Goal: Feedback & Contribution: Leave review/rating

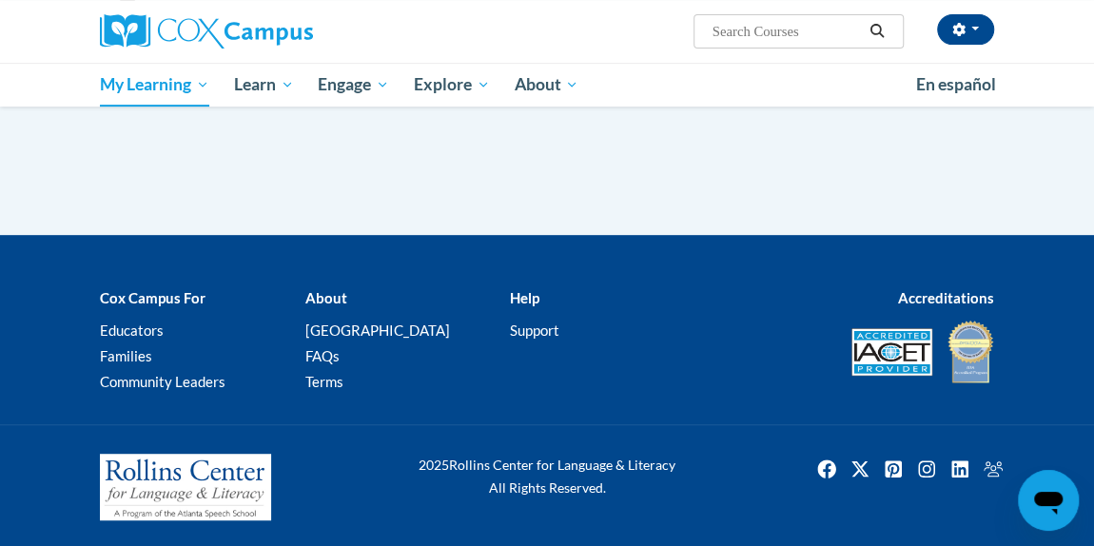
scroll to position [299, 0]
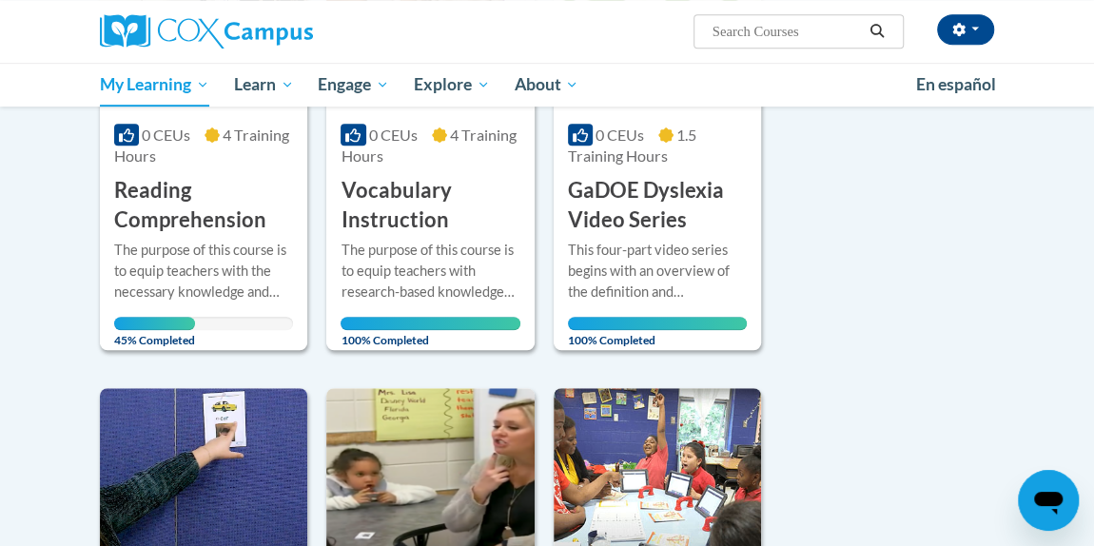
scroll to position [491, 0]
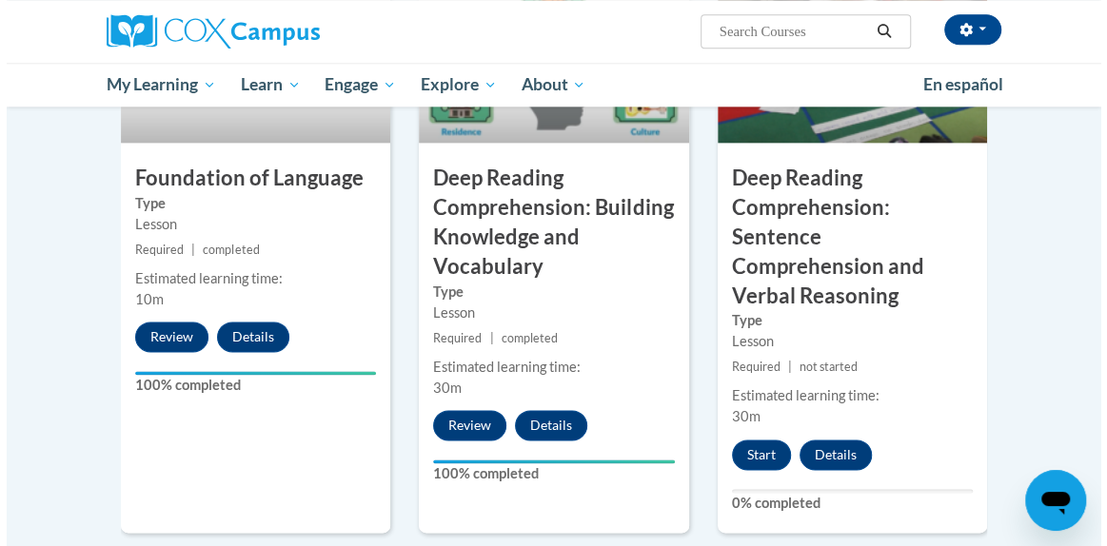
scroll to position [1097, 0]
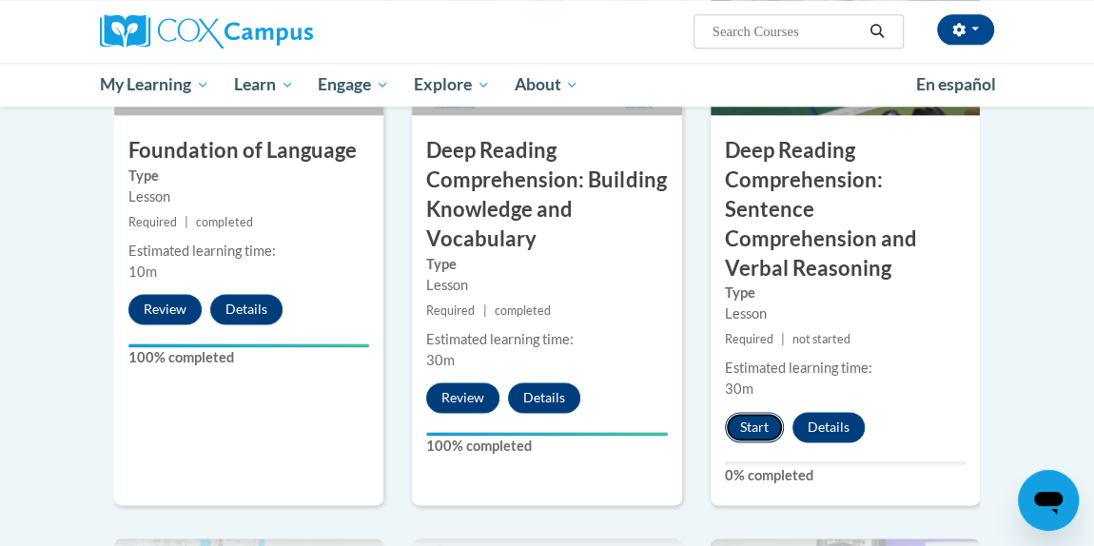
click at [752, 412] on button "Start" at bounding box center [754, 427] width 59 height 30
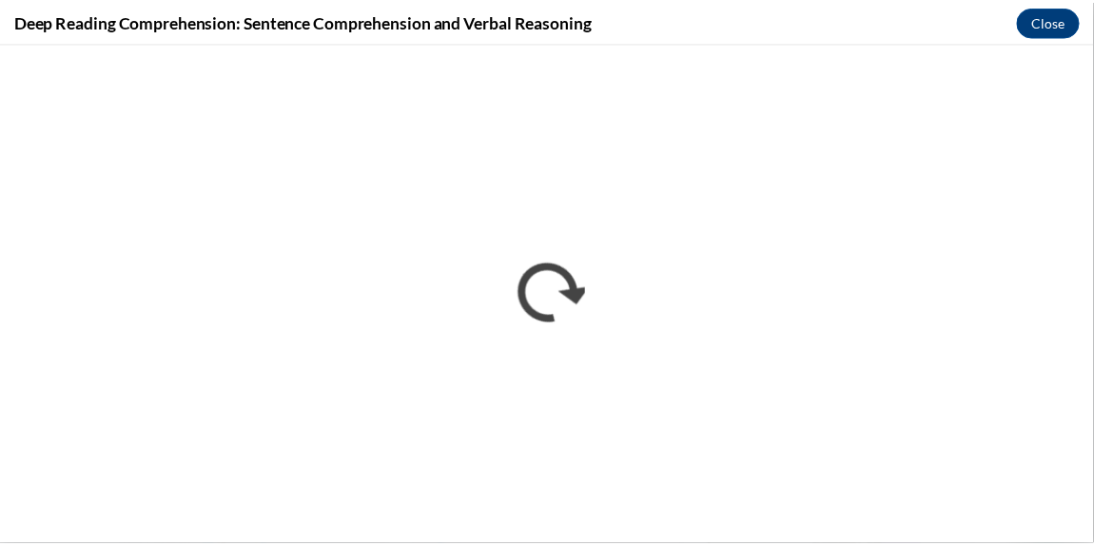
scroll to position [0, 0]
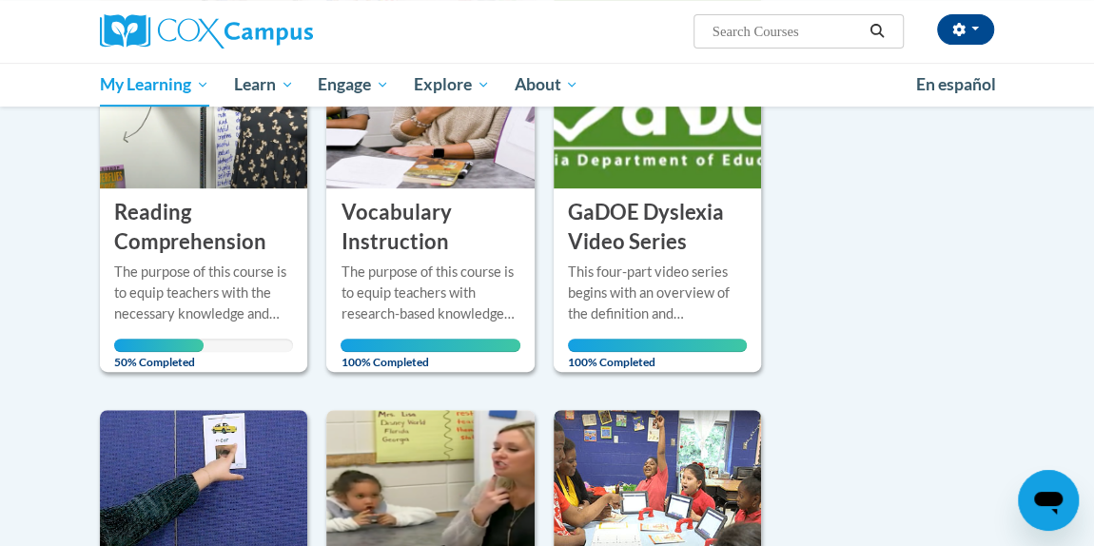
scroll to position [308, 0]
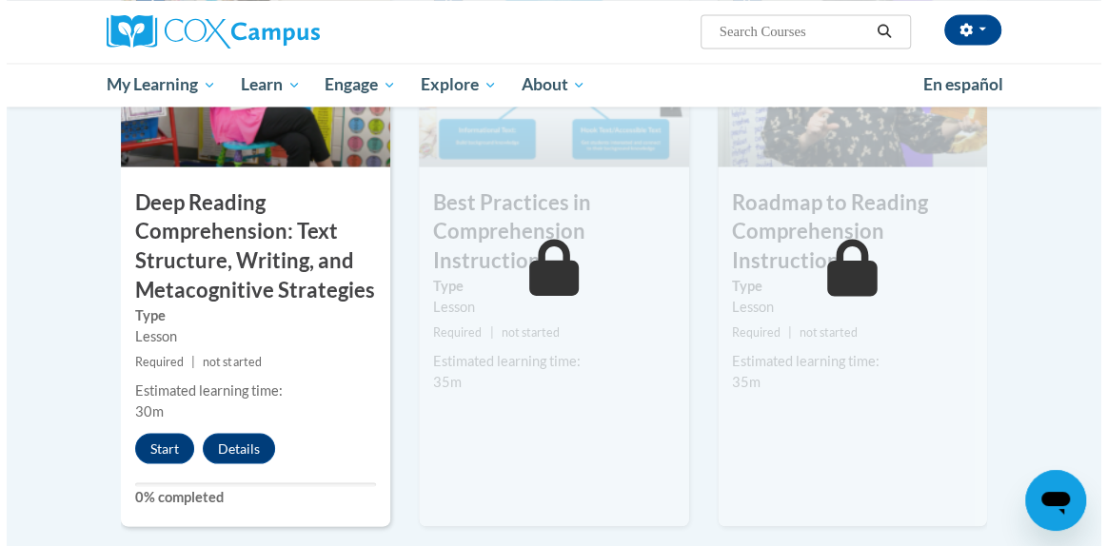
scroll to position [1672, 0]
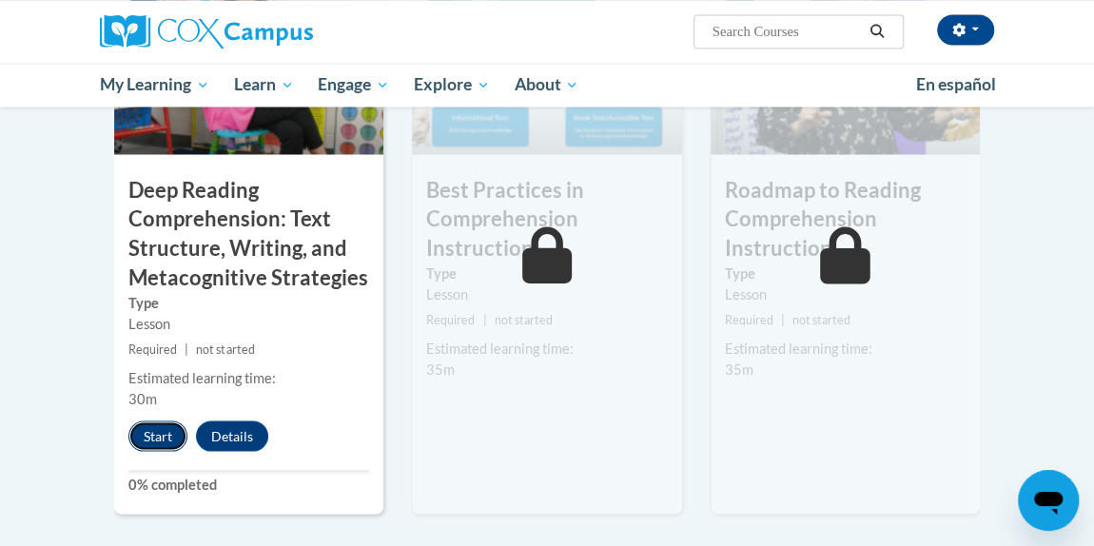
click at [145, 421] on button "Start" at bounding box center [157, 436] width 59 height 30
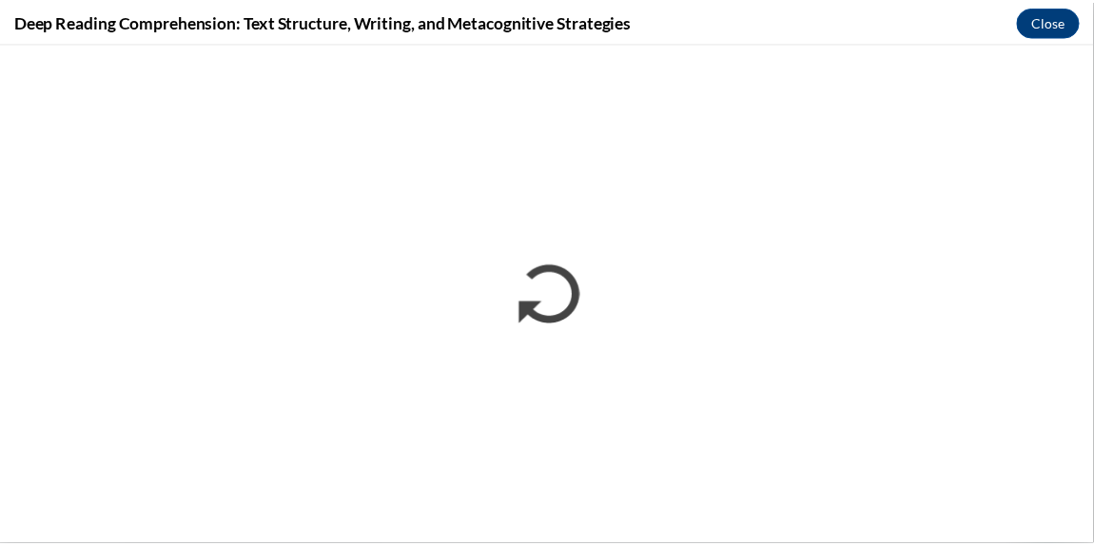
scroll to position [0, 0]
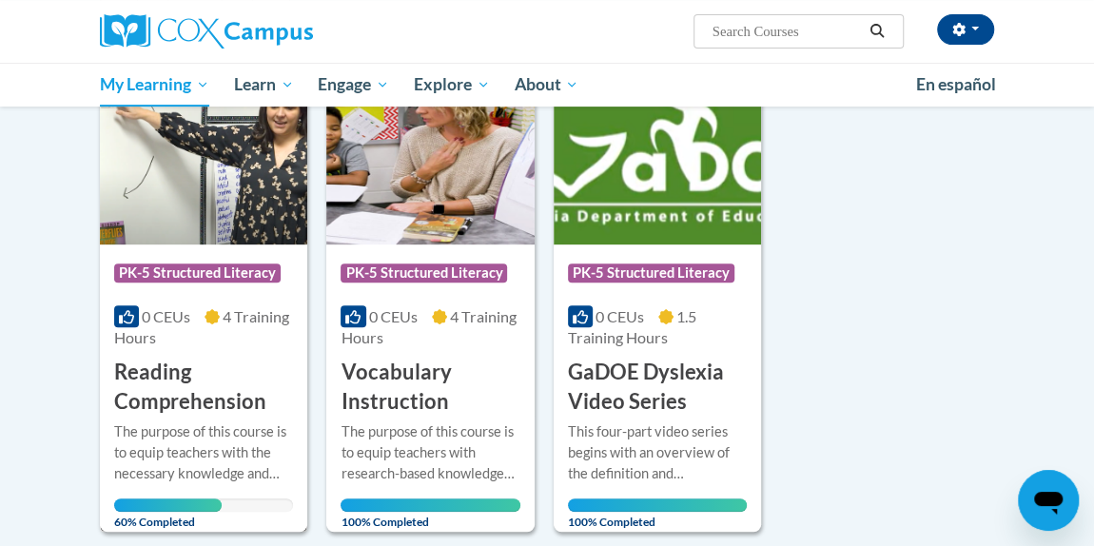
click at [168, 373] on h3 "Reading Comprehension" at bounding box center [203, 387] width 179 height 59
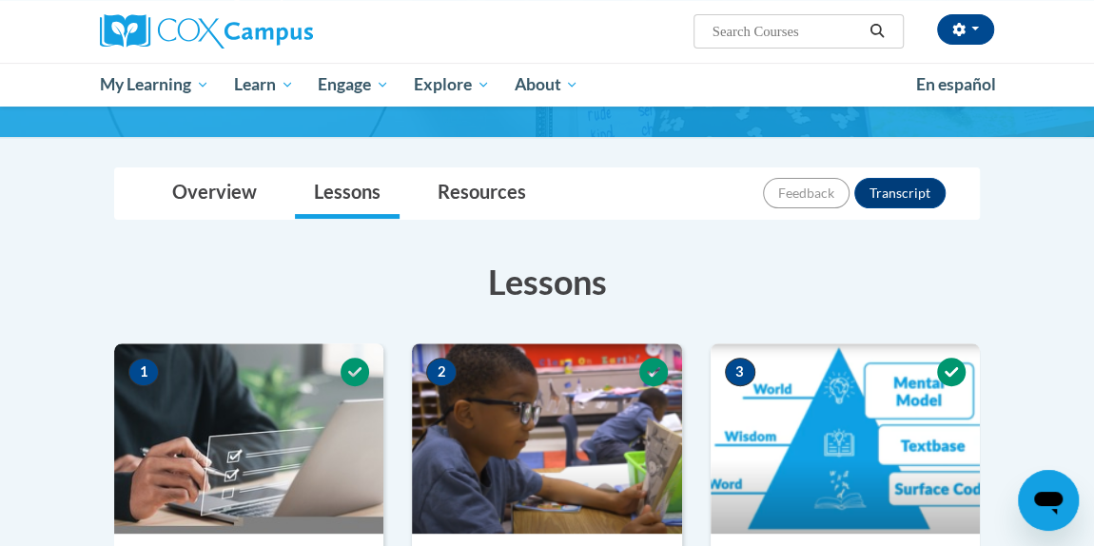
scroll to position [150, 0]
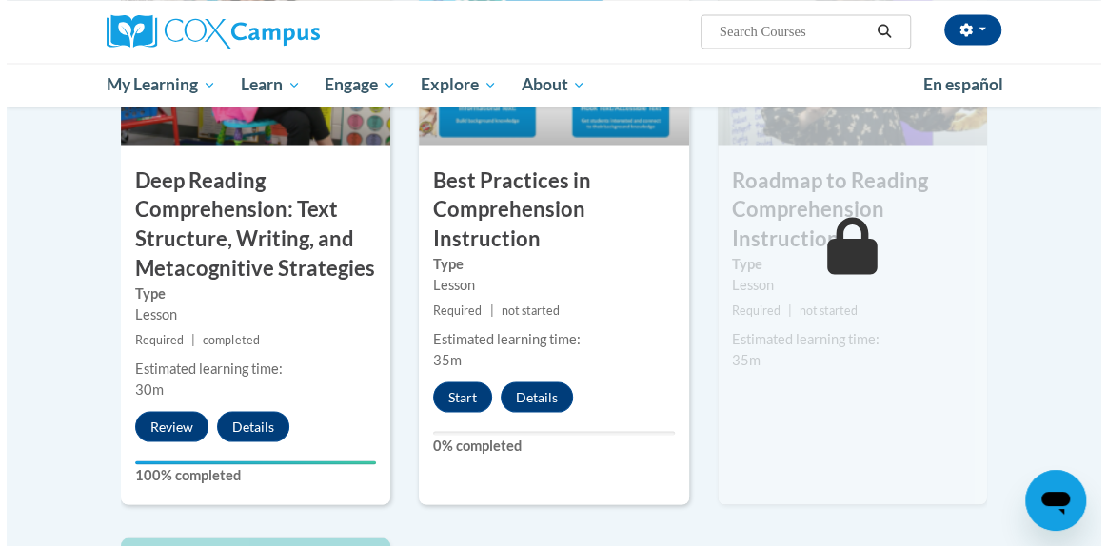
scroll to position [1682, 0]
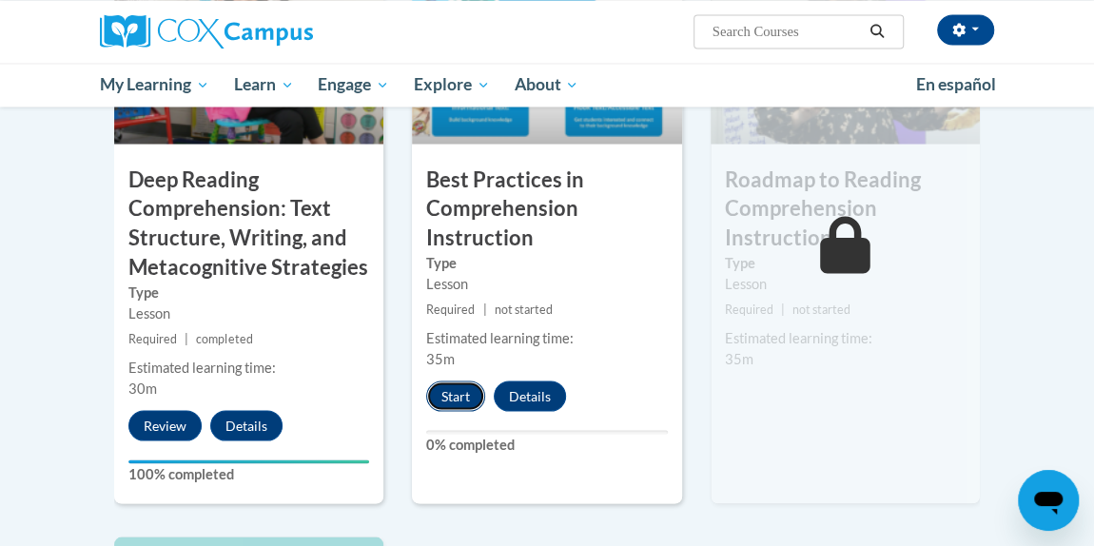
click at [451, 381] on button "Start" at bounding box center [455, 396] width 59 height 30
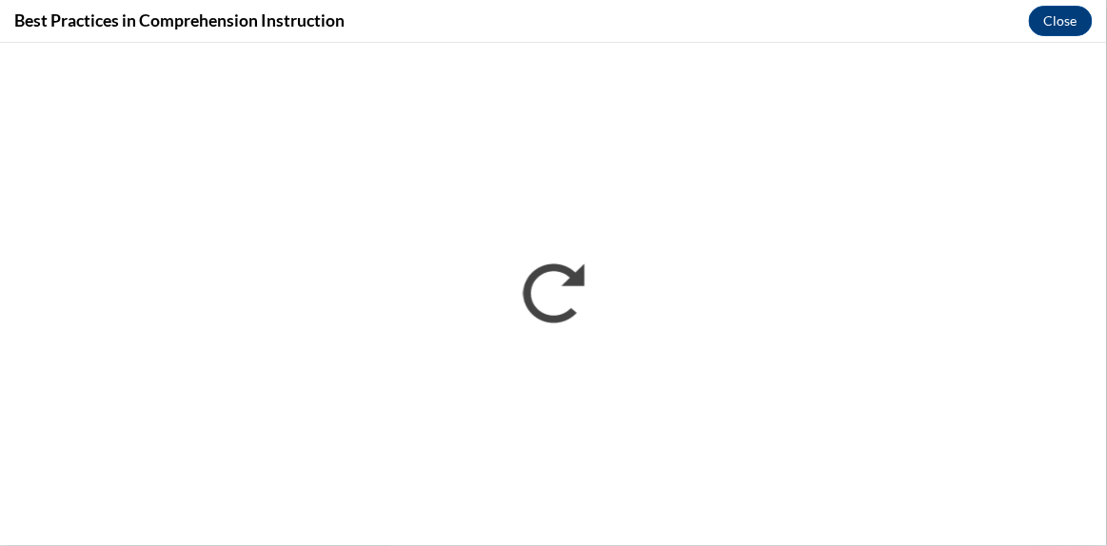
scroll to position [0, 0]
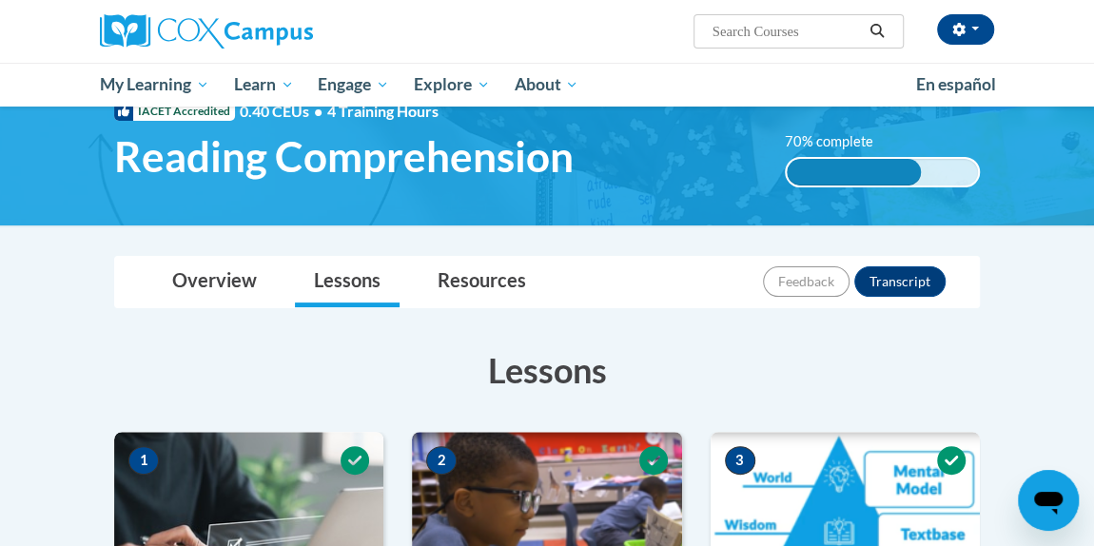
scroll to position [62, 0]
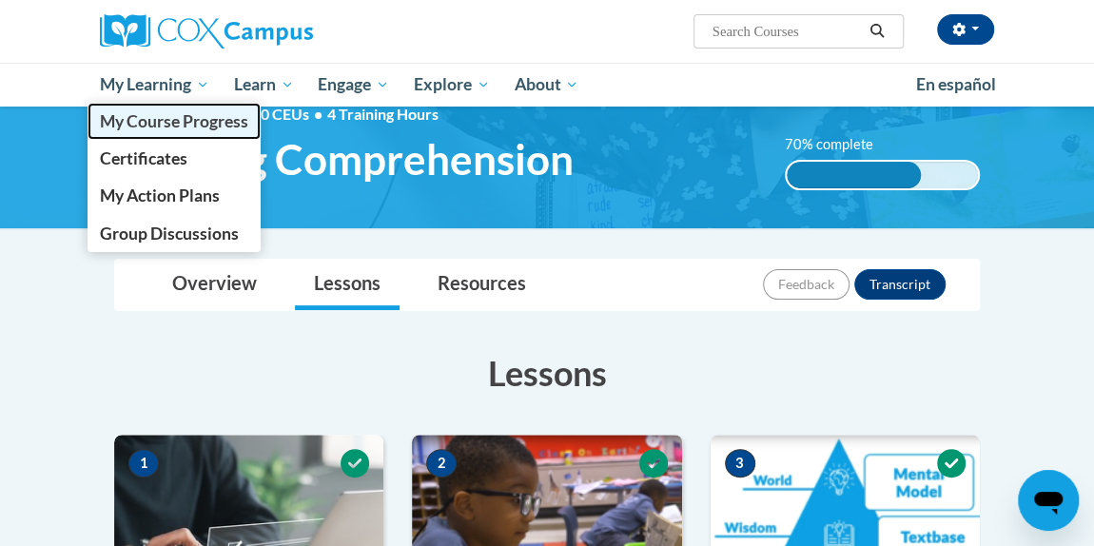
click at [169, 125] on span "My Course Progress" at bounding box center [174, 121] width 148 height 20
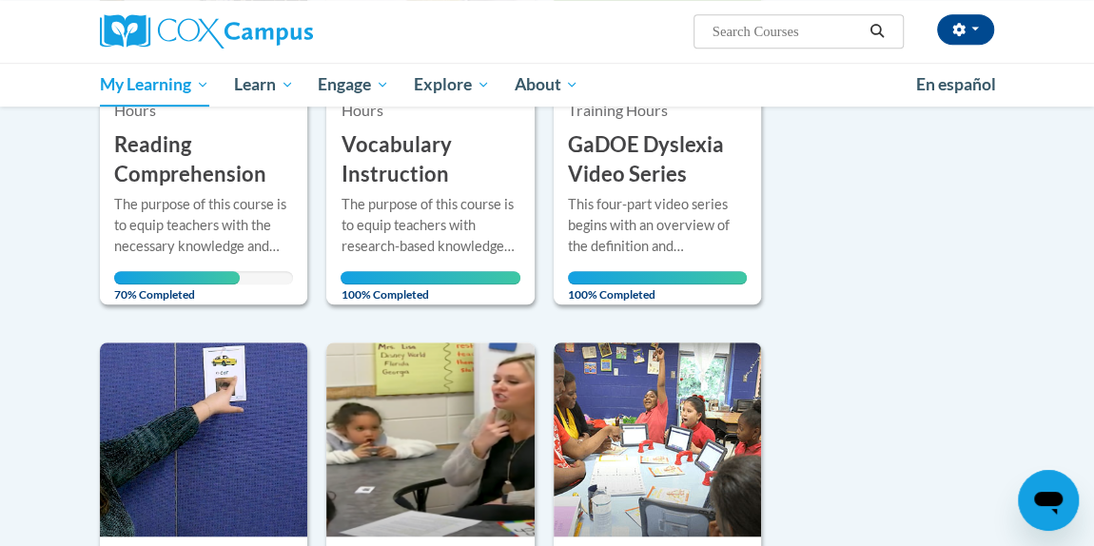
scroll to position [534, 0]
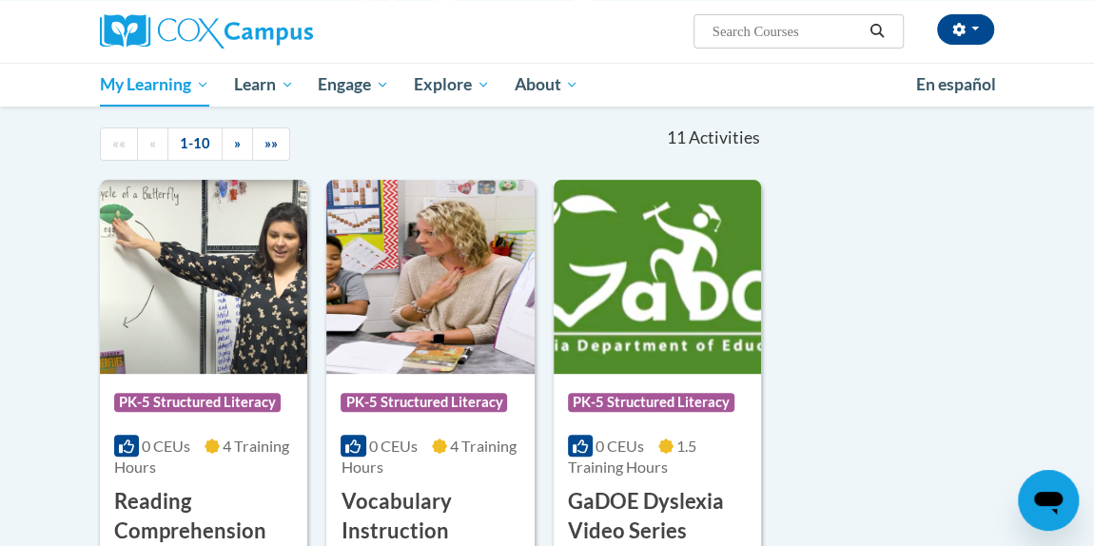
scroll to position [180, 0]
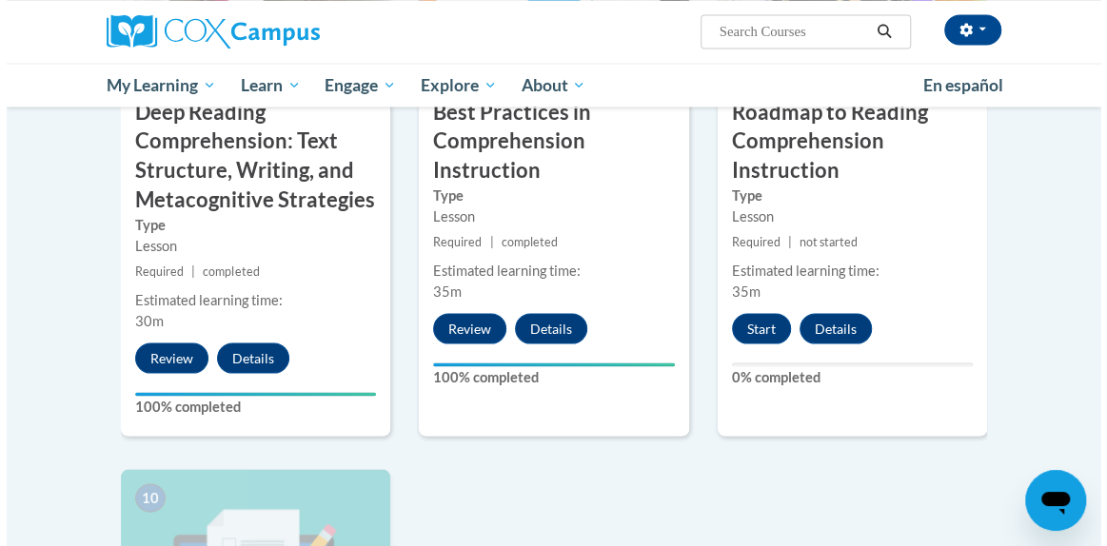
scroll to position [1738, 0]
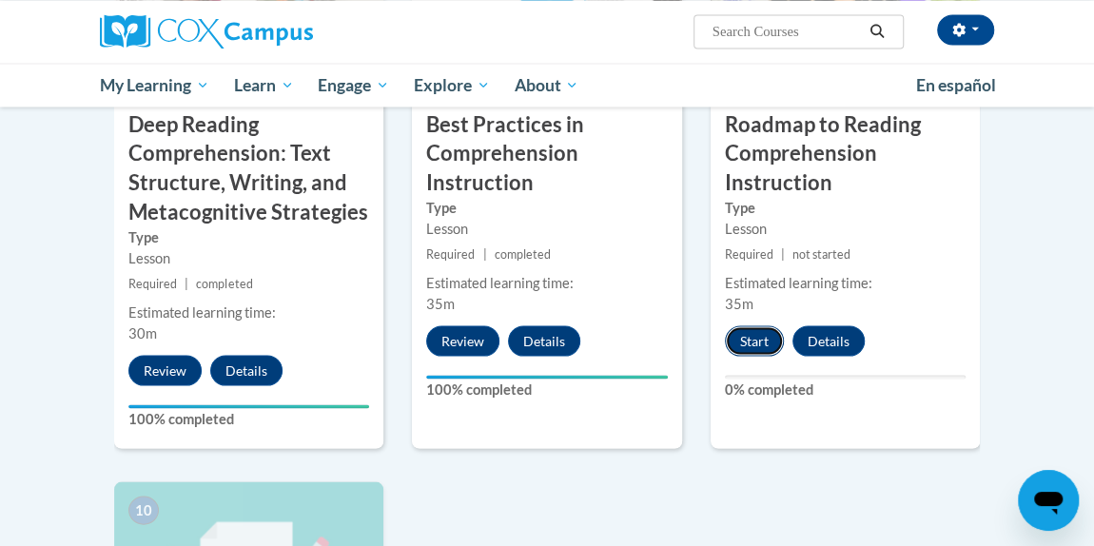
click at [755, 325] on button "Start" at bounding box center [754, 340] width 59 height 30
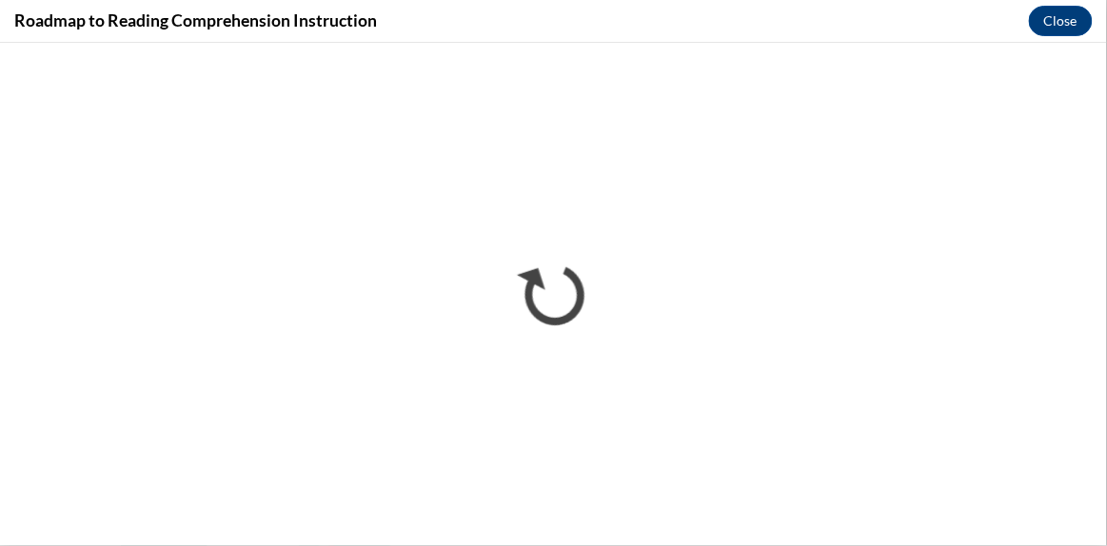
scroll to position [0, 0]
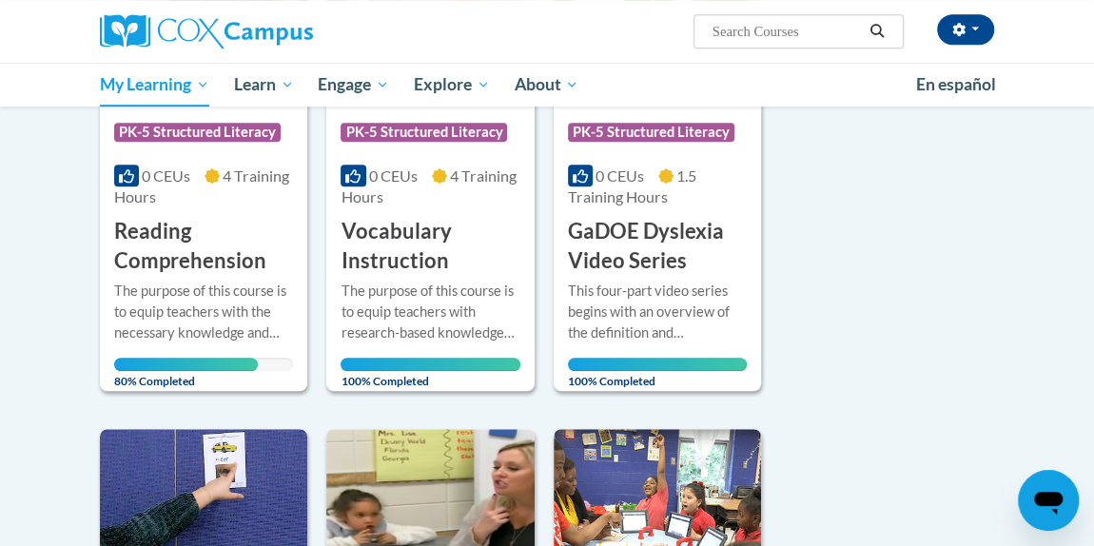
scroll to position [450, 0]
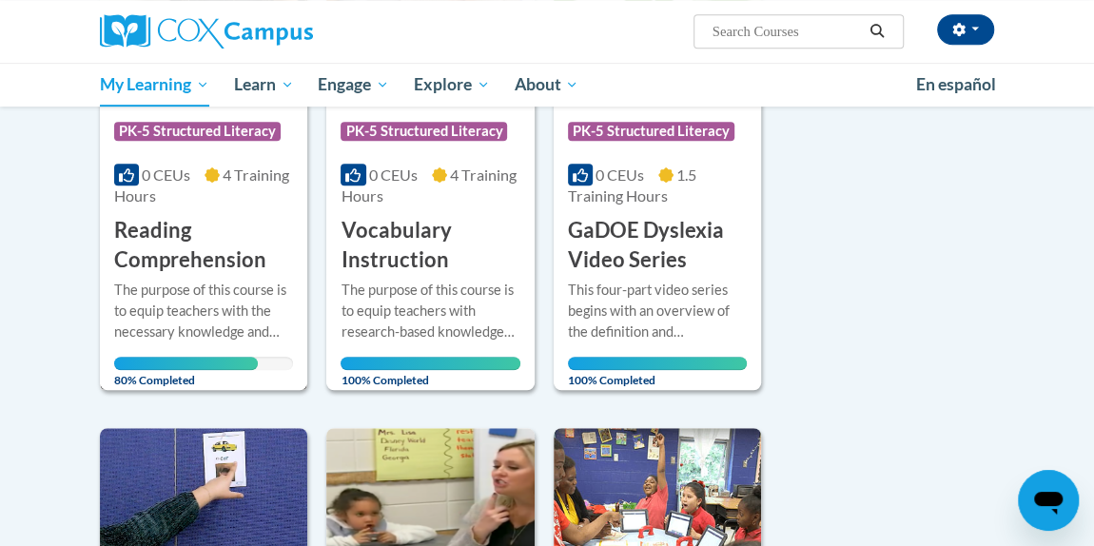
click at [220, 306] on div "The purpose of this course is to equip teachers with the necessary knowledge an…" at bounding box center [203, 311] width 179 height 63
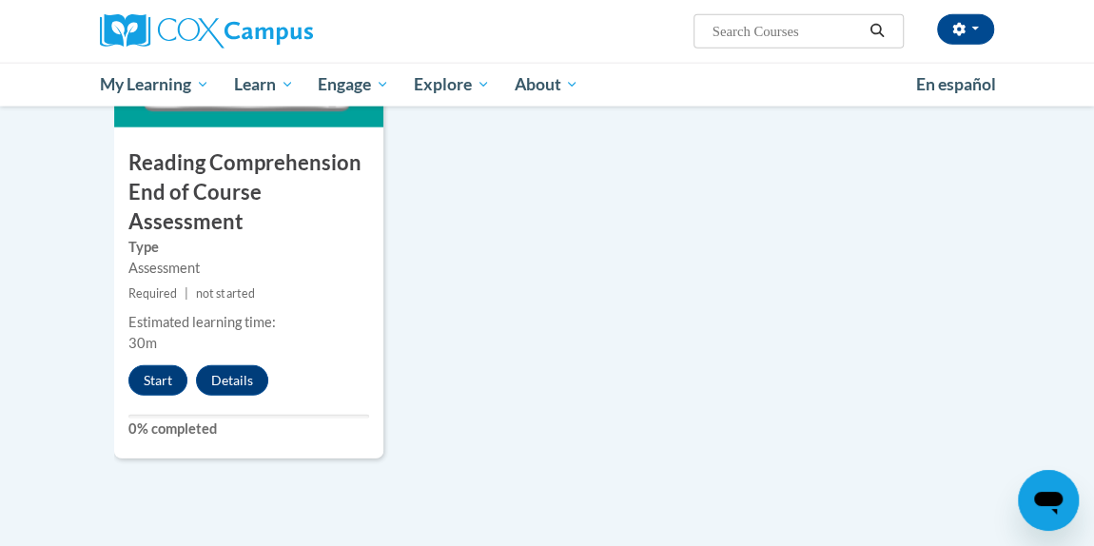
scroll to position [2283, 0]
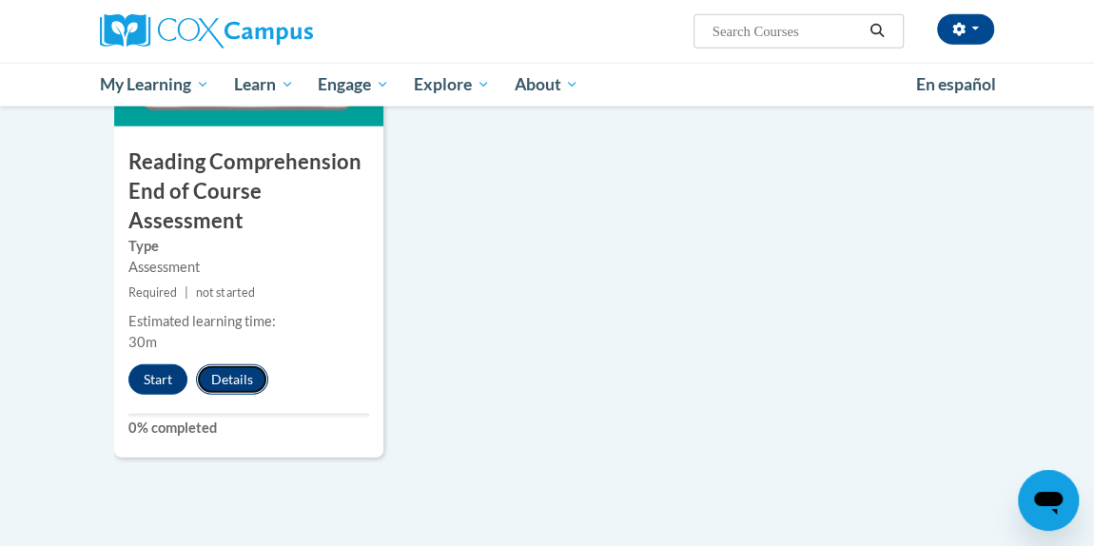
click at [246, 364] on button "Details" at bounding box center [232, 379] width 72 height 30
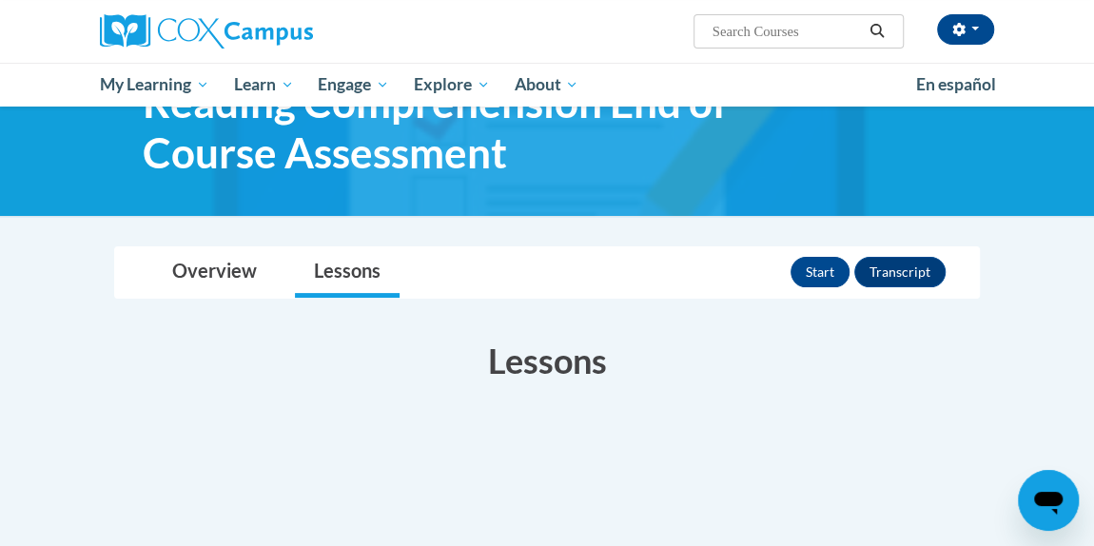
scroll to position [88, 0]
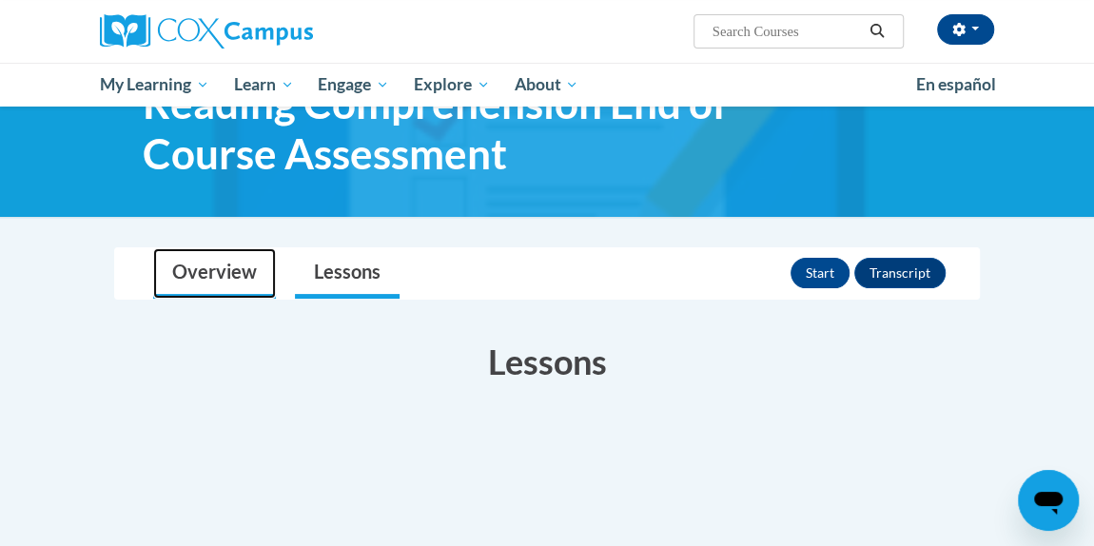
click at [227, 285] on link "Overview" at bounding box center [214, 273] width 123 height 50
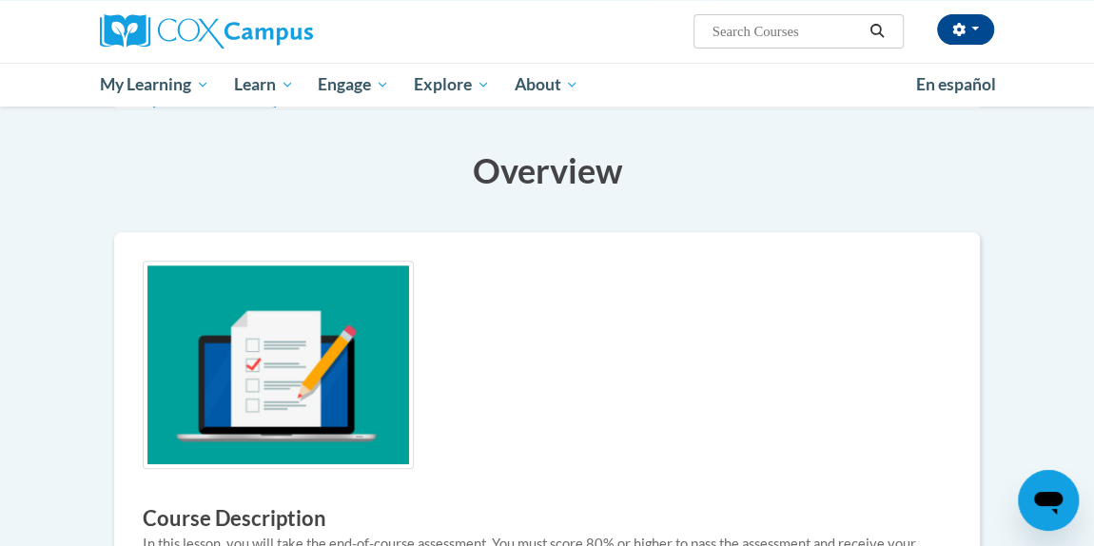
scroll to position [0, 0]
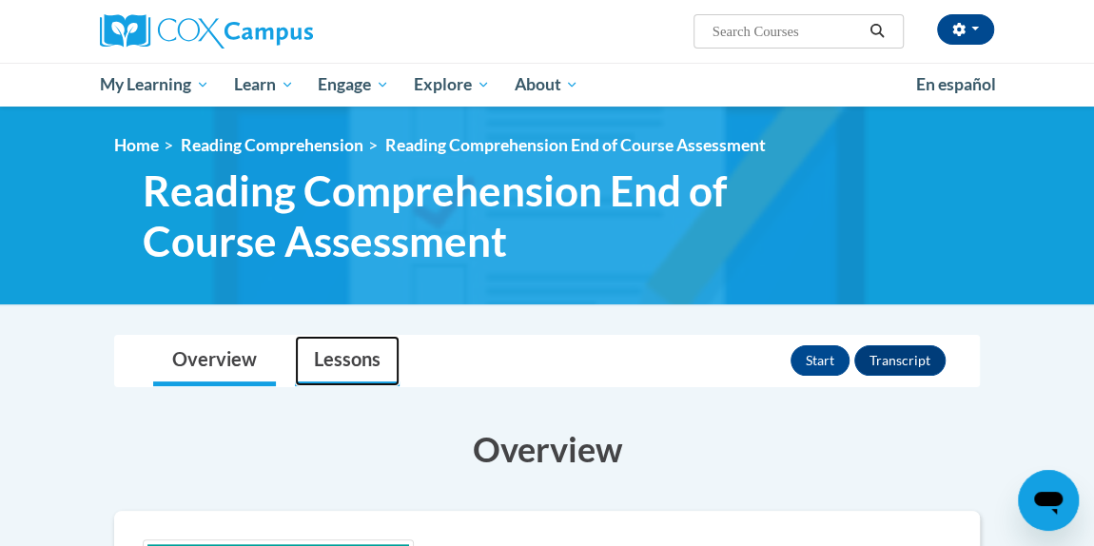
click at [371, 372] on link "Lessons" at bounding box center [347, 361] width 105 height 50
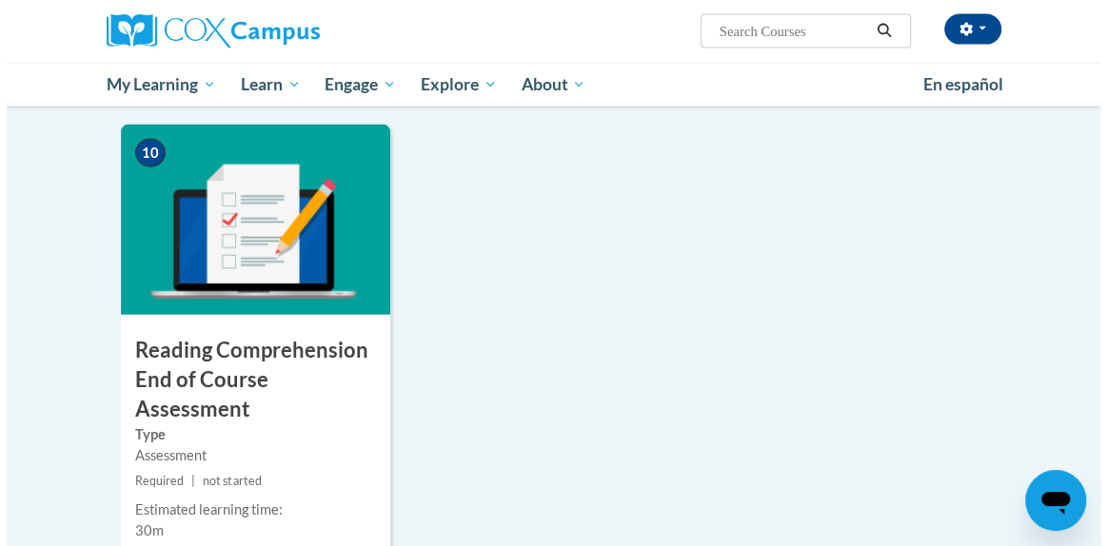
scroll to position [2150, 0]
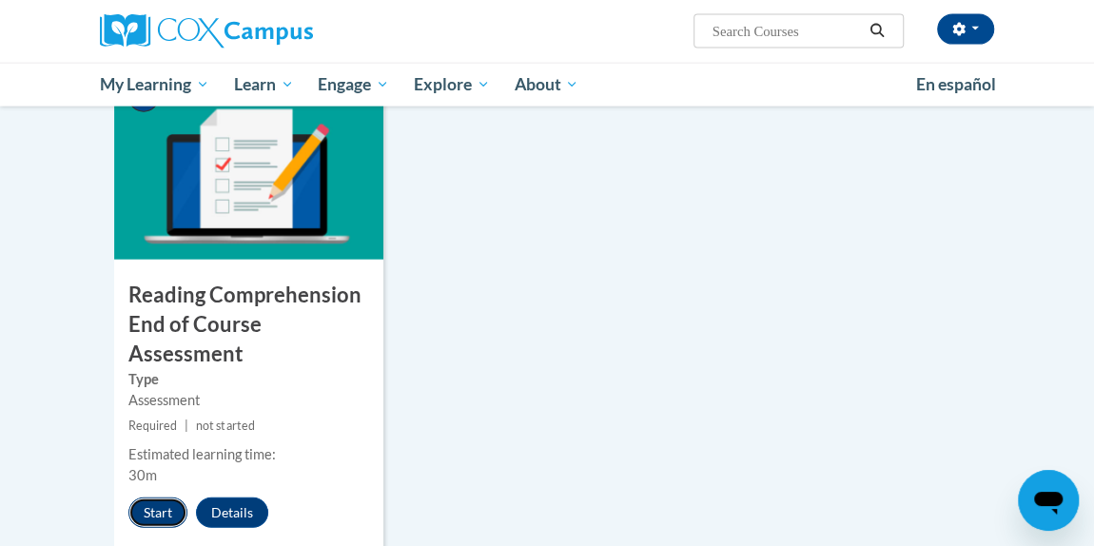
click at [146, 498] on button "Start" at bounding box center [157, 513] width 59 height 30
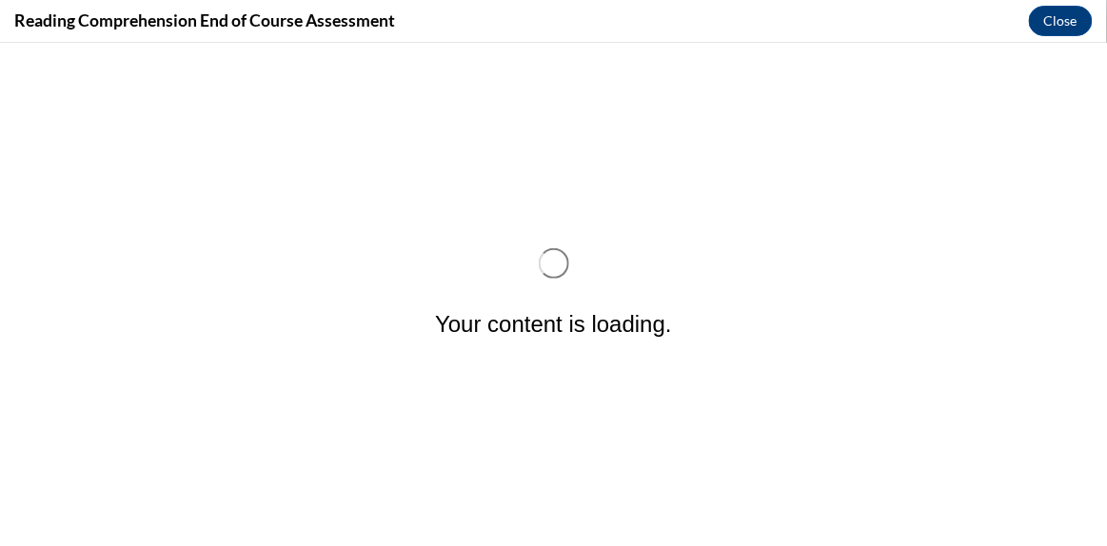
scroll to position [0, 0]
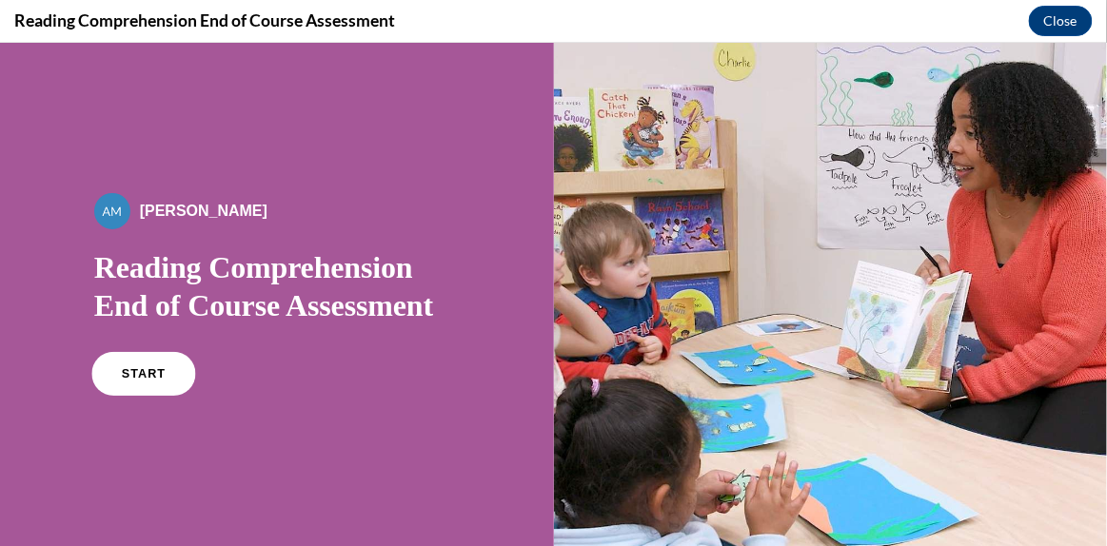
click at [155, 366] on span "START" at bounding box center [144, 373] width 44 height 14
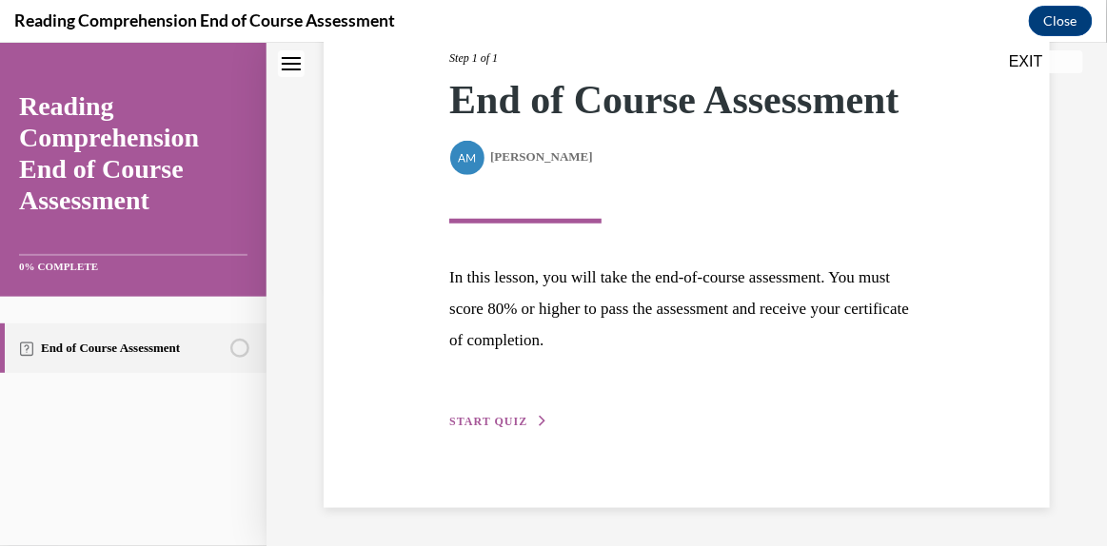
scroll to position [297, 0]
click at [509, 412] on button "START QUIZ" at bounding box center [498, 420] width 99 height 17
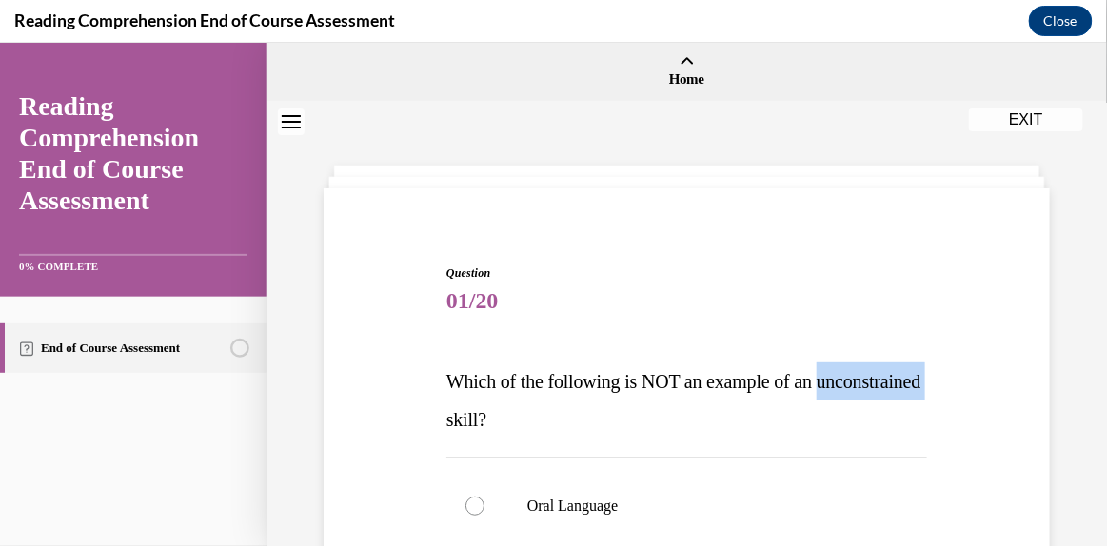
click at [509, 412] on span "Which of the following is NOT an example of an unconstrained skill?" at bounding box center [683, 399] width 475 height 59
click at [636, 309] on span "01/20" at bounding box center [686, 300] width 481 height 38
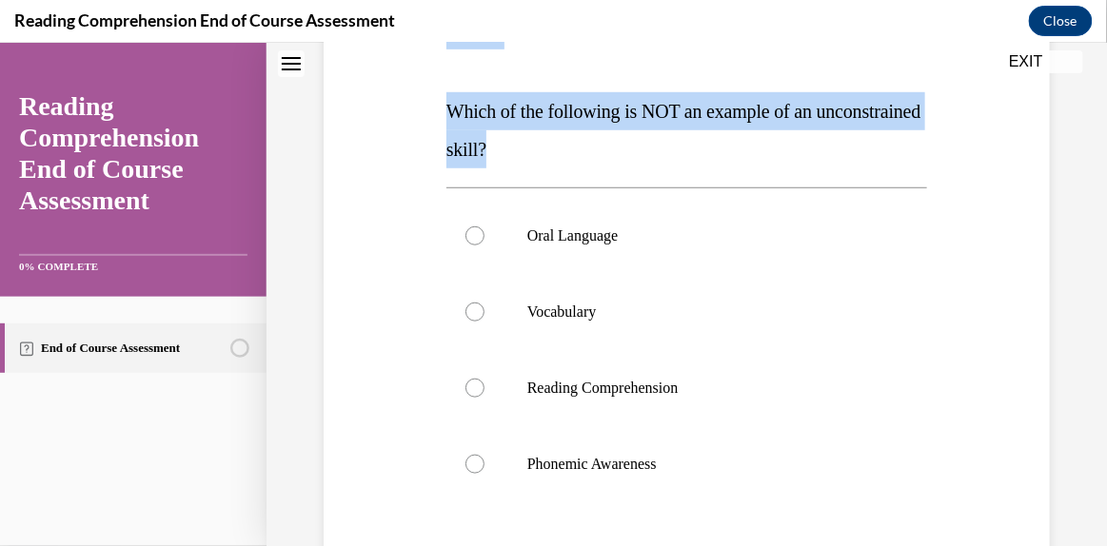
scroll to position [213, 0]
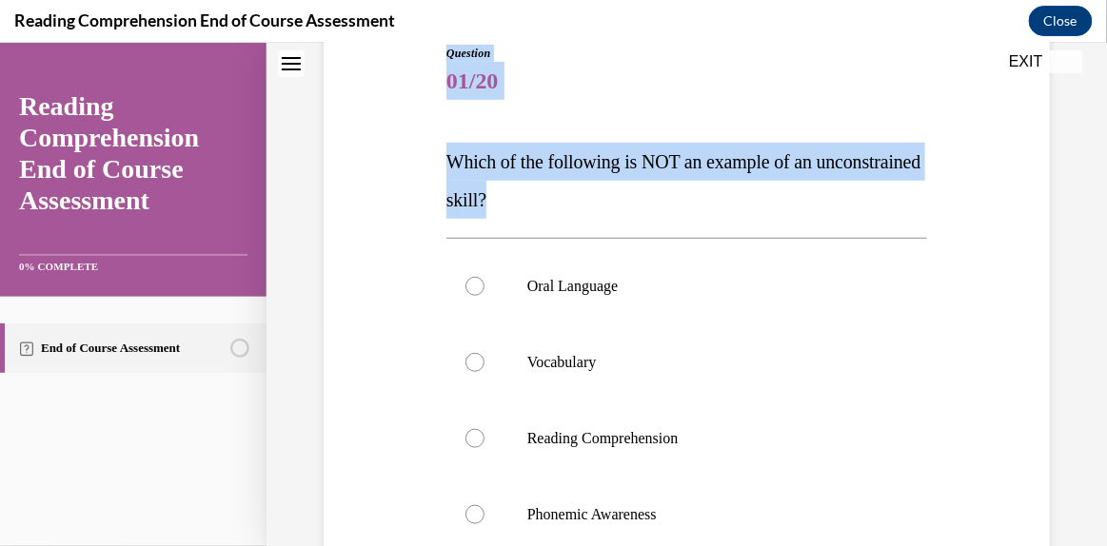
drag, startPoint x: 629, startPoint y: 95, endPoint x: 444, endPoint y: 47, distance: 190.9
click at [444, 47] on div "Question 01/20 Which of the following is NOT an example of an unconstrained ski…" at bounding box center [687, 401] width 490 height 773
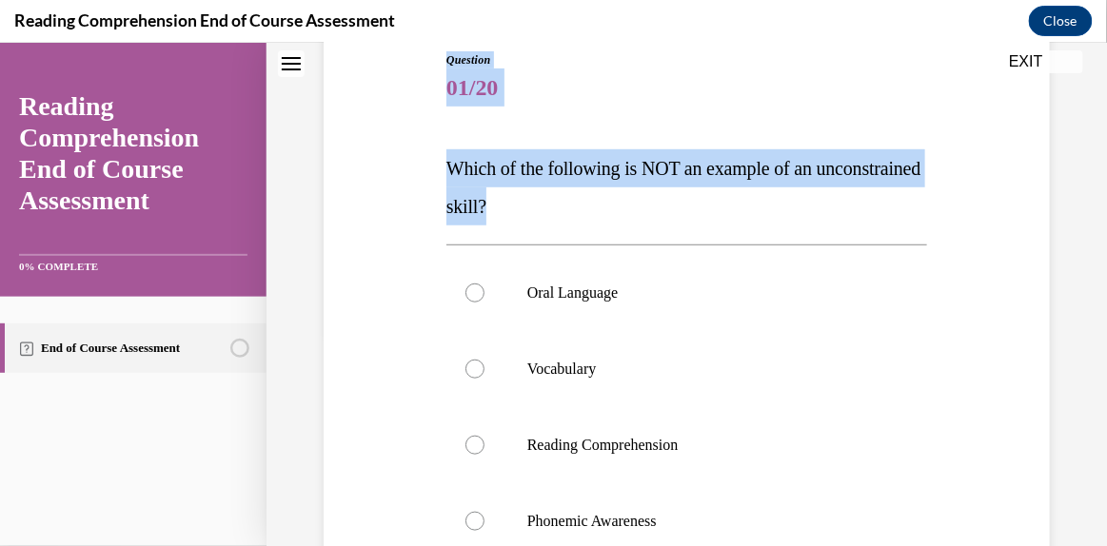
click at [447, 151] on p "Which of the following is NOT an example of an unconstrained skill?" at bounding box center [686, 186] width 481 height 76
drag, startPoint x: 441, startPoint y: 162, endPoint x: 611, endPoint y: 197, distance: 173.9
click at [611, 197] on div "Question 01/20 Which of the following is NOT an example of an unconstrained ski…" at bounding box center [687, 408] width 490 height 773
copy span "Which of the following is NOT an example of an unconstrained skill?"
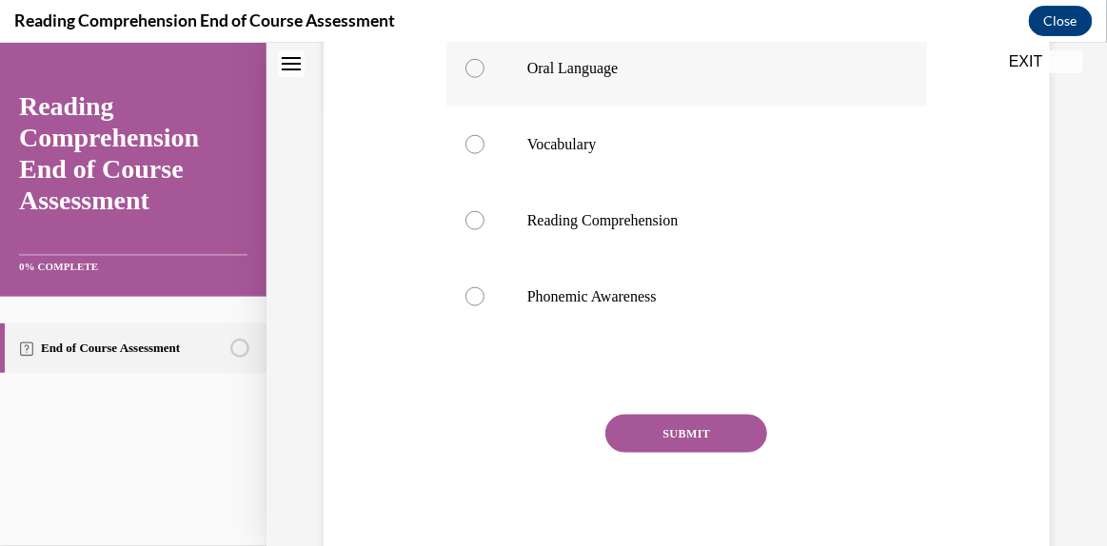
scroll to position [456, 0]
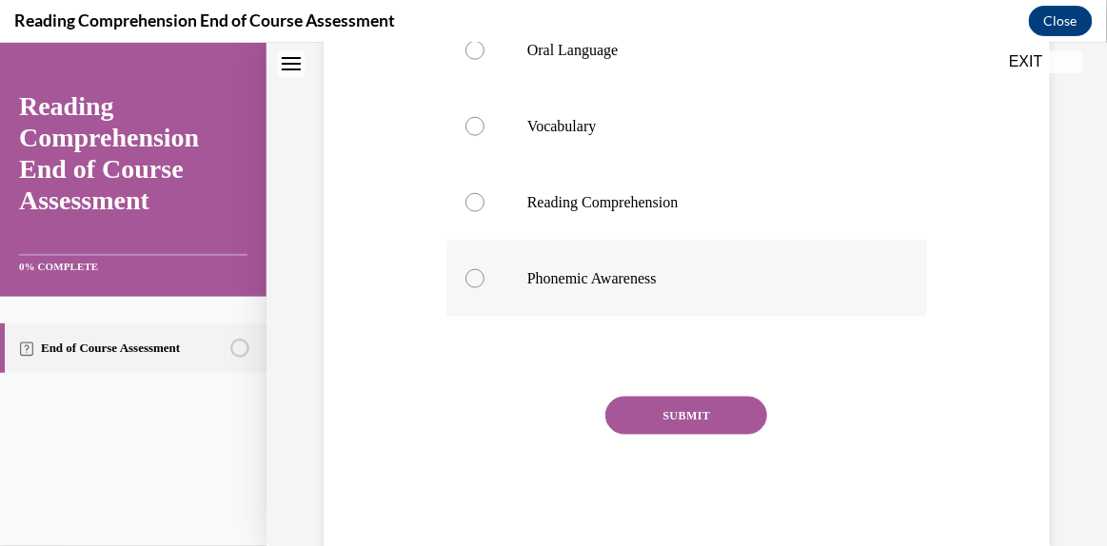
click at [614, 263] on label "Phonemic Awareness" at bounding box center [686, 278] width 481 height 76
click at [484, 268] on input "Phonemic Awareness" at bounding box center [474, 277] width 19 height 19
radio input "true"
click at [651, 398] on button "SUBMIT" at bounding box center [686, 415] width 162 height 38
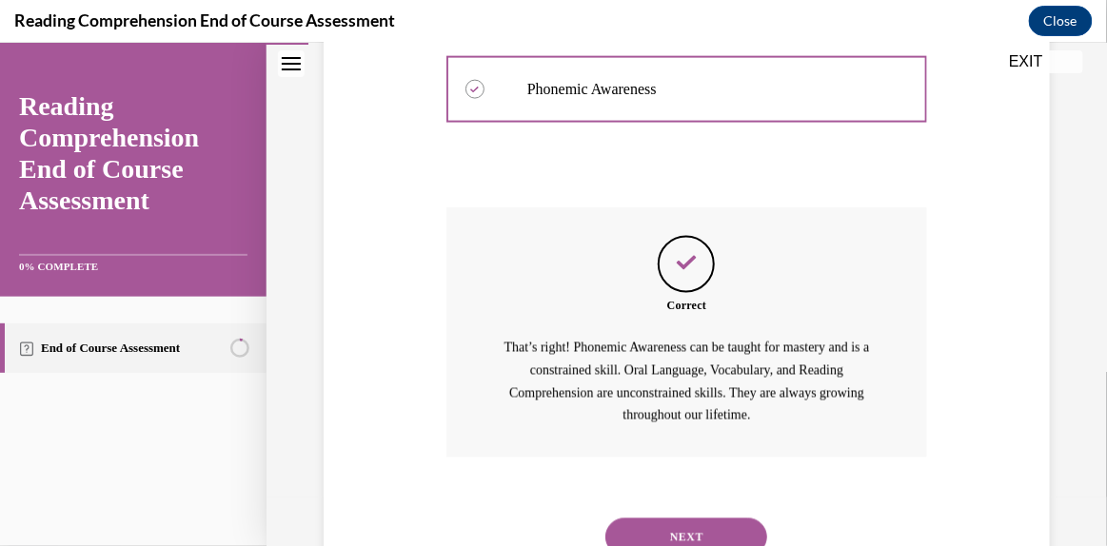
scroll to position [721, 0]
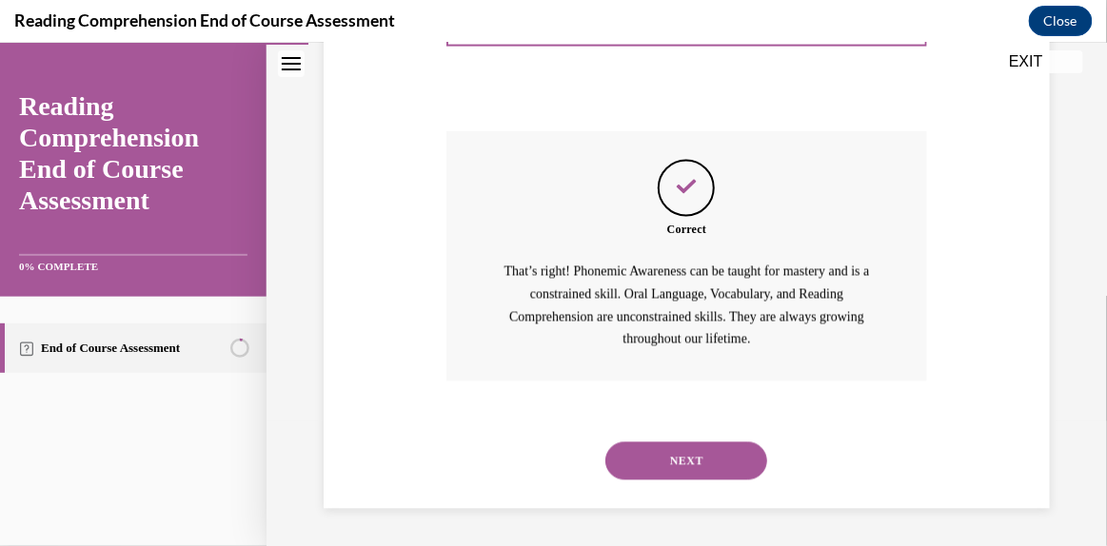
click at [665, 444] on button "NEXT" at bounding box center [686, 461] width 162 height 38
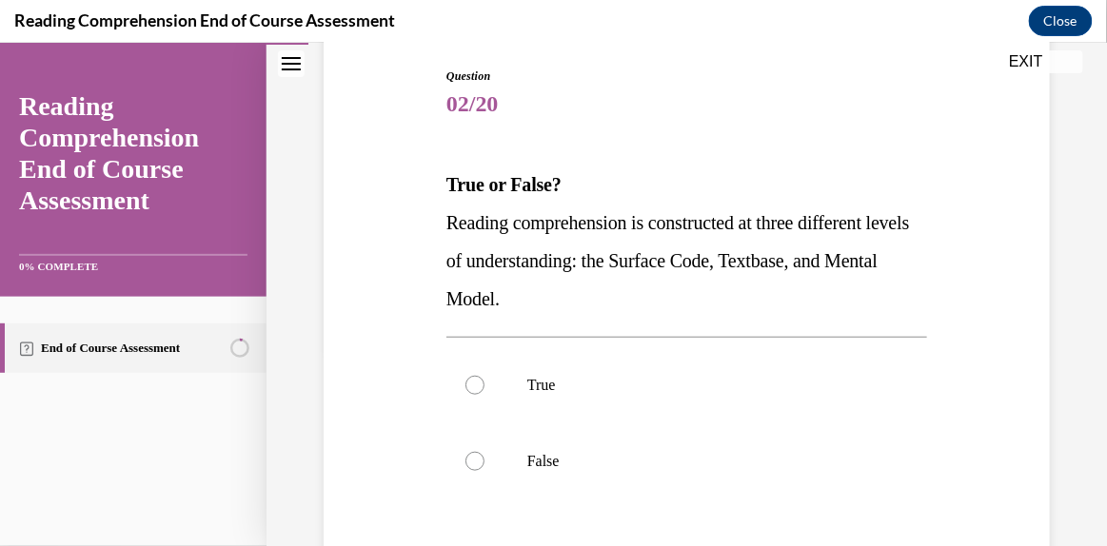
scroll to position [202, 0]
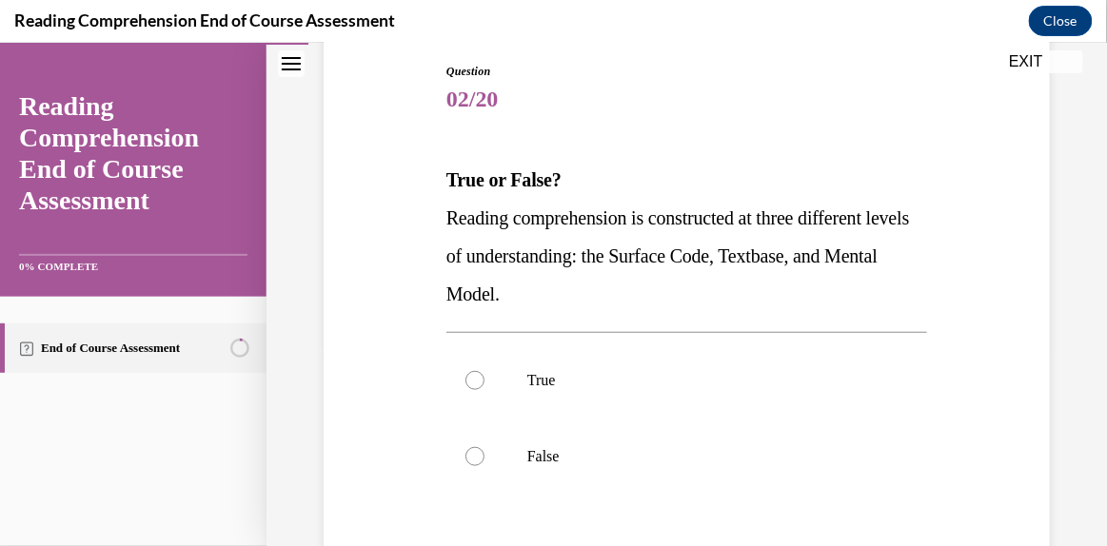
drag, startPoint x: 585, startPoint y: 291, endPoint x: 444, endPoint y: 208, distance: 163.4
click at [446, 208] on p "Reading comprehension is constructed at three different levels of understanding…" at bounding box center [686, 255] width 481 height 114
copy span "Reading comprehension is constructed at three different levels of understanding…"
click at [477, 374] on div at bounding box center [474, 379] width 19 height 19
click at [477, 374] on input "True" at bounding box center [474, 379] width 19 height 19
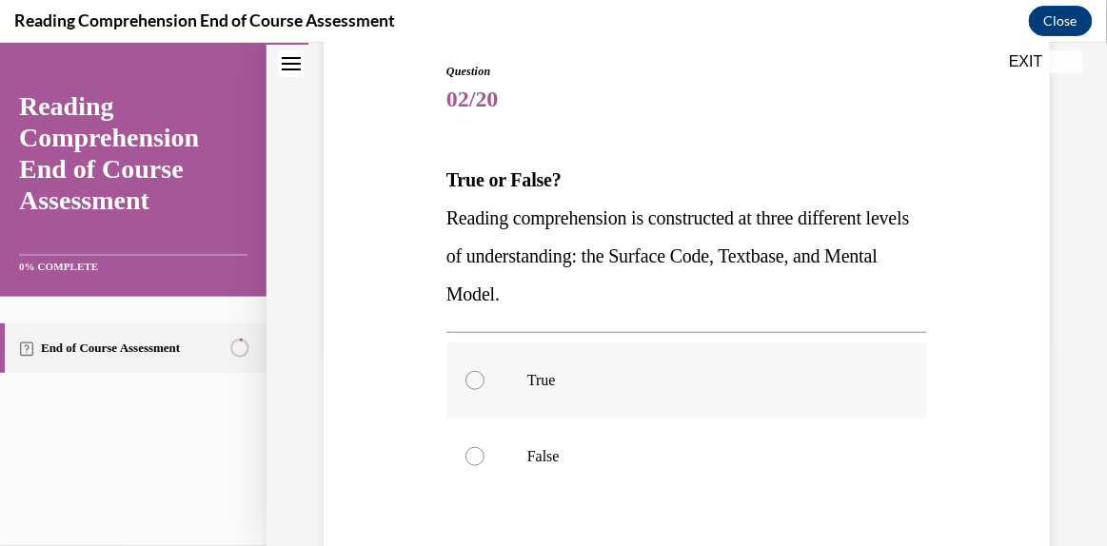
radio input "true"
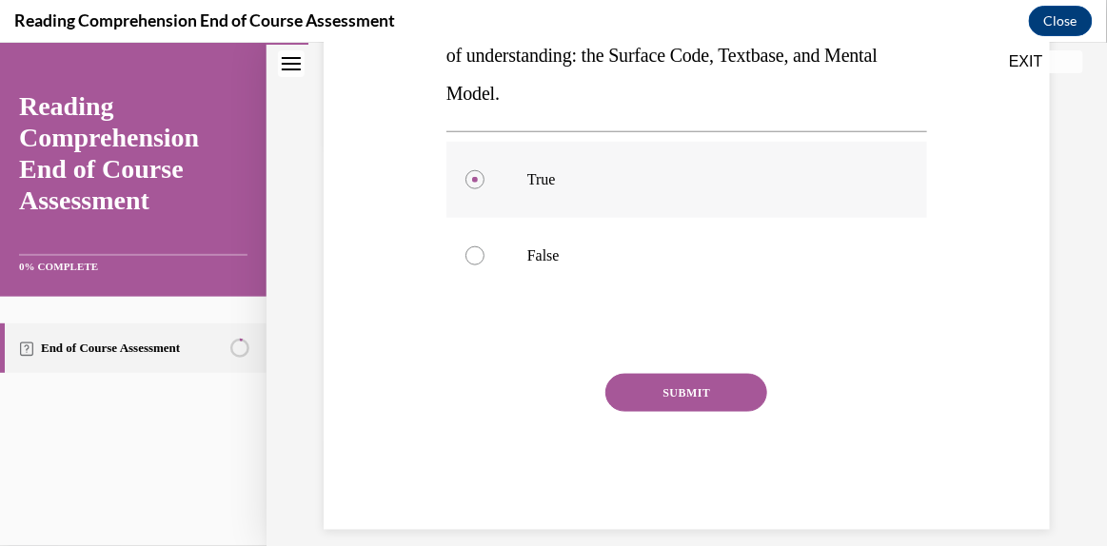
scroll to position [403, 0]
click at [659, 435] on div "SUBMIT" at bounding box center [686, 420] width 481 height 95
click at [661, 395] on button "SUBMIT" at bounding box center [686, 392] width 162 height 38
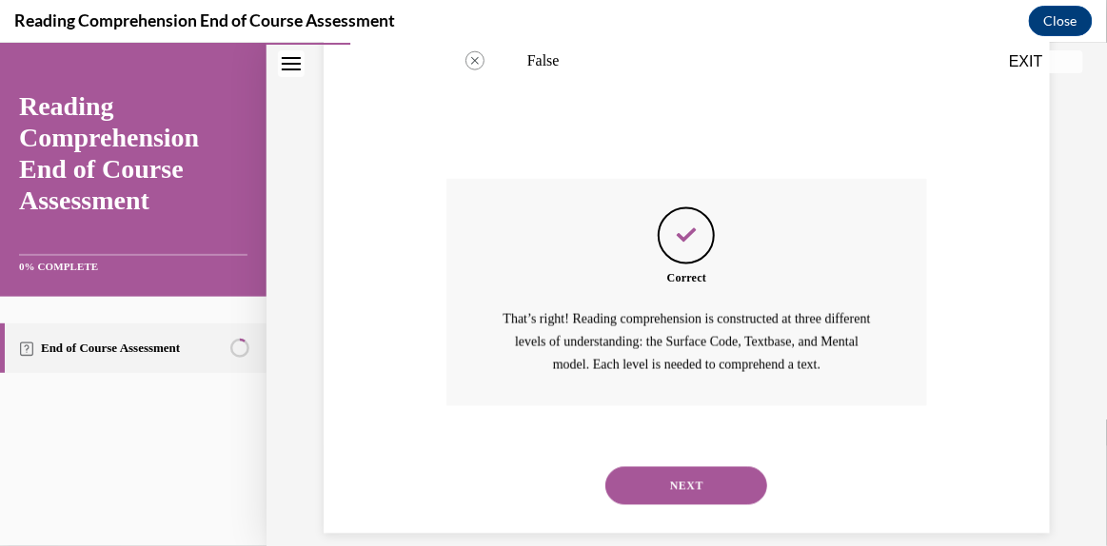
scroll to position [623, 0]
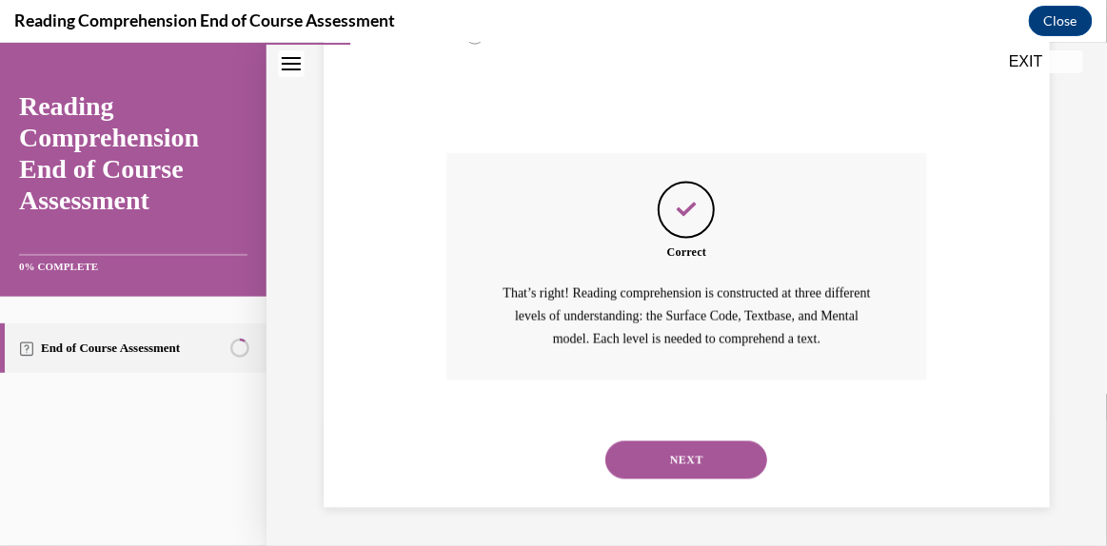
click at [683, 462] on button "NEXT" at bounding box center [686, 460] width 162 height 38
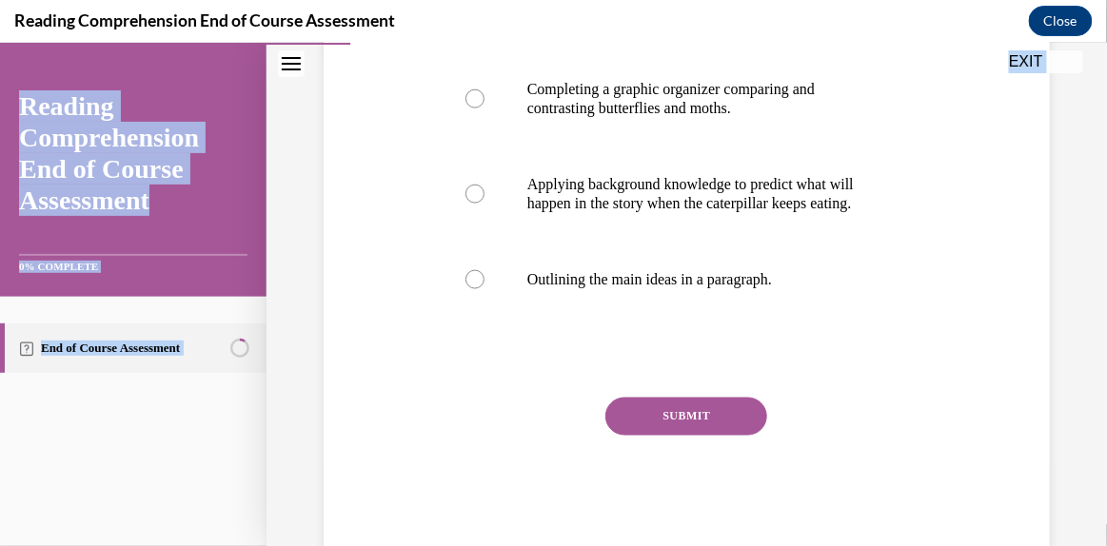
scroll to position [557, 0]
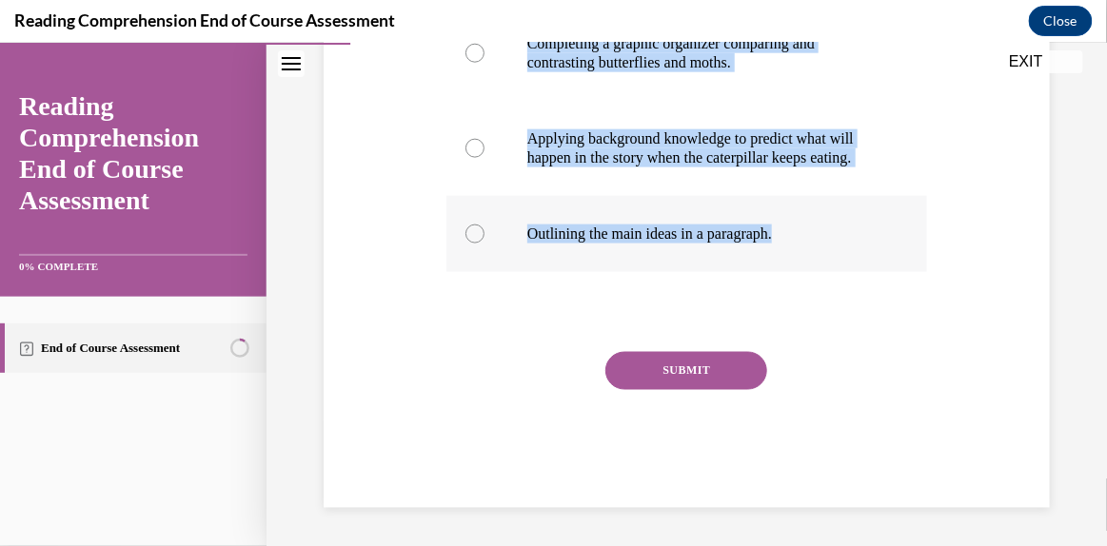
drag, startPoint x: 452, startPoint y: 112, endPoint x: 831, endPoint y: 233, distance: 397.5
click at [831, 233] on div "Question 03/20 Which of the following describes a process of comprehension, rat…" at bounding box center [686, 116] width 481 height 782
copy div "Which of the following describes a process of comprehension, rather than a prod…"
click at [474, 138] on div at bounding box center [474, 147] width 19 height 19
click at [474, 138] on input "Applying background knowledge to predict what will happen in the story when the…" at bounding box center [474, 147] width 19 height 19
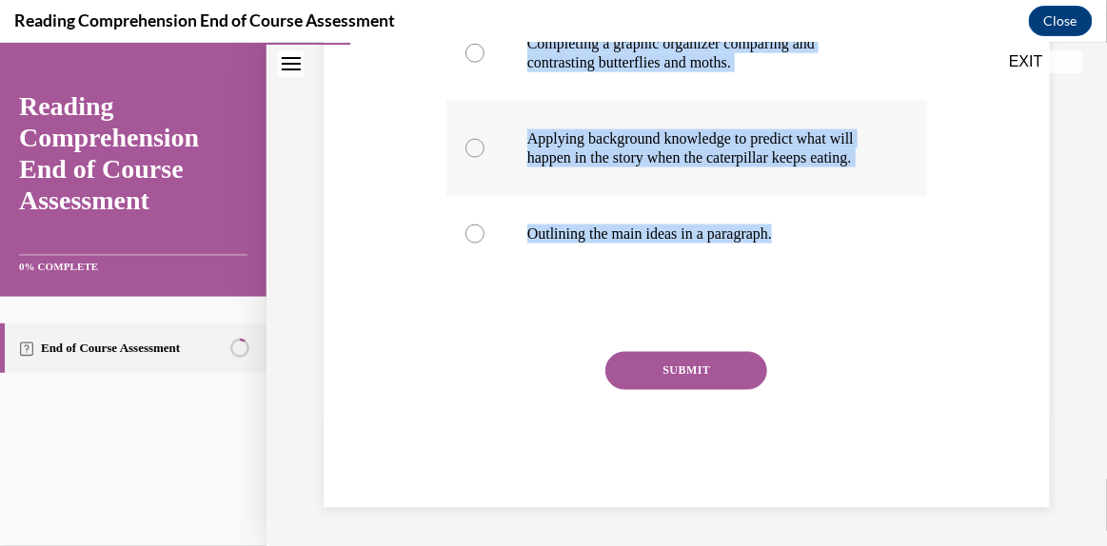
radio input "true"
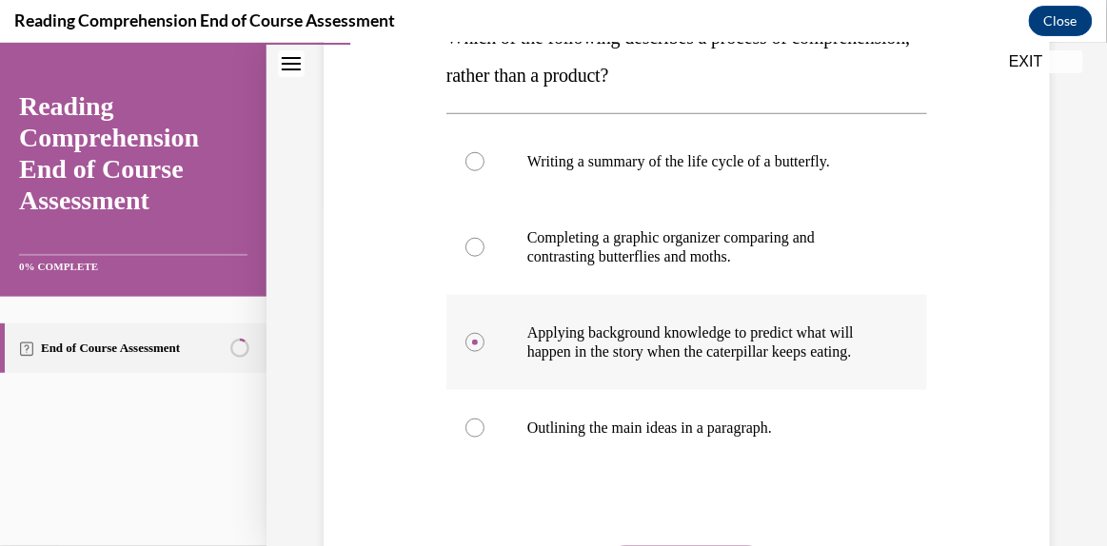
scroll to position [345, 0]
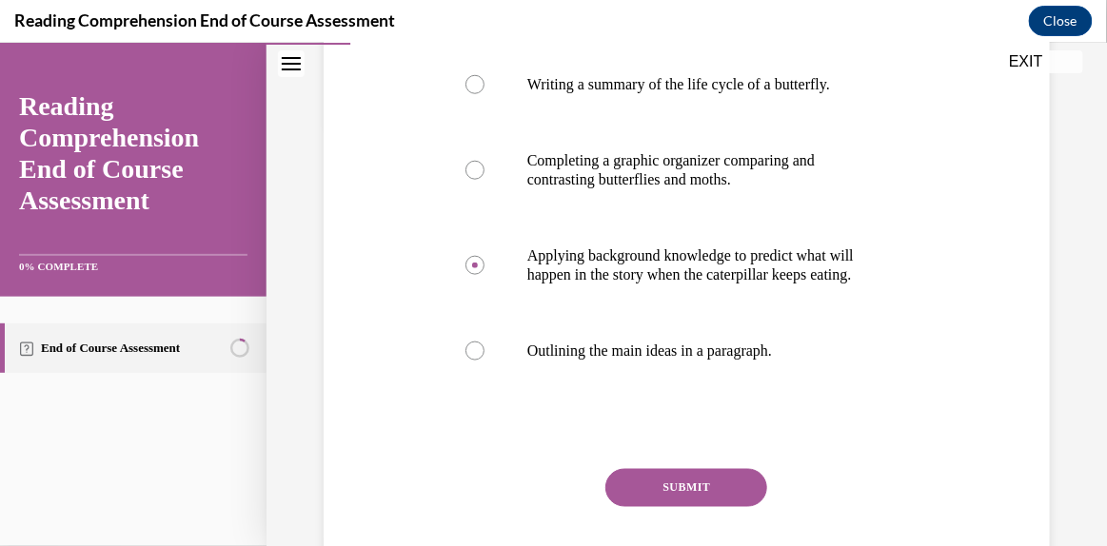
click at [724, 506] on button "SUBMIT" at bounding box center [686, 487] width 162 height 38
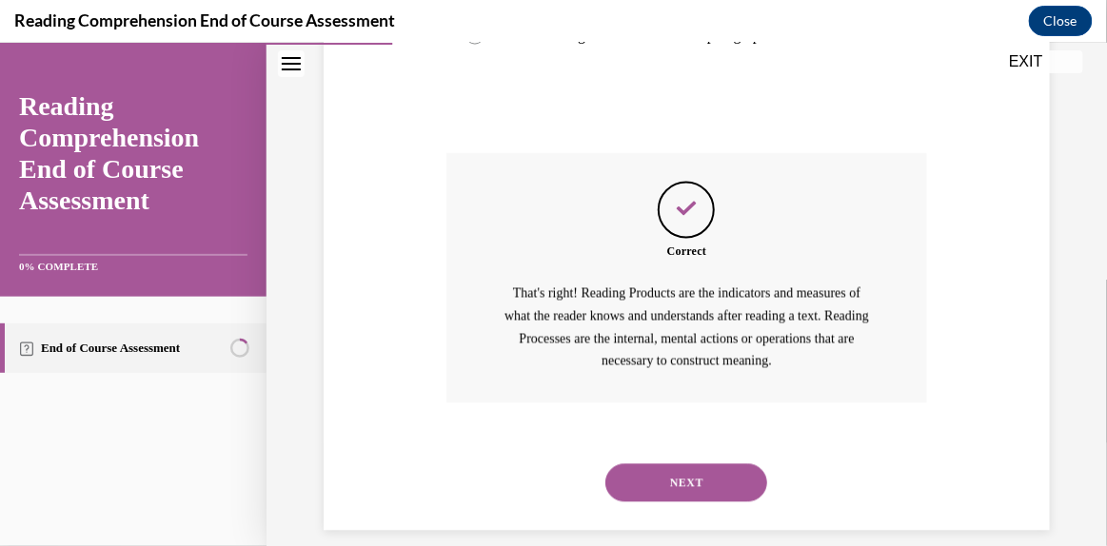
scroll to position [778, 0]
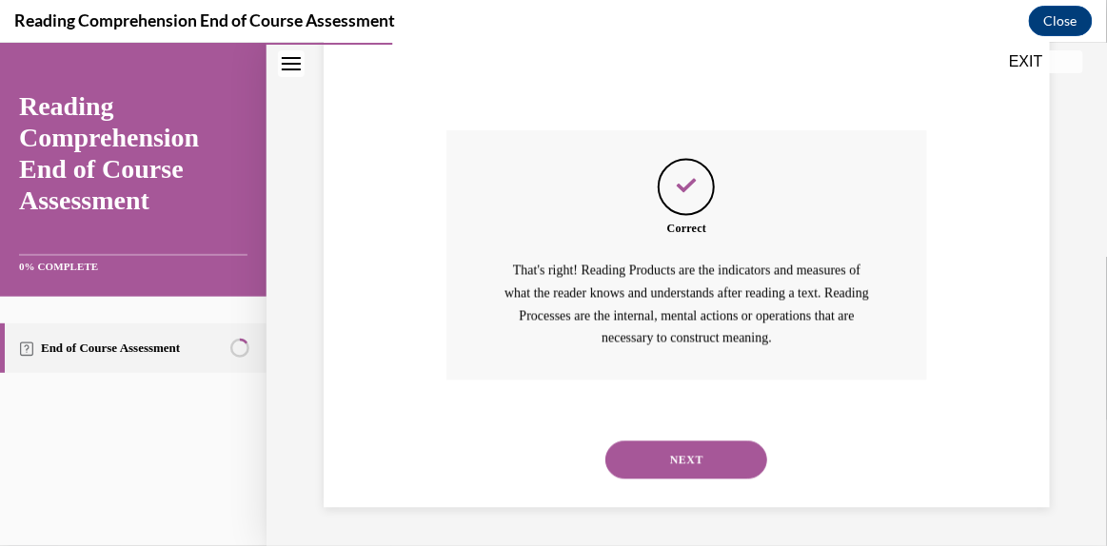
click at [669, 467] on button "NEXT" at bounding box center [686, 460] width 162 height 38
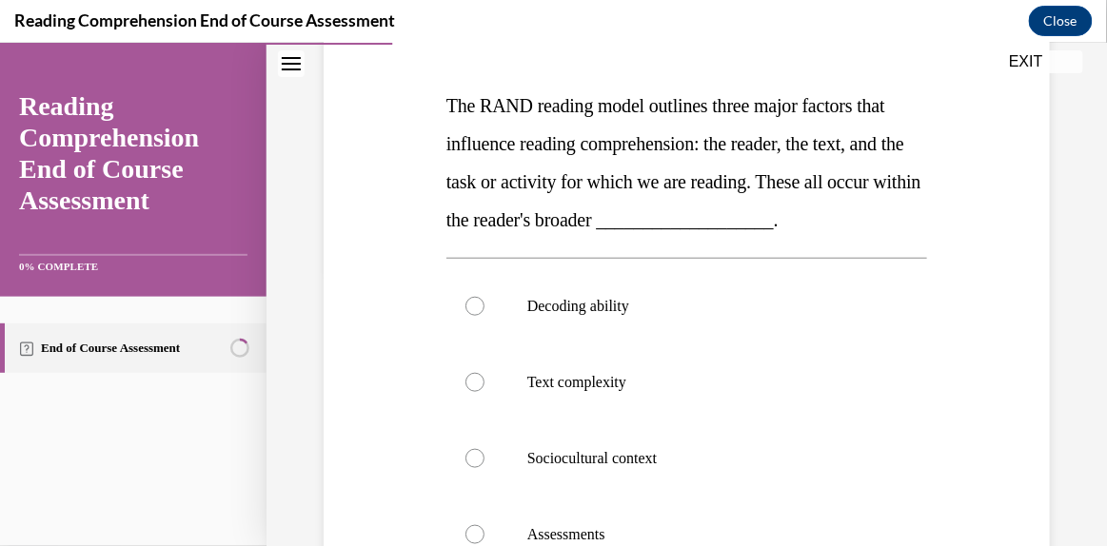
scroll to position [273, 0]
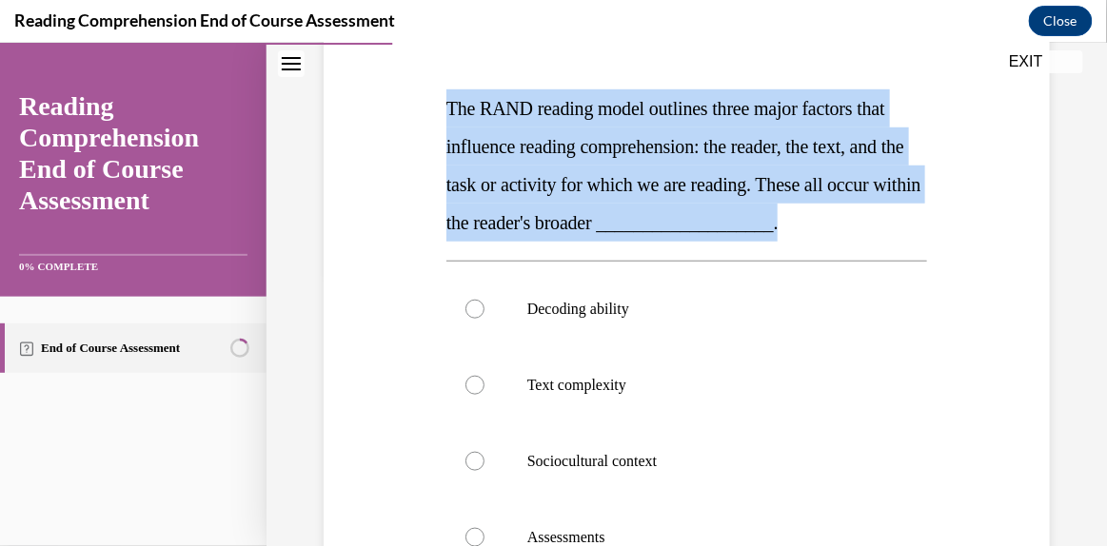
drag, startPoint x: 444, startPoint y: 106, endPoint x: 811, endPoint y: 265, distance: 399.3
click at [811, 241] on p "The RAND reading model outlines three major factors that influence reading comp…" at bounding box center [686, 164] width 481 height 152
copy span "The RAND reading model outlines three major factors that influence reading comp…"
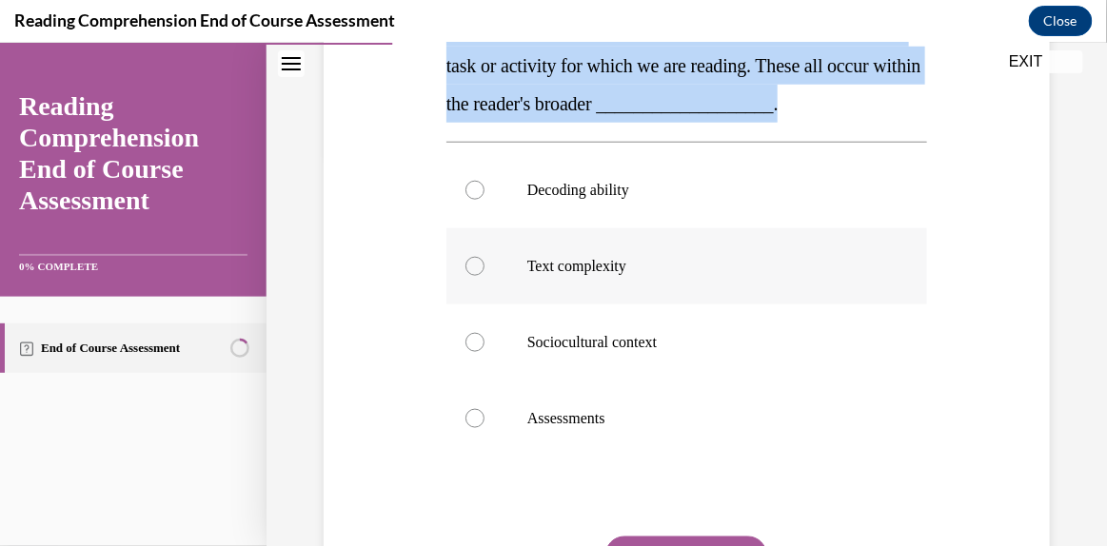
scroll to position [392, 0]
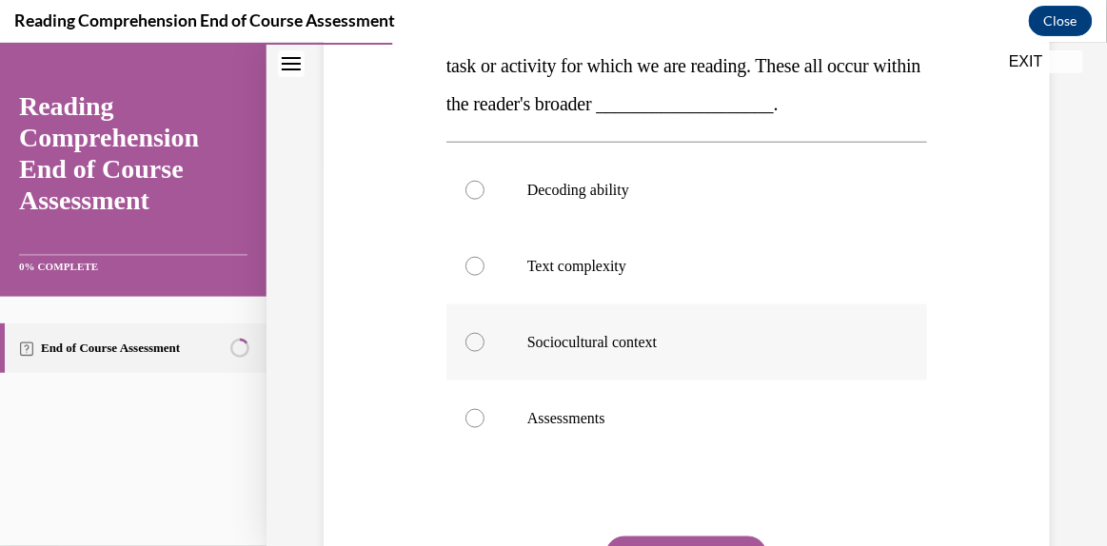
click at [599, 351] on p "Sociocultural context" at bounding box center [703, 341] width 352 height 19
click at [484, 351] on input "Sociocultural context" at bounding box center [474, 341] width 19 height 19
radio input "true"
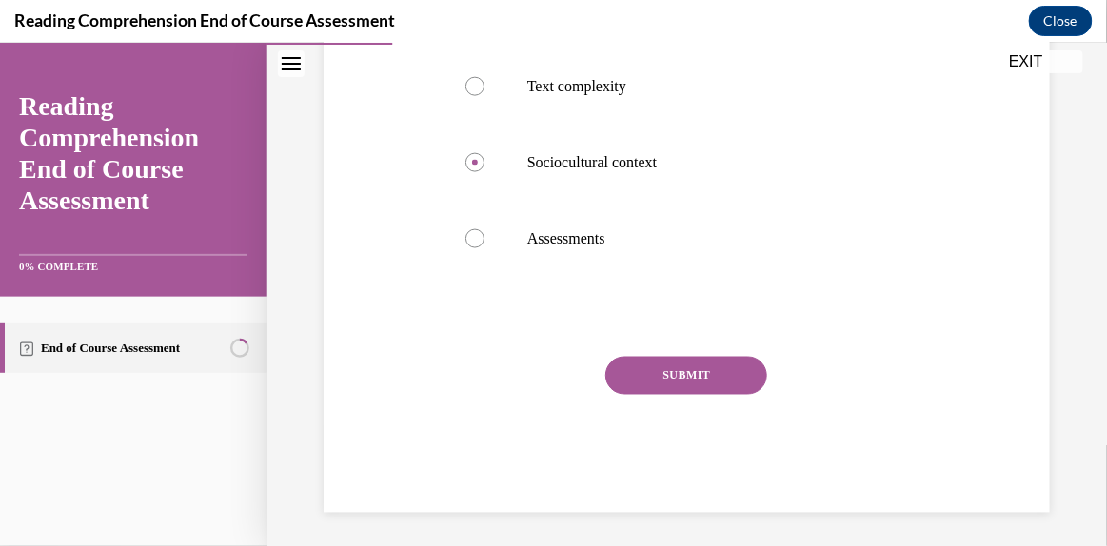
click at [665, 393] on button "SUBMIT" at bounding box center [686, 375] width 162 height 38
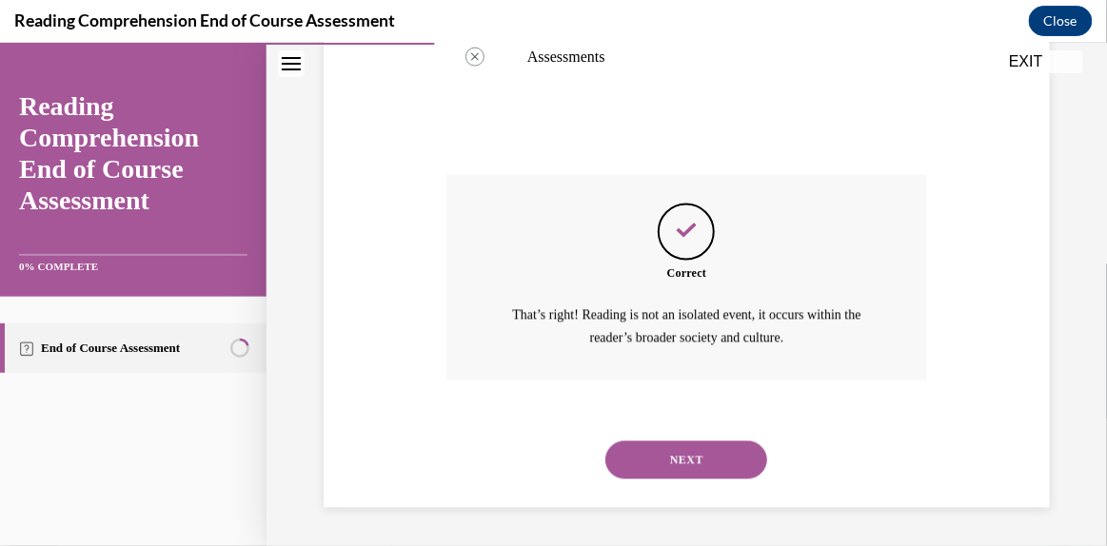
scroll to position [790, 0]
click at [673, 450] on button "NEXT" at bounding box center [686, 460] width 162 height 38
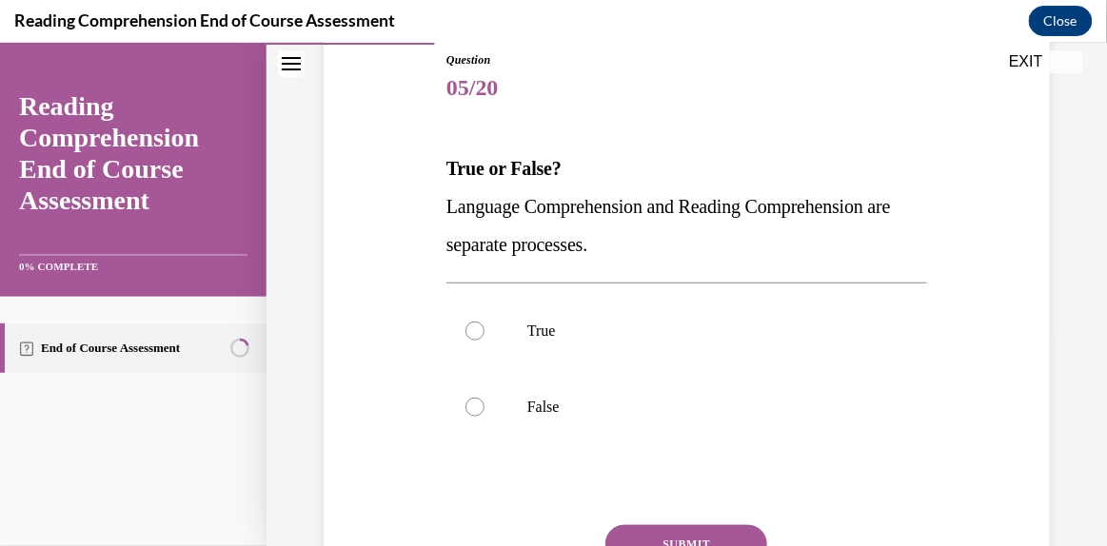
scroll to position [215, 0]
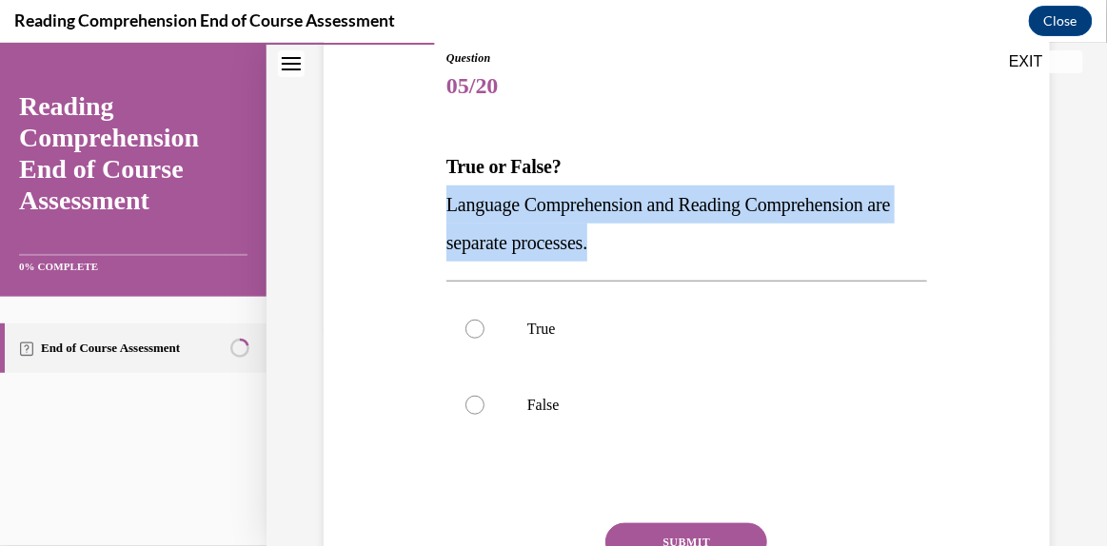
drag, startPoint x: 649, startPoint y: 243, endPoint x: 441, endPoint y: 202, distance: 212.4
click at [442, 202] on div "Question 05/20 True or False? Language Comprehension and Reading Comprehension …" at bounding box center [687, 349] width 490 height 658
copy span "Language Comprehension and Reading Comprehension are separate processes."
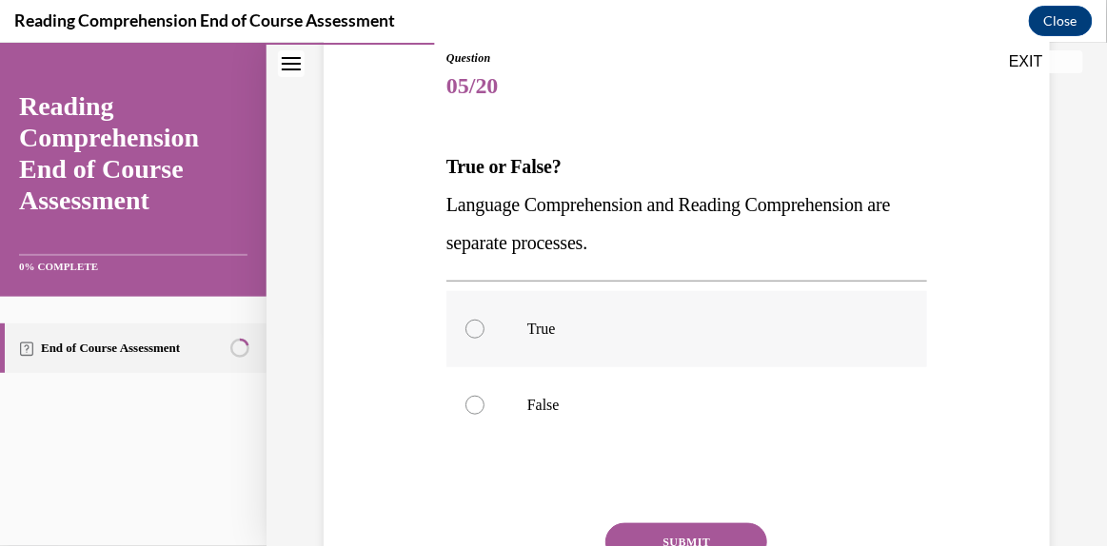
click at [484, 325] on label "True" at bounding box center [686, 328] width 481 height 76
click at [484, 325] on input "True" at bounding box center [474, 328] width 19 height 19
radio input "true"
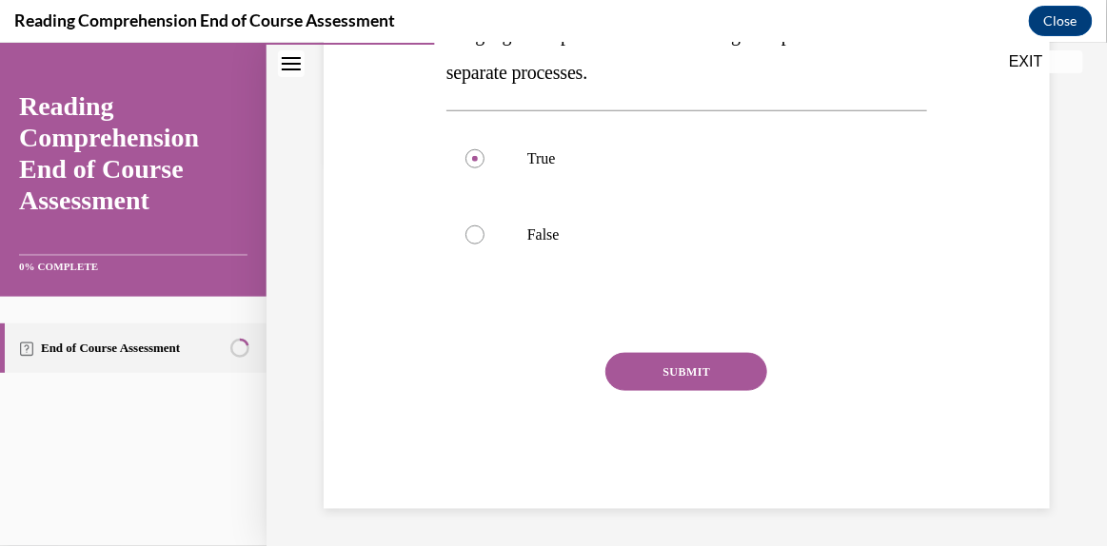
click at [677, 372] on button "SUBMIT" at bounding box center [686, 371] width 162 height 38
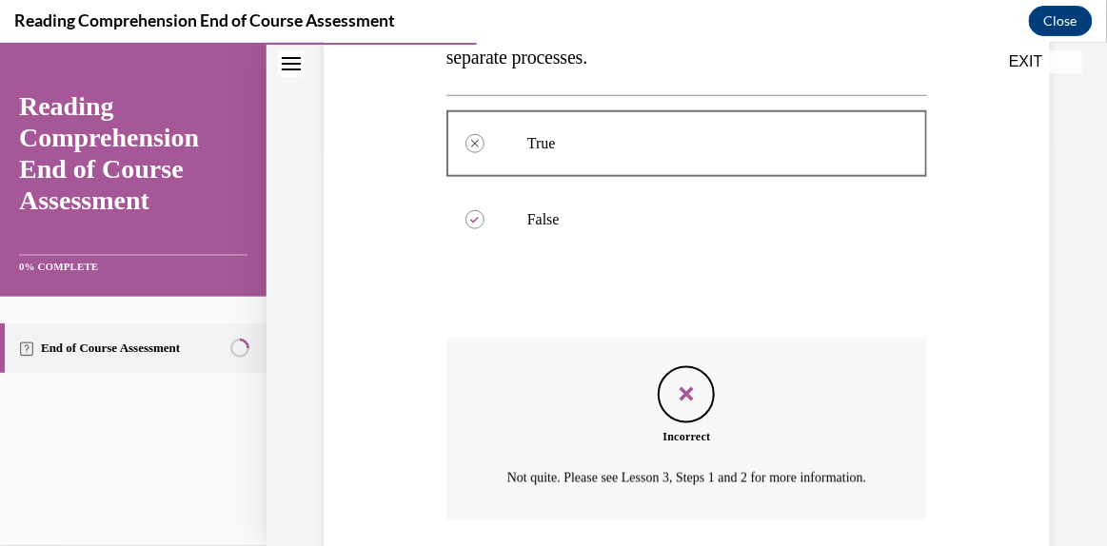
scroll to position [561, 0]
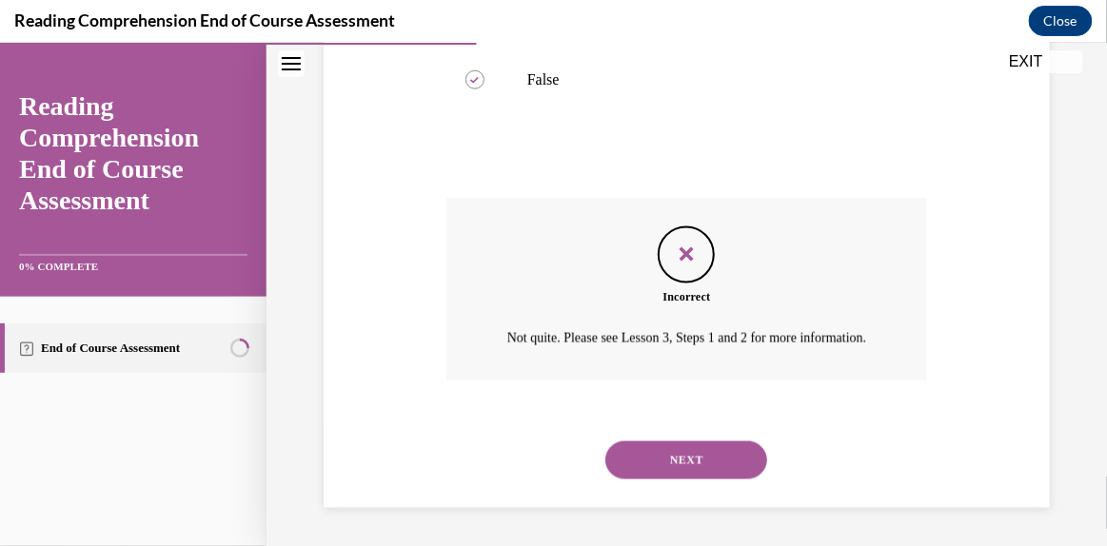
click at [697, 463] on button "NEXT" at bounding box center [686, 460] width 162 height 38
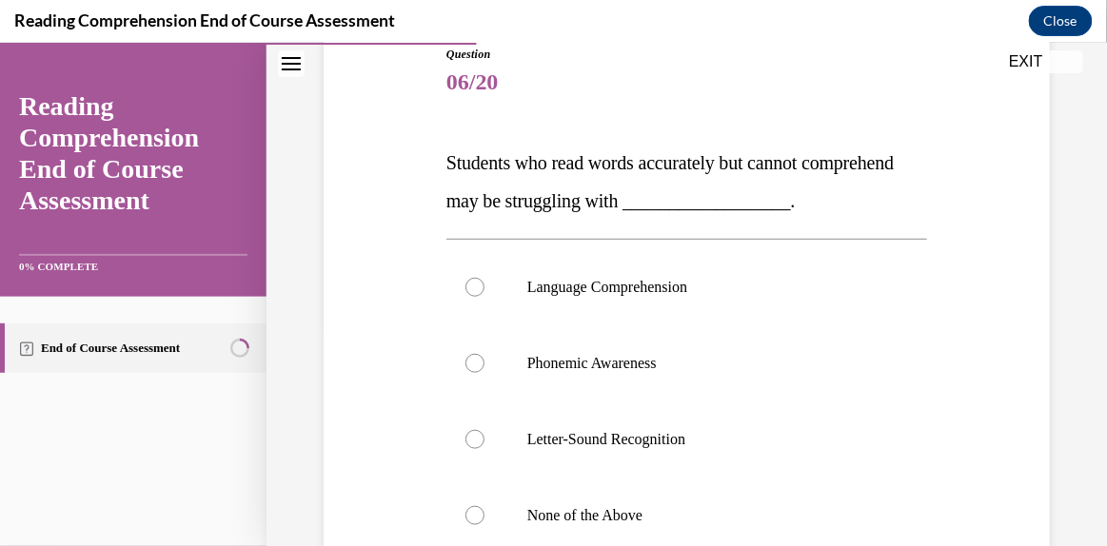
scroll to position [210, 0]
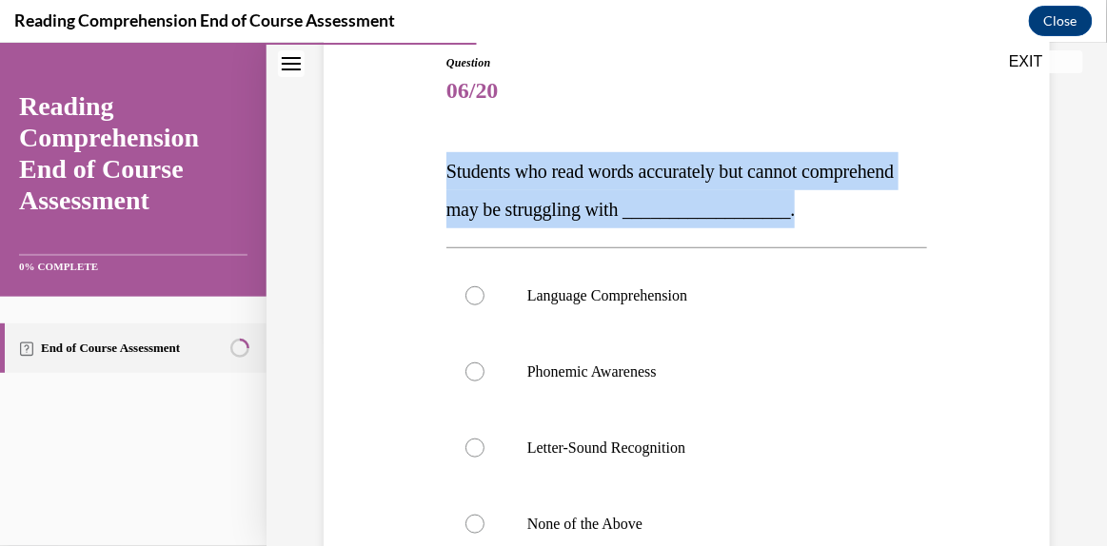
drag, startPoint x: 912, startPoint y: 209, endPoint x: 442, endPoint y: 172, distance: 471.5
click at [442, 172] on div "Question 06/20 Students who read words accurately but cannot comprehend may be …" at bounding box center [687, 411] width 490 height 773
click at [524, 147] on div "Question 06/20 Students who read words accurately but cannot comprehend may be …" at bounding box center [686, 425] width 481 height 744
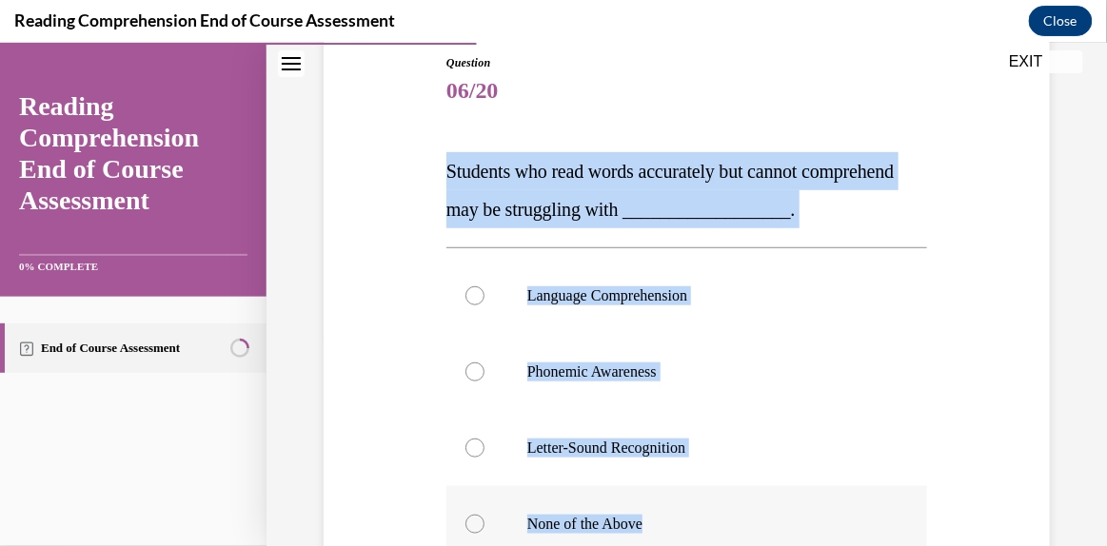
drag, startPoint x: 442, startPoint y: 167, endPoint x: 729, endPoint y: 513, distance: 450.1
click at [729, 513] on div "Question 06/20 Students who read words accurately but cannot comprehend may be …" at bounding box center [687, 411] width 490 height 773
copy div "Students who read words accurately but cannot comprehend may be struggling with…"
click at [629, 301] on p "Language Comprehension" at bounding box center [703, 294] width 352 height 19
click at [484, 301] on input "Language Comprehension" at bounding box center [474, 294] width 19 height 19
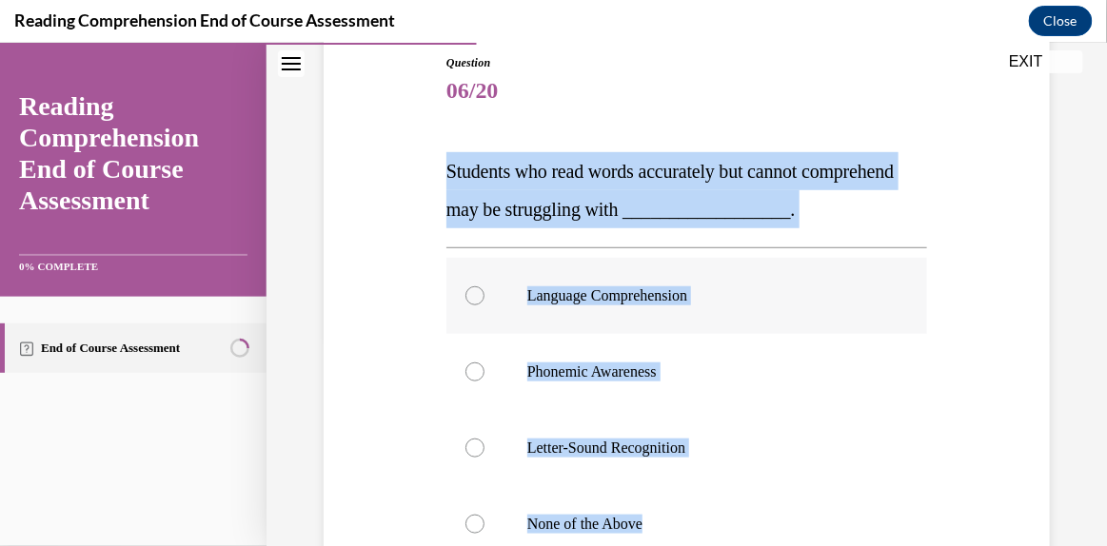
radio input "true"
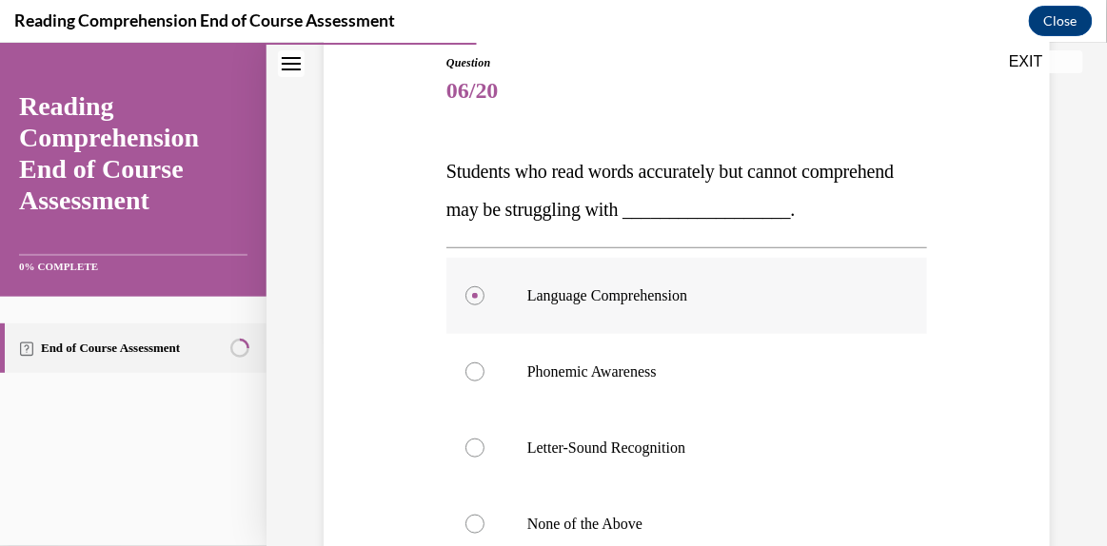
scroll to position [500, 0]
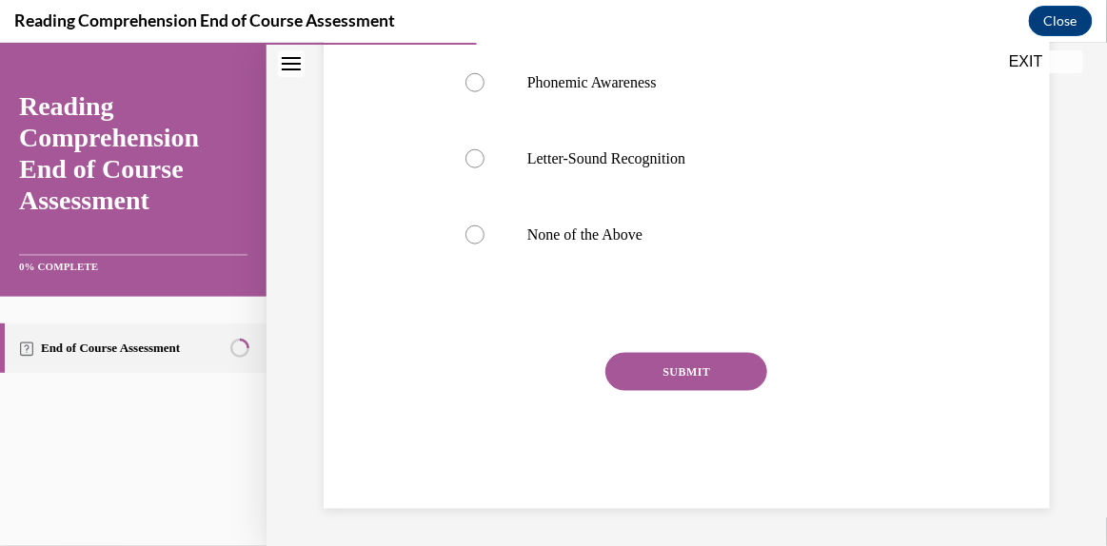
click at [658, 375] on button "SUBMIT" at bounding box center [686, 371] width 162 height 38
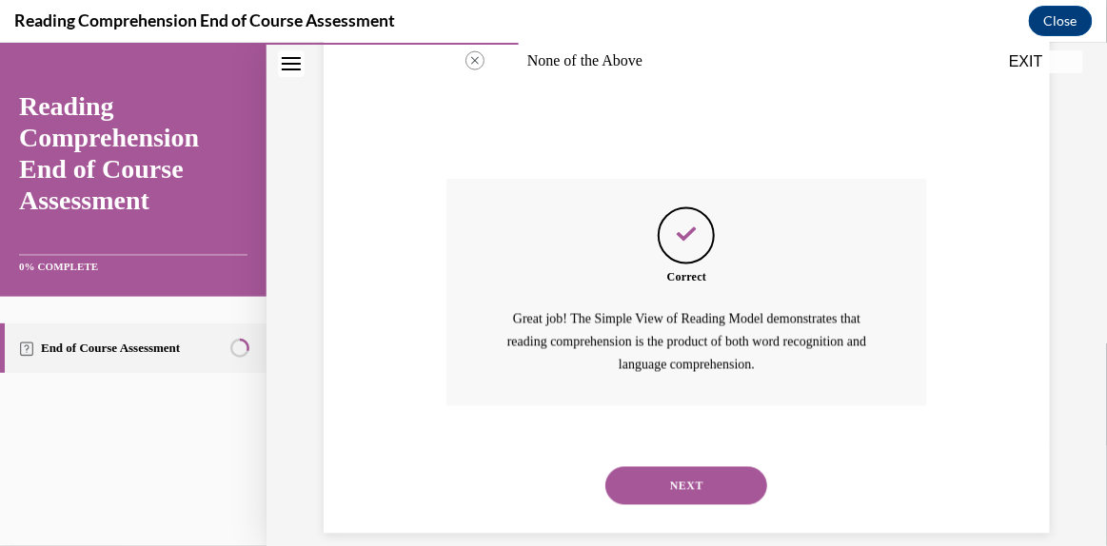
scroll to position [699, 0]
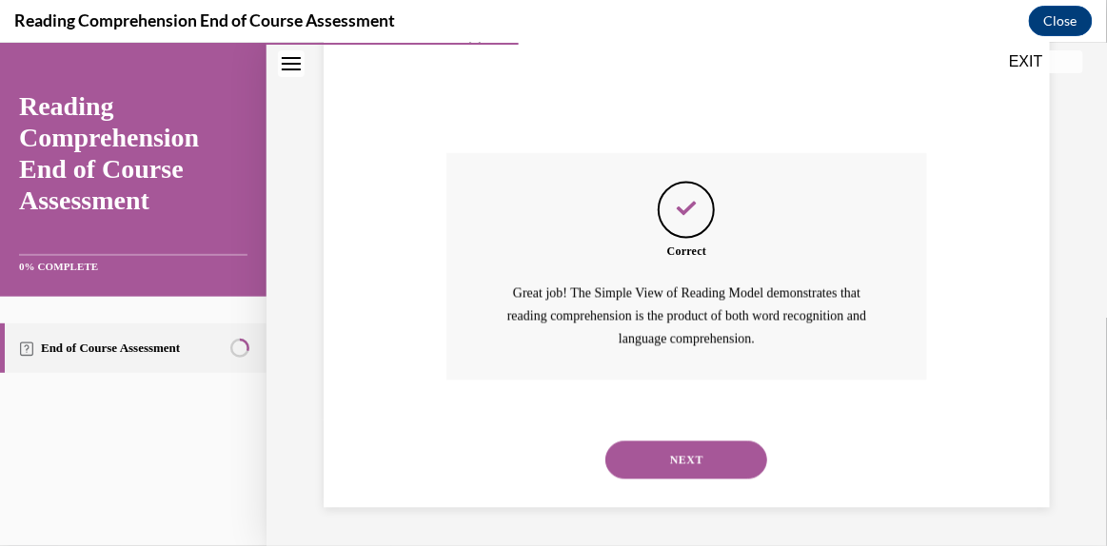
click at [676, 455] on button "NEXT" at bounding box center [686, 460] width 162 height 38
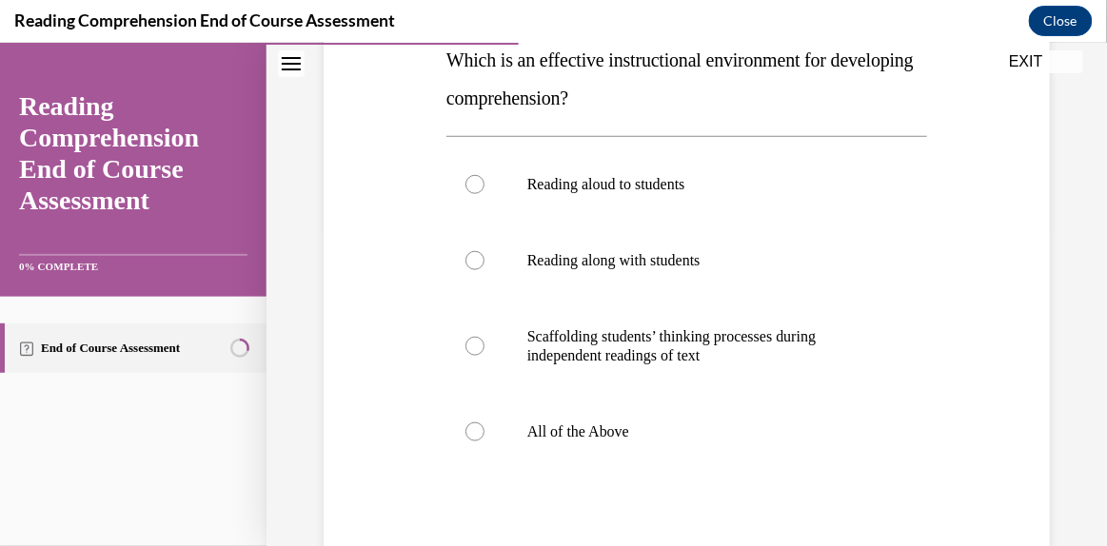
scroll to position [324, 0]
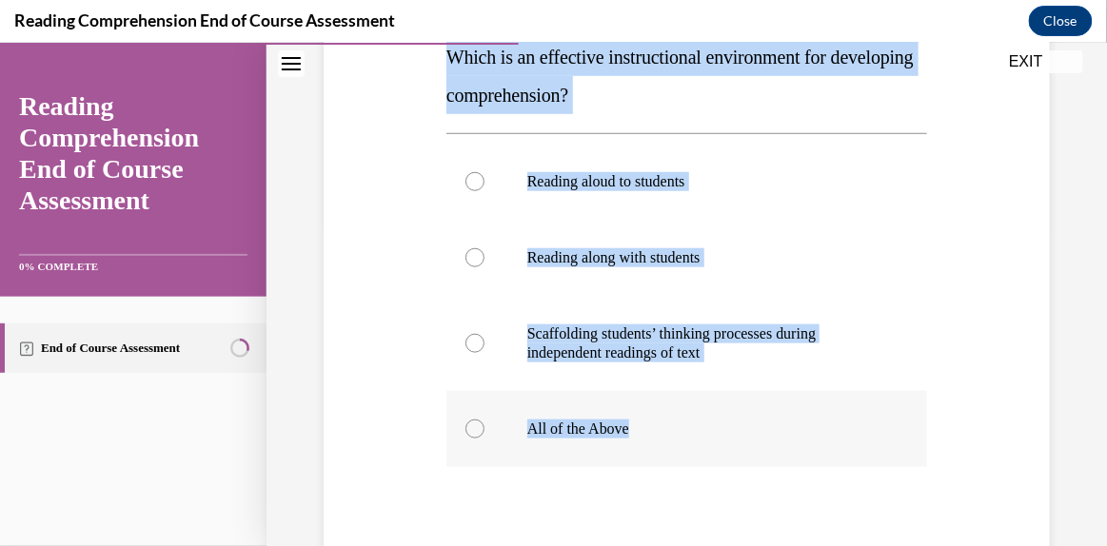
drag, startPoint x: 443, startPoint y: 55, endPoint x: 698, endPoint y: 415, distance: 440.9
click at [698, 415] on div "Question 07/20 Which is an effective instructional environment for developing c…" at bounding box center [686, 320] width 481 height 763
copy div "Which is an effective instructional environment for developing comprehension? R…"
click at [472, 425] on div at bounding box center [474, 428] width 19 height 19
click at [472, 425] on input "All of the Above" at bounding box center [474, 428] width 19 height 19
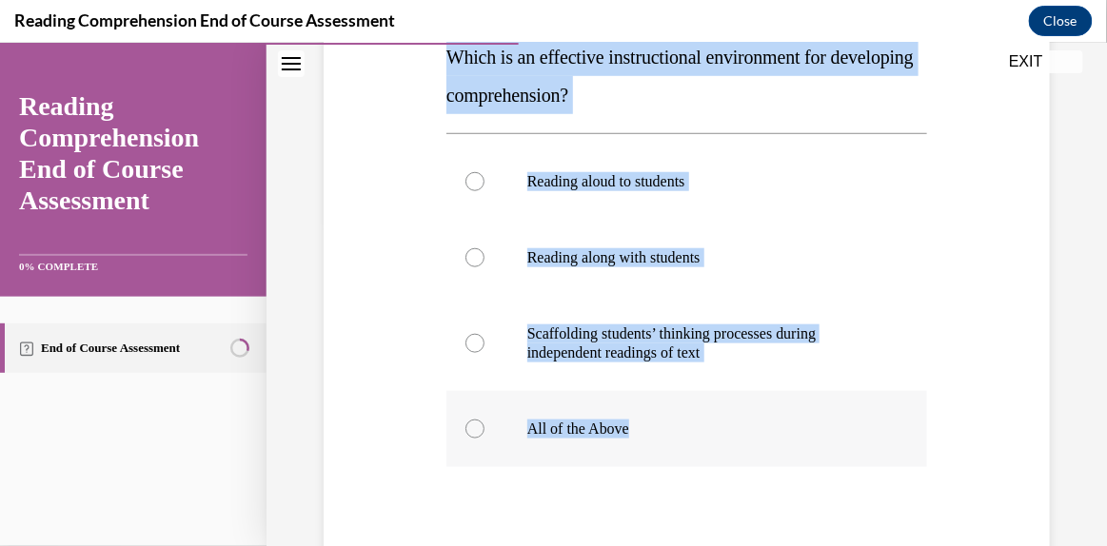
radio input "true"
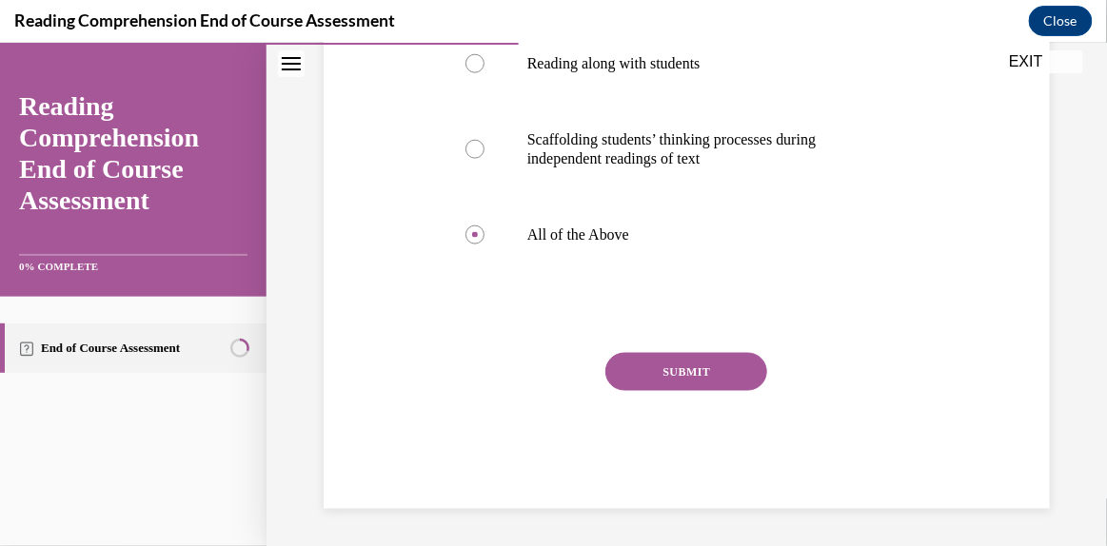
click at [643, 370] on button "SUBMIT" at bounding box center [686, 371] width 162 height 38
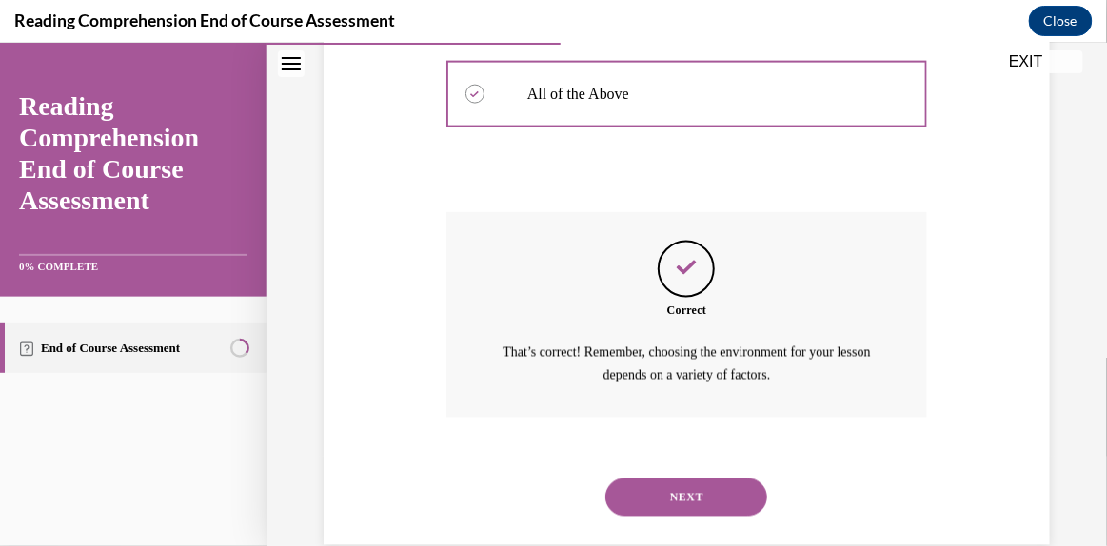
scroll to position [695, 0]
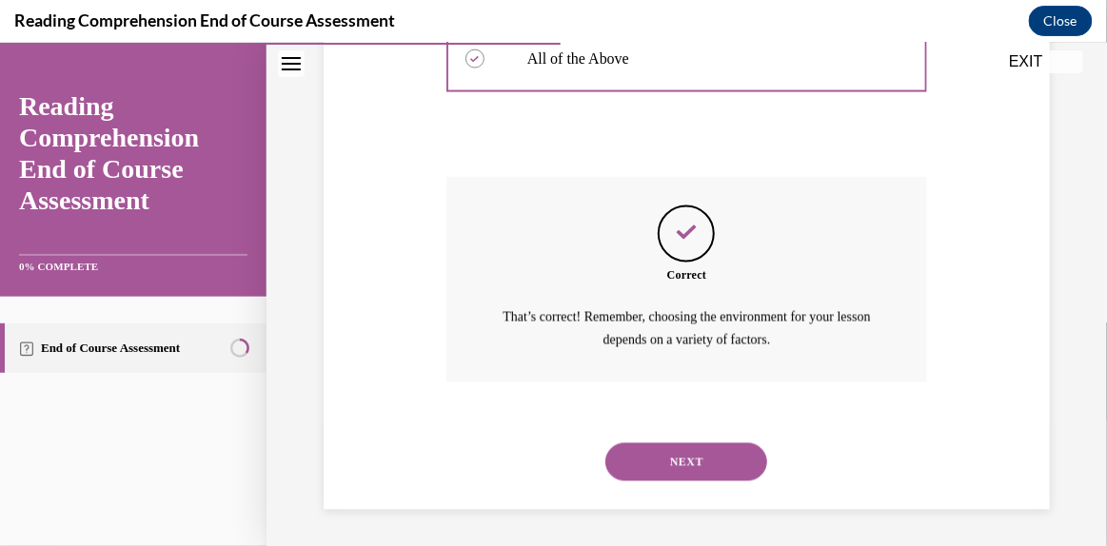
click at [722, 448] on button "NEXT" at bounding box center [686, 461] width 162 height 38
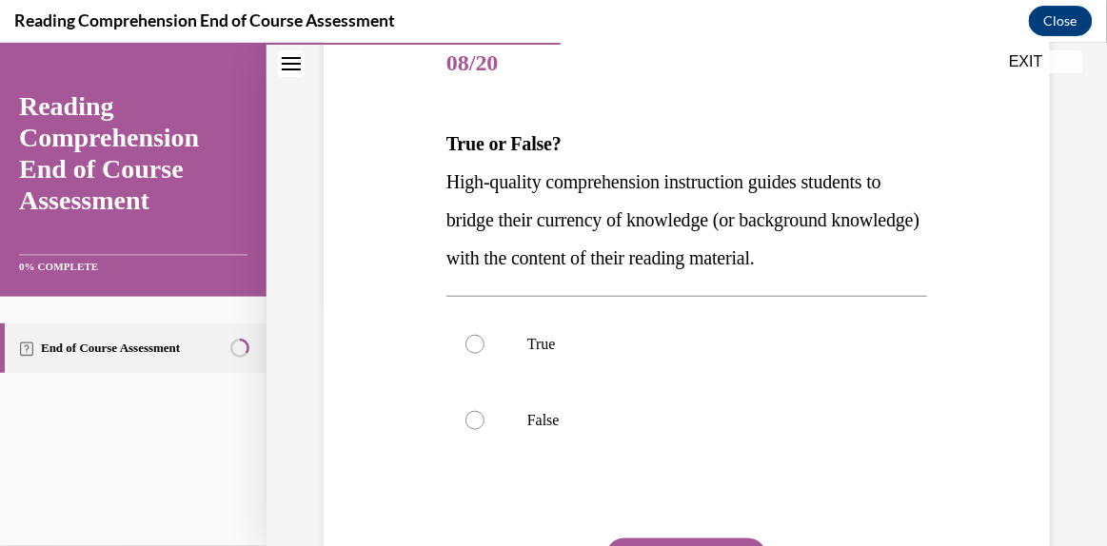
scroll to position [238, 0]
drag, startPoint x: 893, startPoint y: 253, endPoint x: 434, endPoint y: 162, distance: 467.7
click at [434, 162] on div "Question 08/20 True or False? High-quality comprehension instruction guides stu…" at bounding box center [687, 331] width 736 height 725
copy span "High-quality comprehension instruction guides students to bridge their currency…"
click at [477, 341] on div at bounding box center [474, 343] width 19 height 19
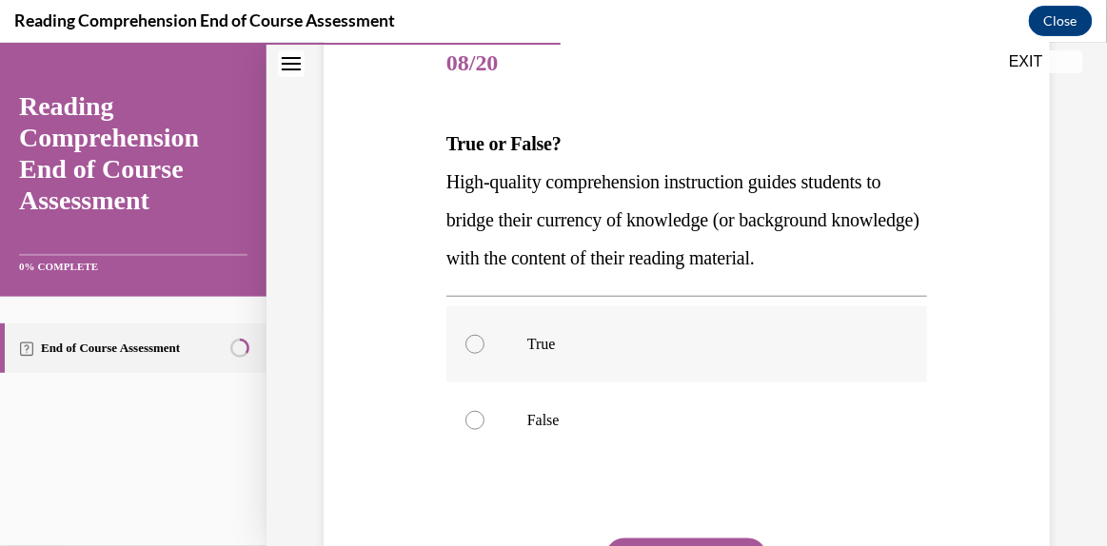
click at [477, 341] on input "True" at bounding box center [474, 343] width 19 height 19
radio input "true"
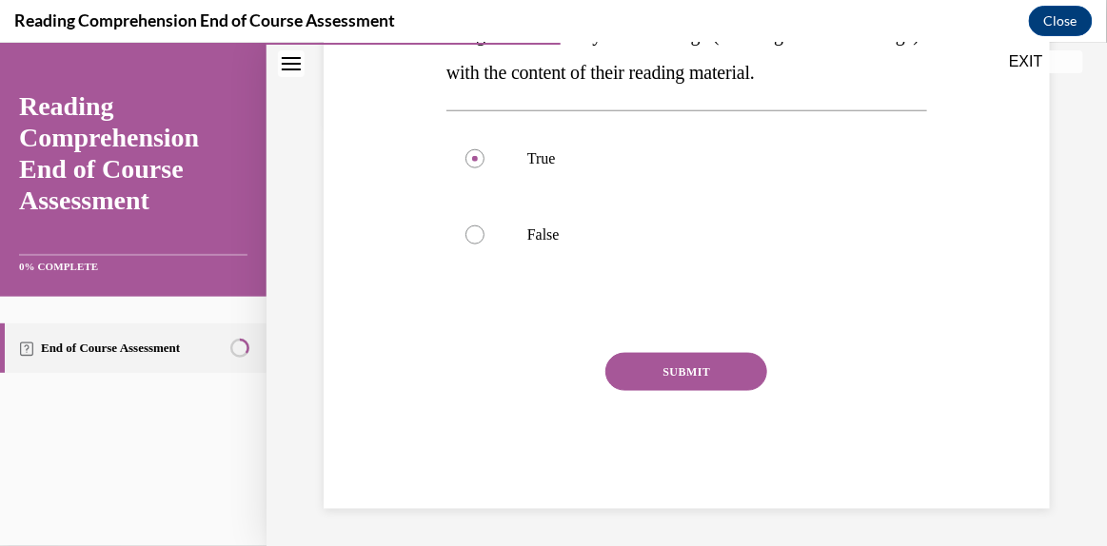
click at [647, 369] on button "SUBMIT" at bounding box center [686, 371] width 162 height 38
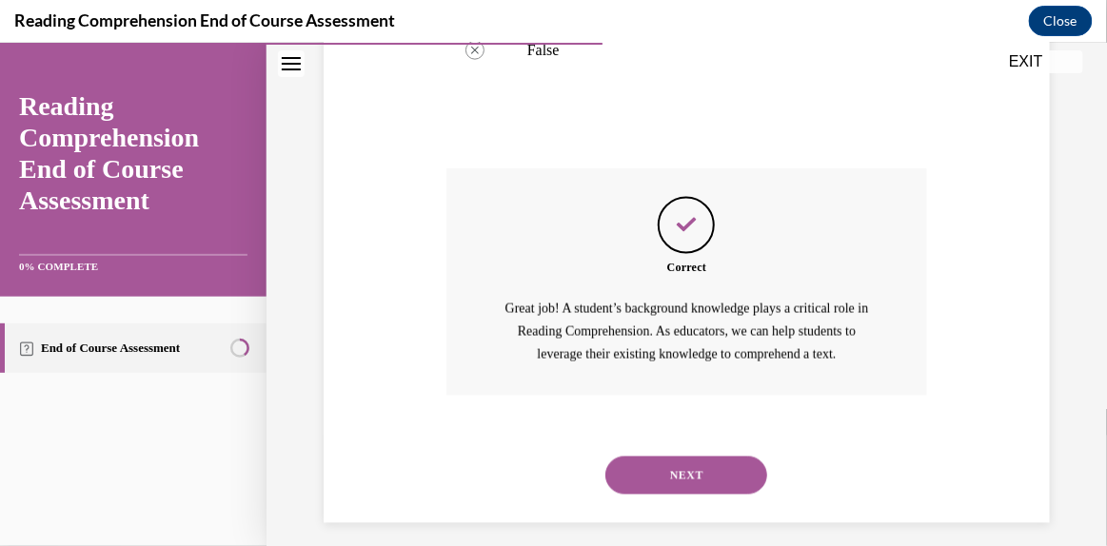
scroll to position [645, 0]
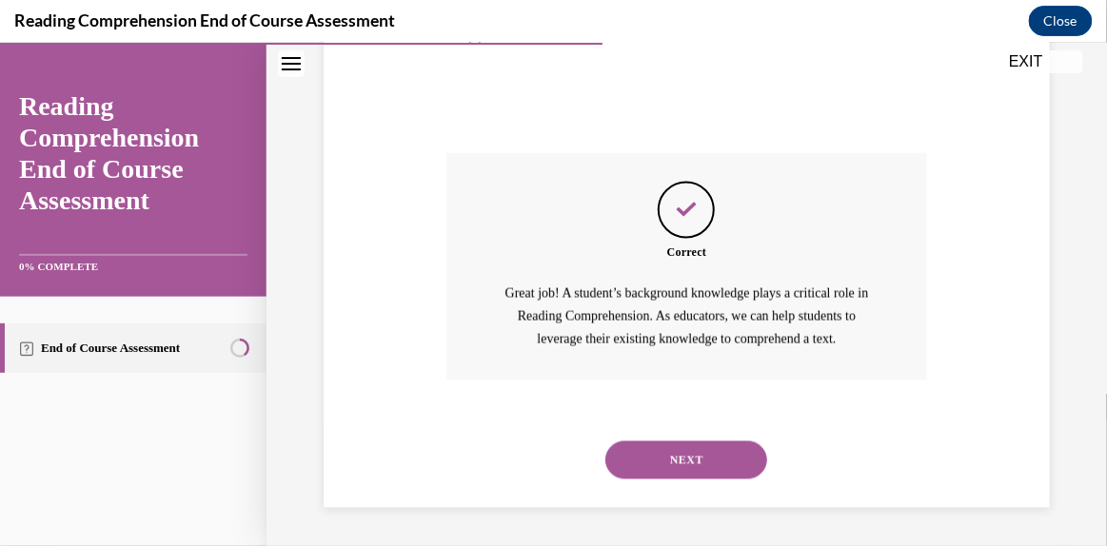
click at [684, 455] on button "NEXT" at bounding box center [686, 460] width 162 height 38
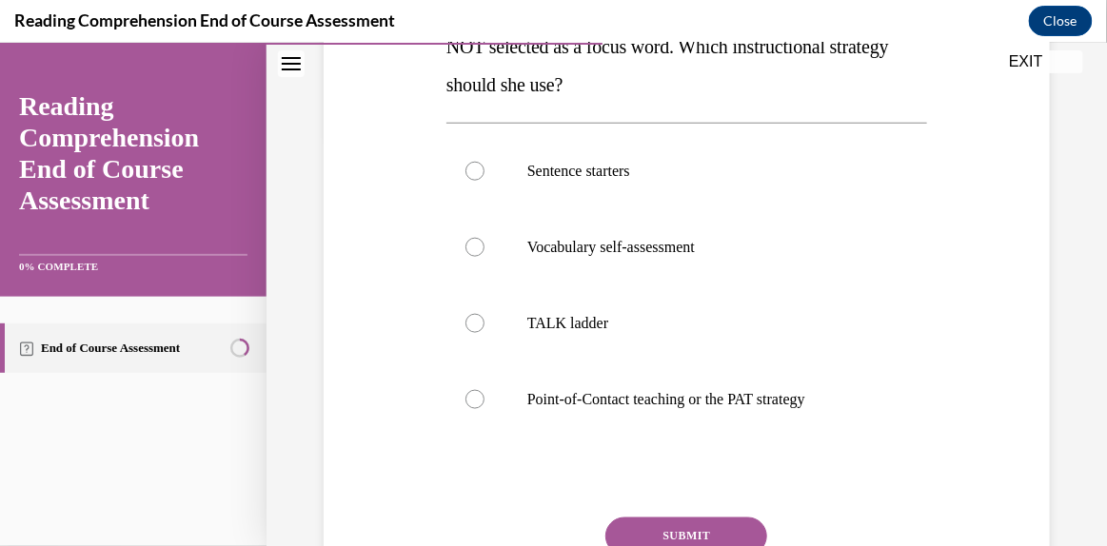
scroll to position [413, 0]
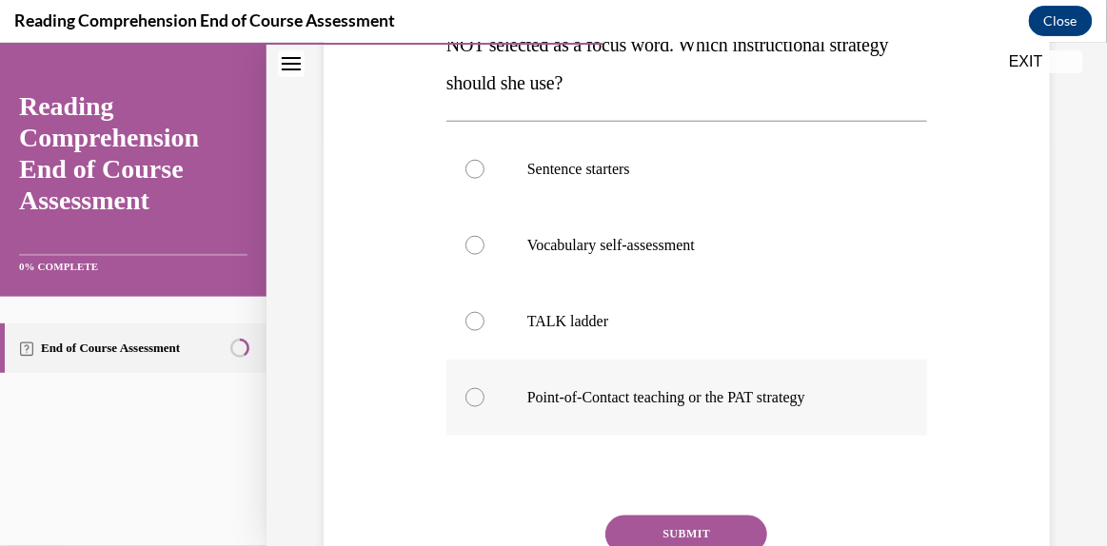
click at [478, 394] on div at bounding box center [474, 396] width 19 height 19
click at [478, 394] on input "Point-of-Contact teaching or the PAT strategy" at bounding box center [474, 396] width 19 height 19
radio input "true"
click at [720, 535] on button "SUBMIT" at bounding box center [686, 534] width 162 height 38
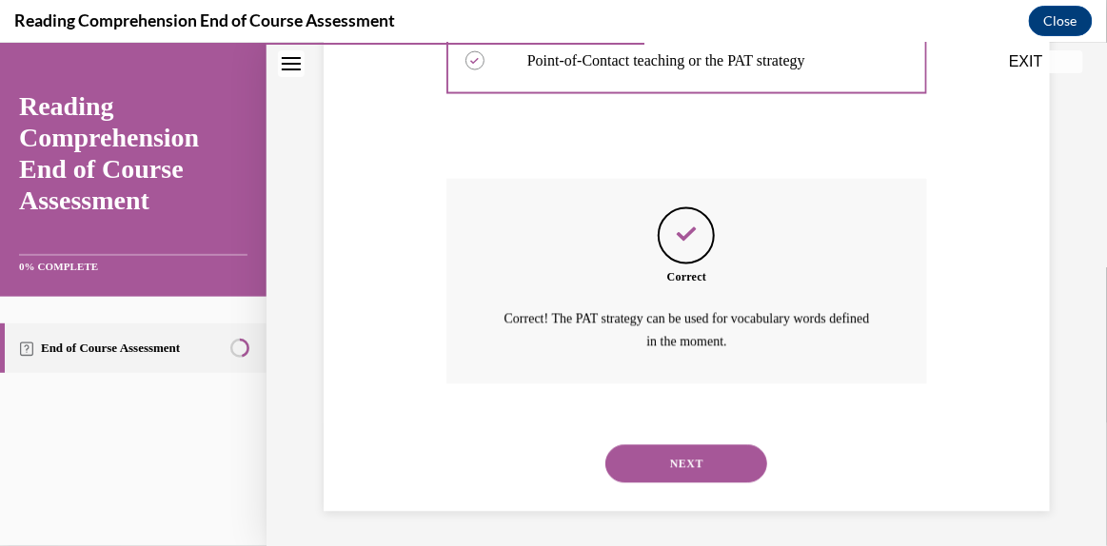
scroll to position [752, 0]
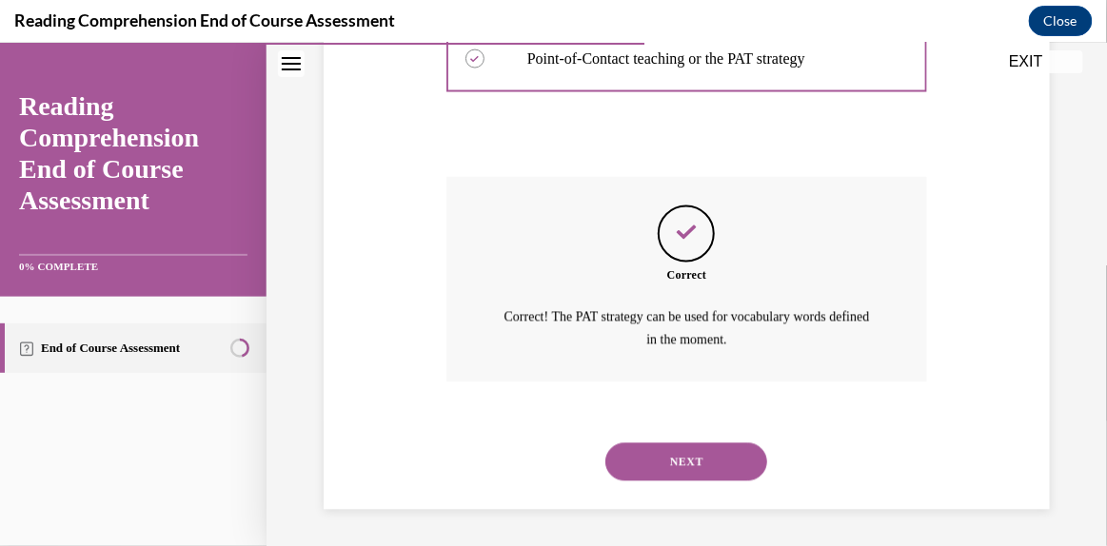
click at [656, 460] on button "NEXT" at bounding box center [686, 461] width 162 height 38
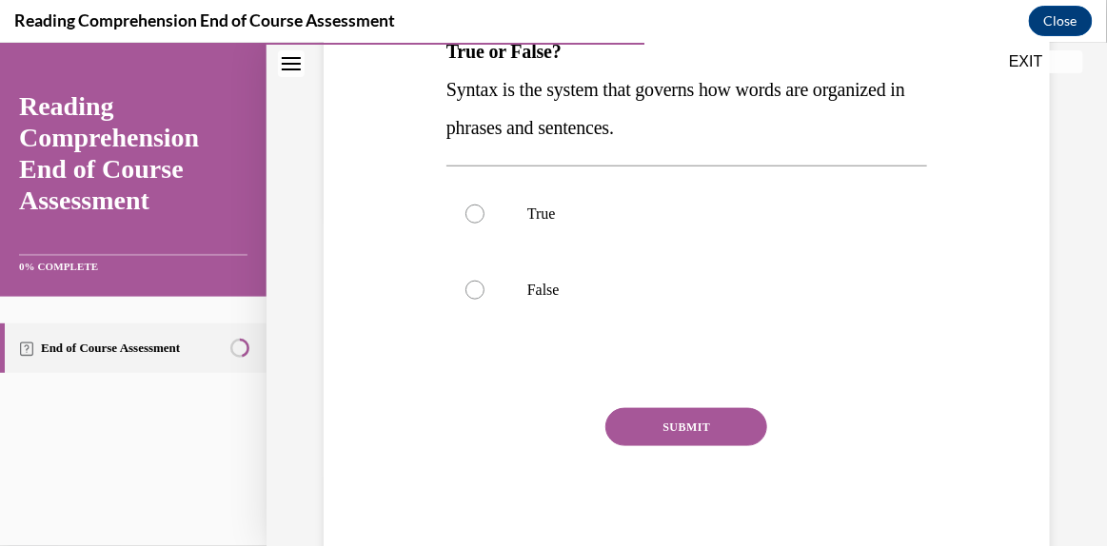
scroll to position [341, 0]
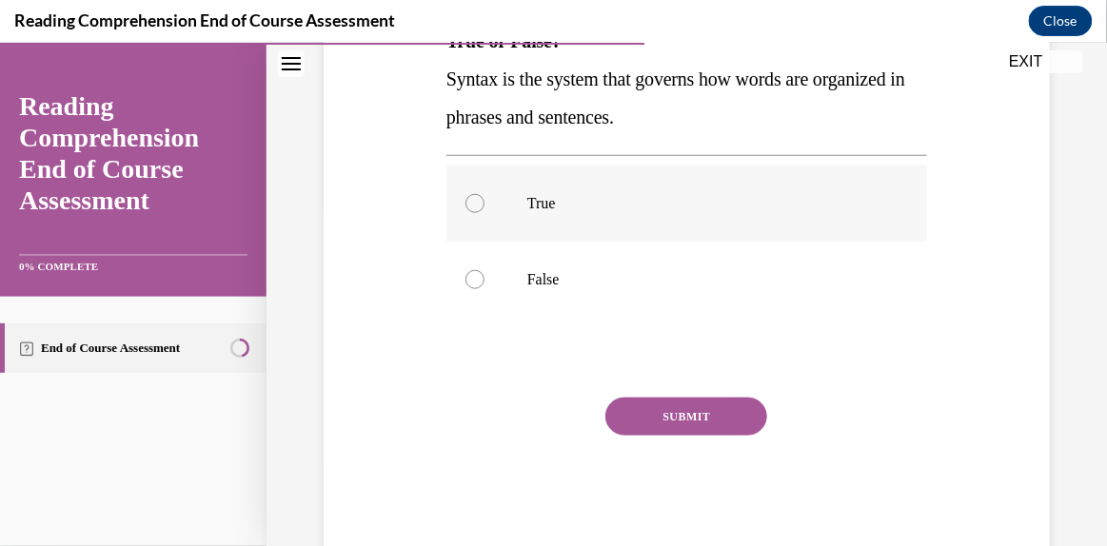
click at [495, 198] on label "True" at bounding box center [686, 203] width 481 height 76
click at [484, 198] on input "True" at bounding box center [474, 202] width 19 height 19
radio input "true"
click at [650, 410] on button "SUBMIT" at bounding box center [686, 416] width 162 height 38
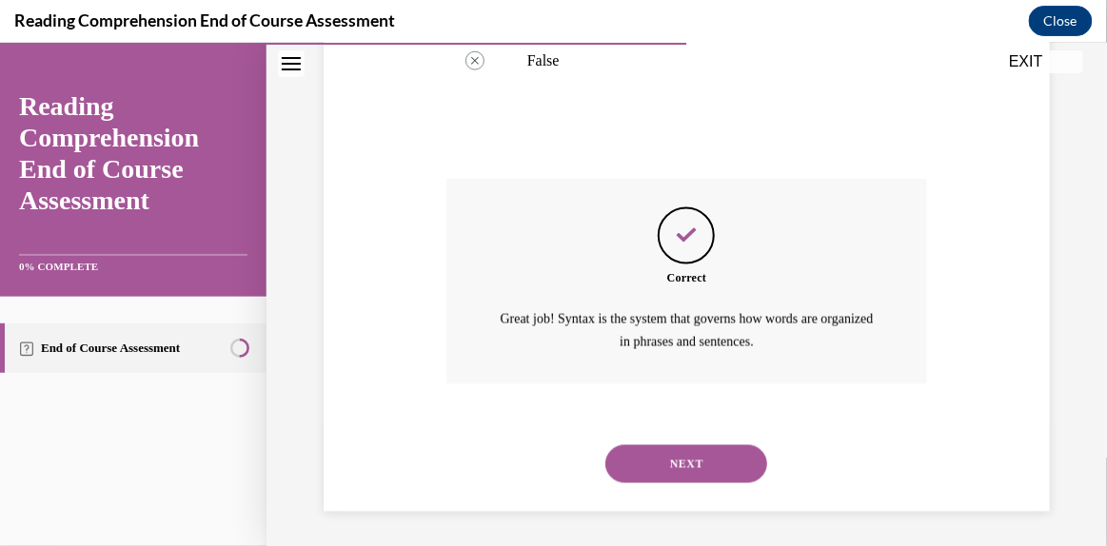
scroll to position [561, 0]
click at [678, 465] on button "NEXT" at bounding box center [686, 461] width 162 height 38
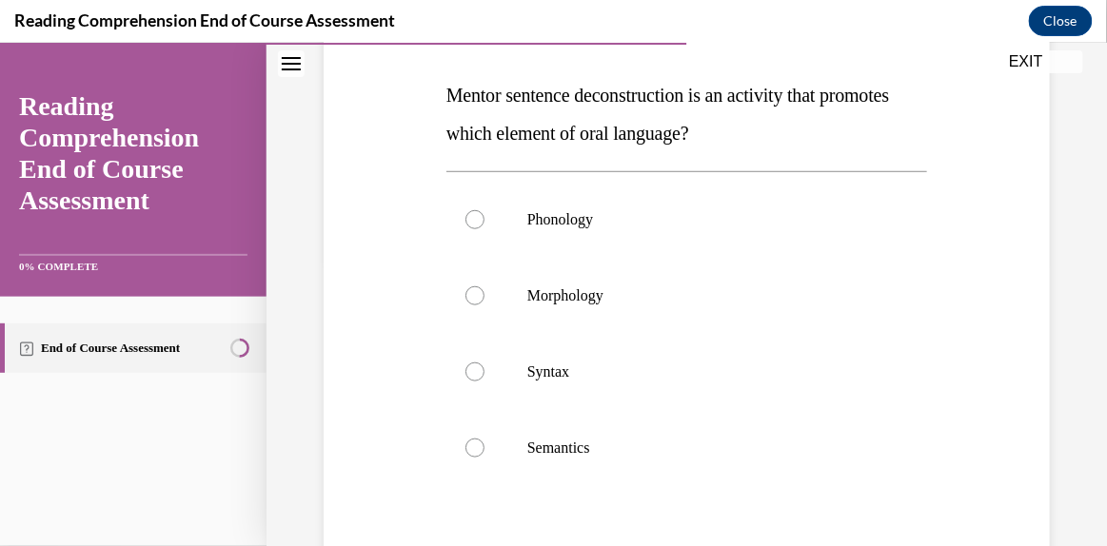
scroll to position [295, 0]
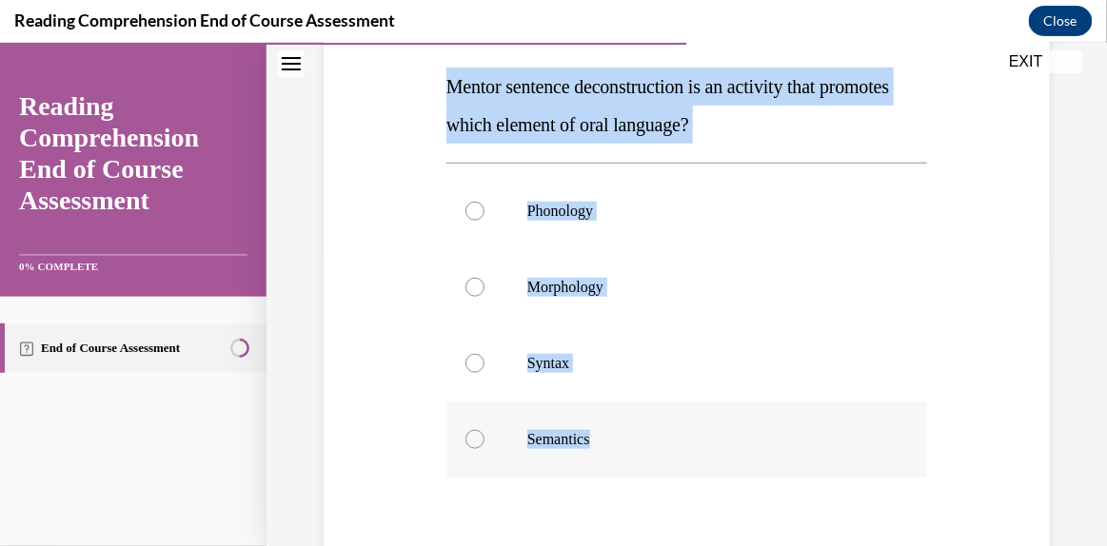
drag, startPoint x: 439, startPoint y: 77, endPoint x: 659, endPoint y: 431, distance: 417.2
click at [659, 431] on div "Question 11/20 Mentor sentence deconstruction is an activity that promotes whic…" at bounding box center [687, 326] width 490 height 773
copy div "Mentor sentence deconstruction is an activity that promotes which element of or…"
click at [475, 361] on div at bounding box center [474, 362] width 19 height 19
click at [475, 361] on input "Syntax" at bounding box center [474, 362] width 19 height 19
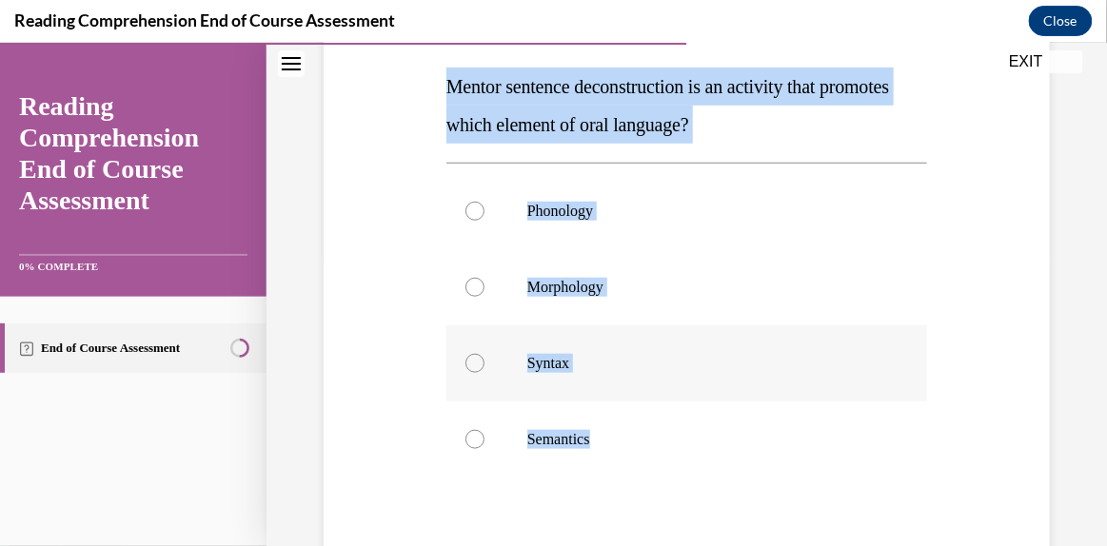
radio input "true"
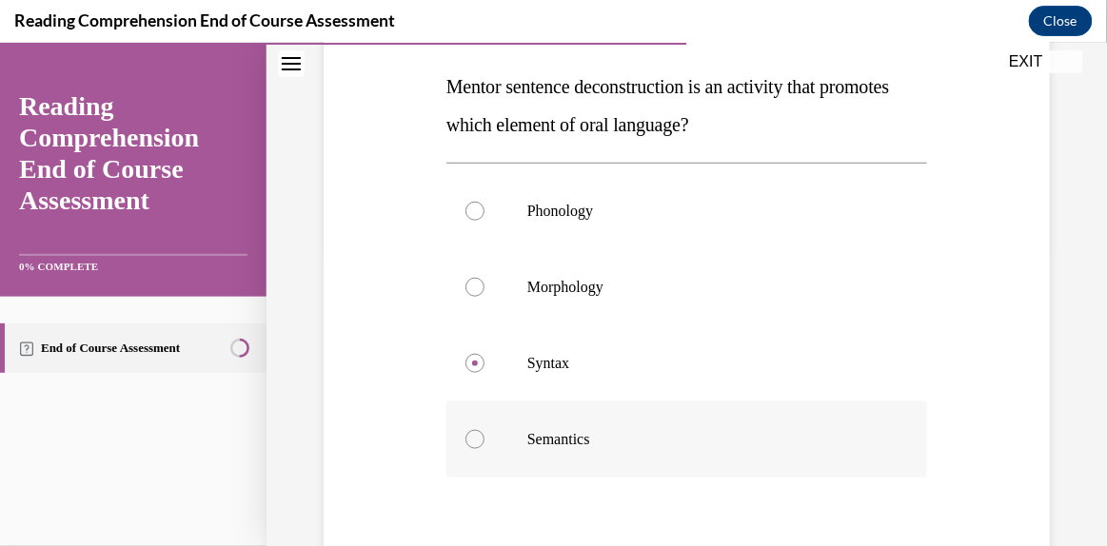
scroll to position [500, 0]
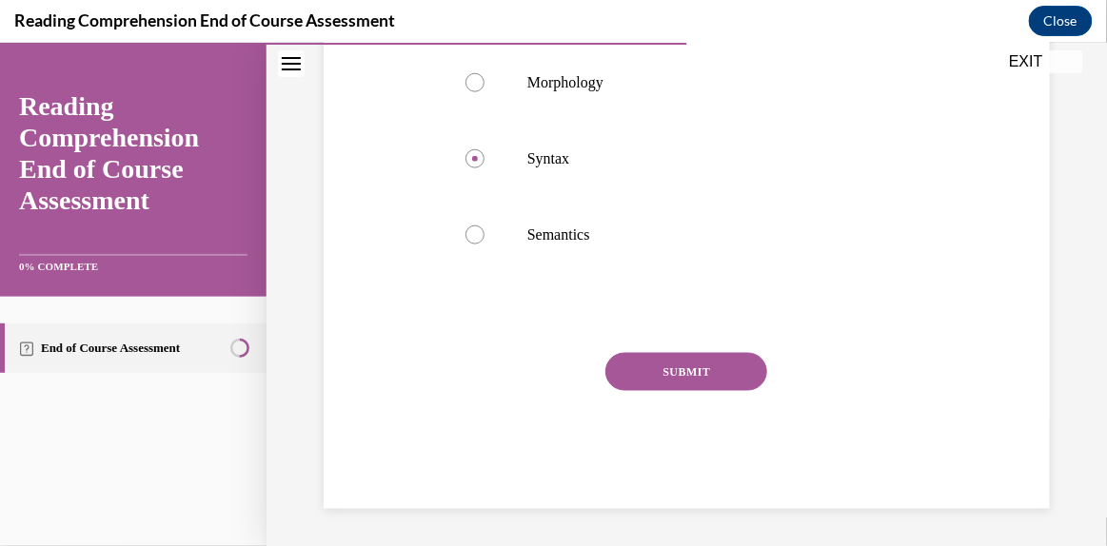
click at [717, 347] on div "Question 11/20 Mentor sentence deconstruction is an activity that promotes whic…" at bounding box center [686, 136] width 481 height 744
click at [686, 365] on button "SUBMIT" at bounding box center [686, 371] width 162 height 38
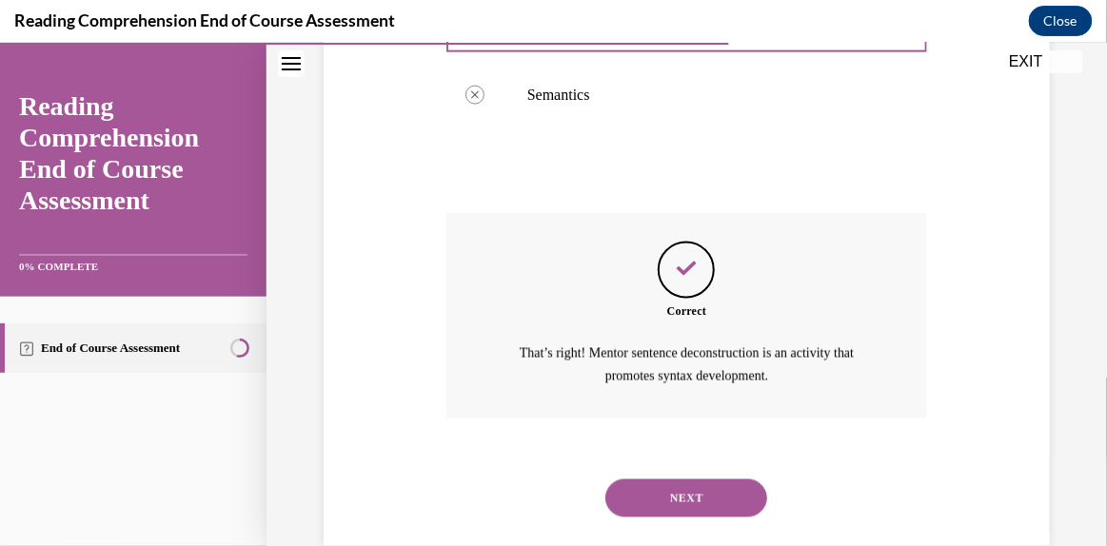
scroll to position [676, 0]
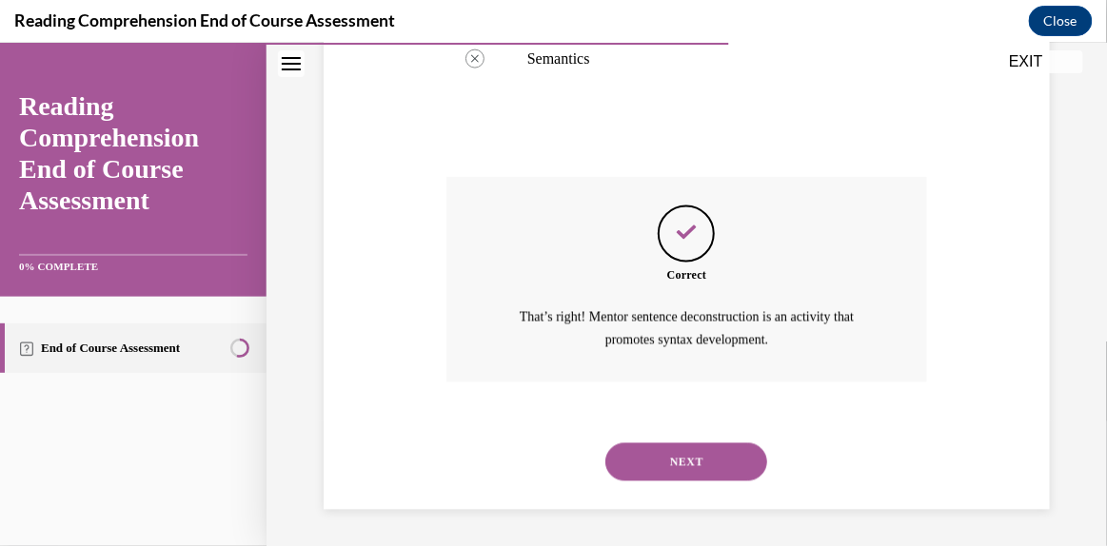
click at [702, 452] on button "NEXT" at bounding box center [686, 461] width 162 height 38
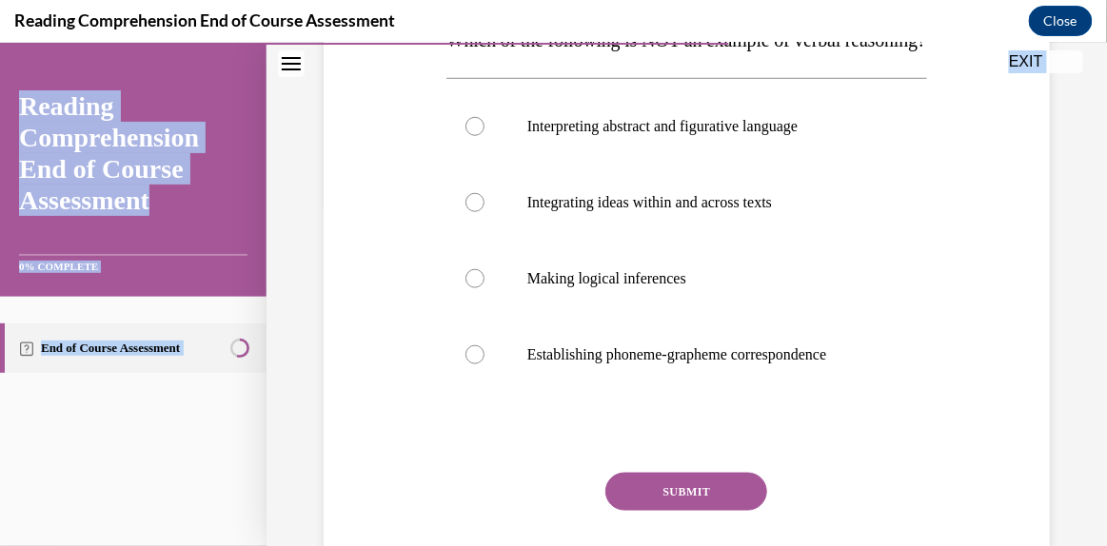
scroll to position [500, 0]
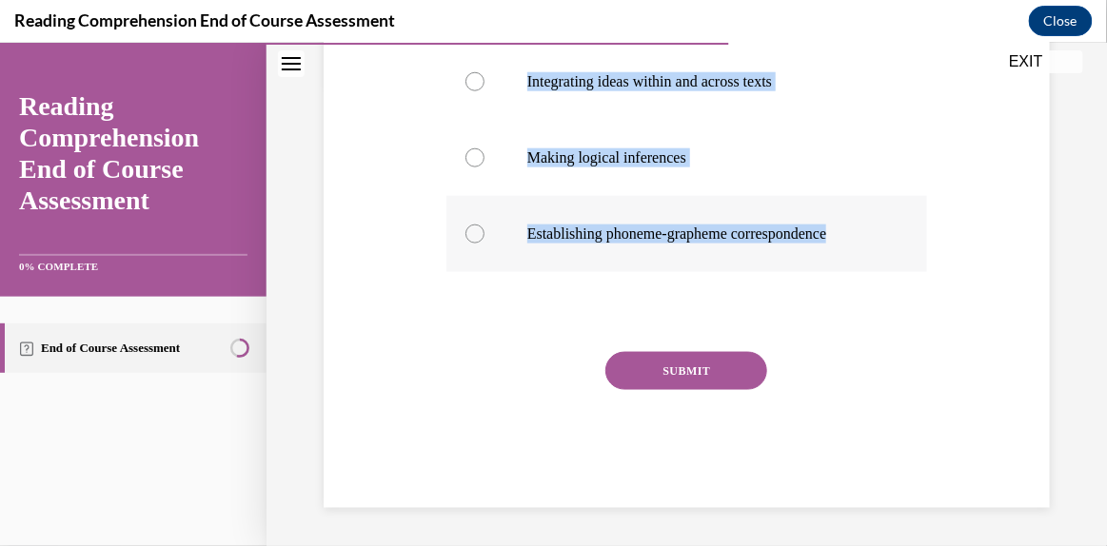
drag, startPoint x: 446, startPoint y: 279, endPoint x: 860, endPoint y: 233, distance: 416.4
click at [860, 233] on div "Question 12/20 Which of the following is NOT an example of verbal reasoning? In…" at bounding box center [686, 154] width 481 height 706
copy div "Which of the following is NOT an example of verbal reasoning? Interpreting abst…"
click at [468, 232] on div at bounding box center [474, 233] width 19 height 19
click at [468, 232] on input "Establishing phoneme-grapheme correspondence" at bounding box center [474, 233] width 19 height 19
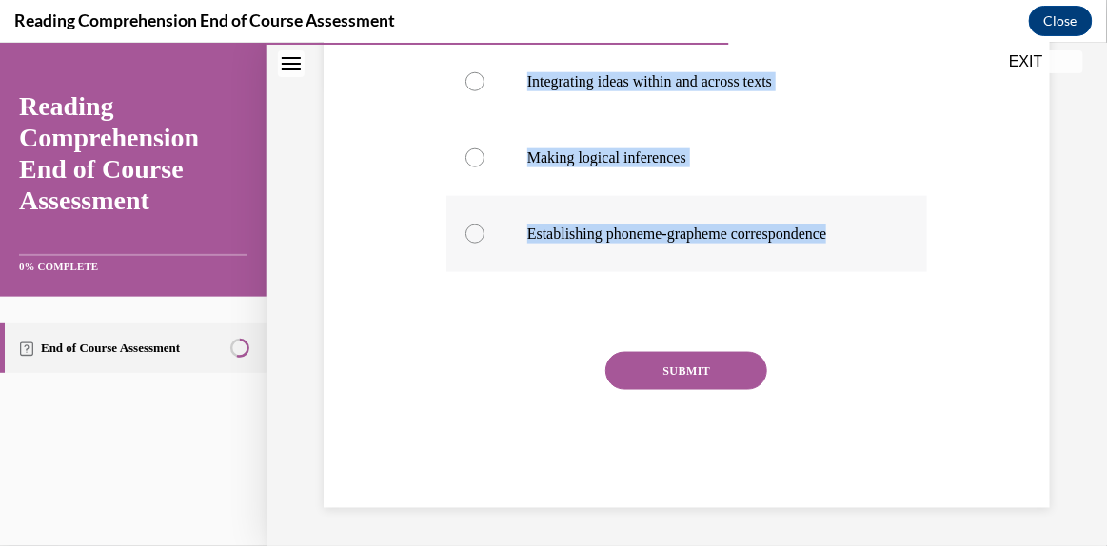
radio input "true"
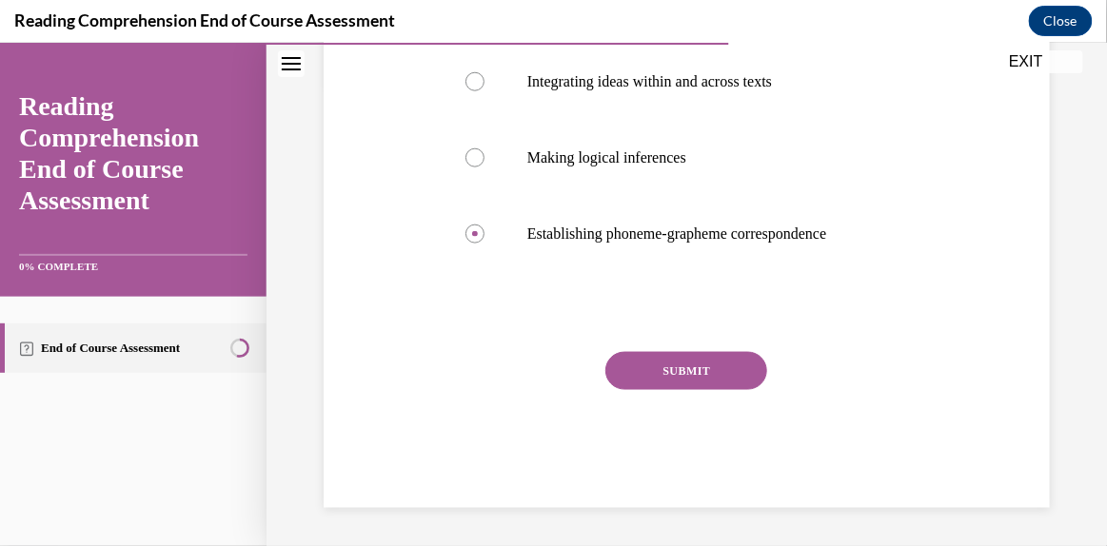
click at [639, 344] on div "Question 12/20 Which of the following is NOT an example of verbal reasoning? In…" at bounding box center [686, 154] width 481 height 706
click at [649, 367] on button "SUBMIT" at bounding box center [686, 370] width 162 height 38
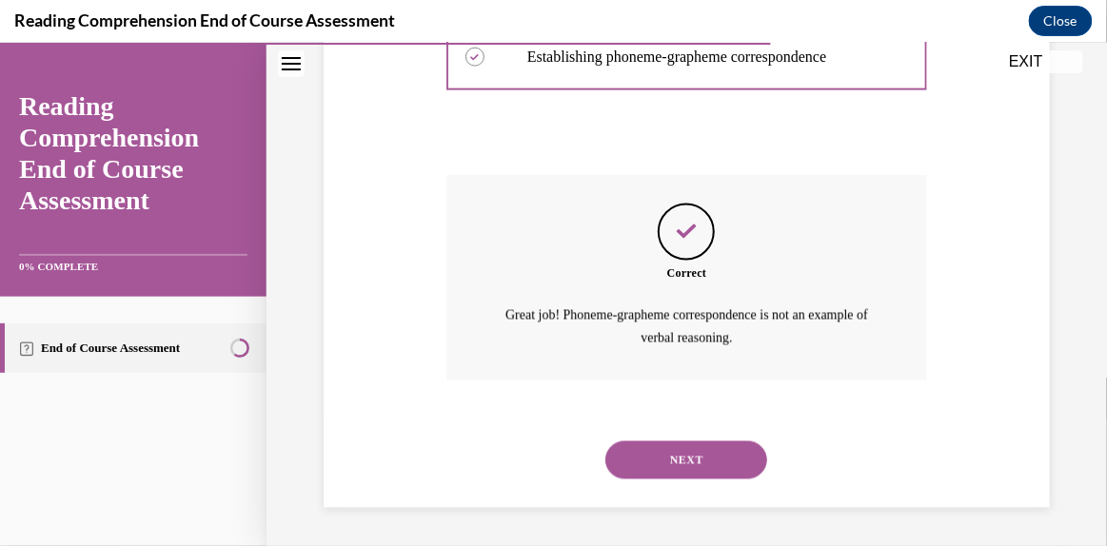
scroll to position [676, 0]
click at [702, 469] on button "NEXT" at bounding box center [686, 460] width 162 height 38
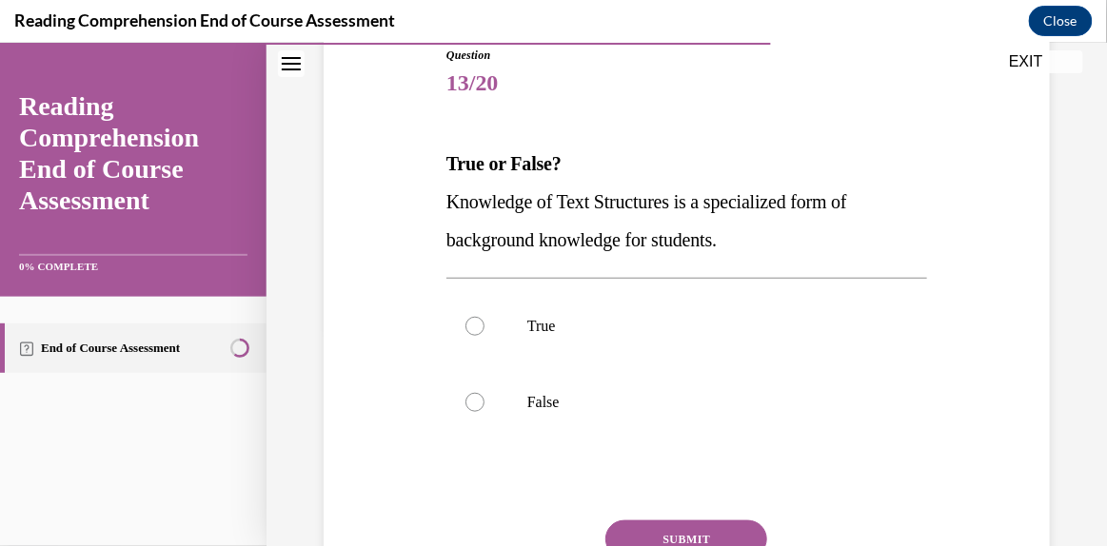
scroll to position [233, 0]
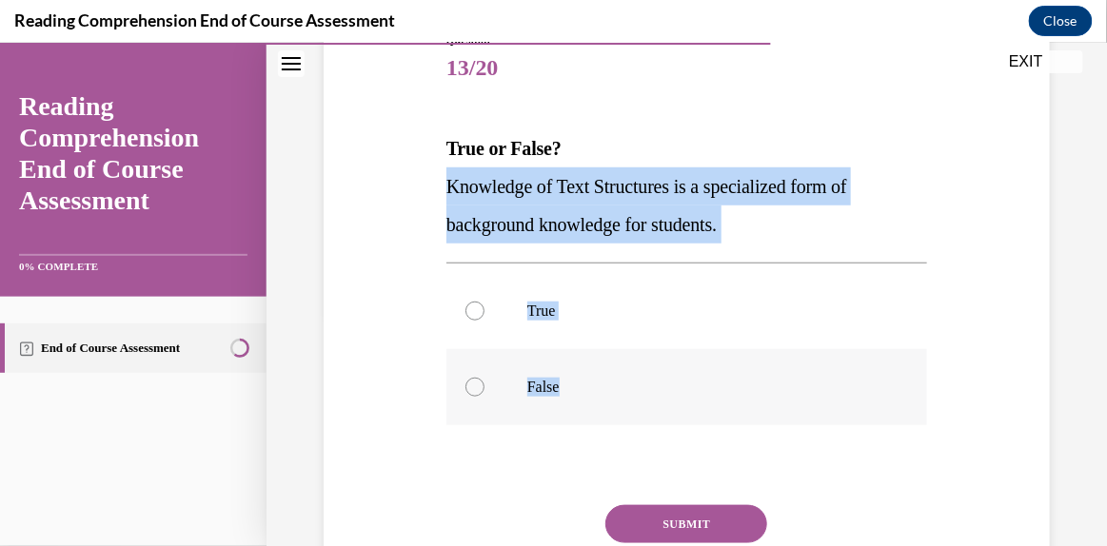
drag, startPoint x: 444, startPoint y: 184, endPoint x: 626, endPoint y: 382, distance: 268.7
click at [626, 382] on div "Question 13/20 True or False? Knowledge of Text Structures is a specialized for…" at bounding box center [686, 345] width 481 height 630
click at [467, 302] on div at bounding box center [474, 310] width 19 height 19
click at [467, 302] on input "True" at bounding box center [474, 310] width 19 height 19
radio input "true"
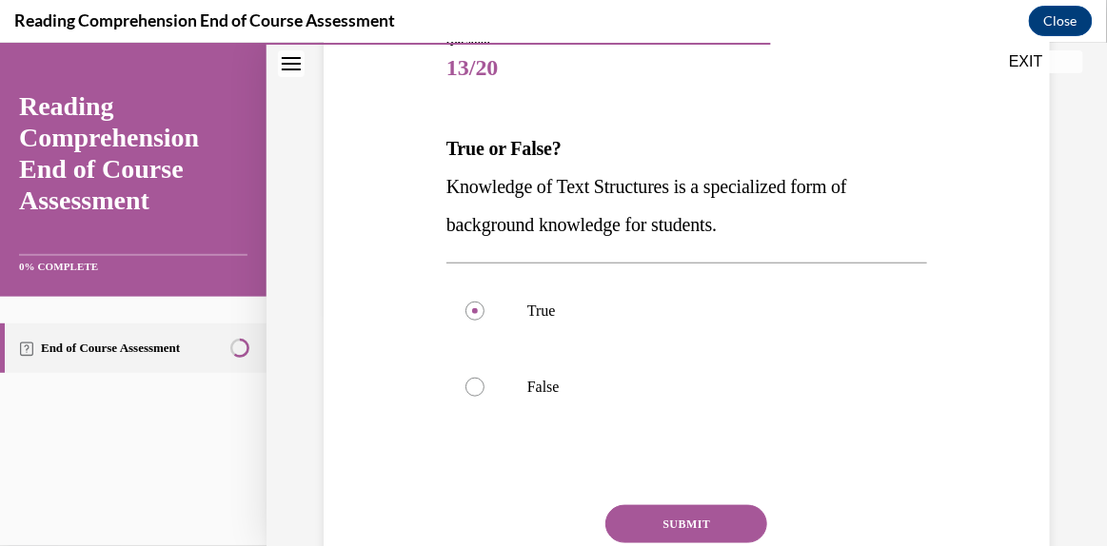
click at [665, 515] on button "SUBMIT" at bounding box center [686, 523] width 162 height 38
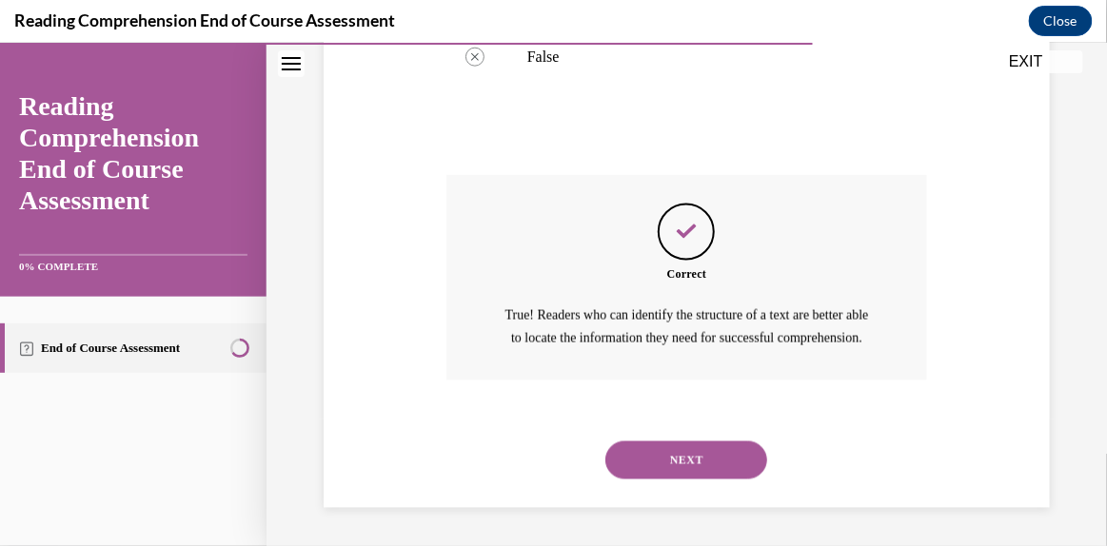
scroll to position [585, 0]
click at [681, 453] on button "NEXT" at bounding box center [686, 460] width 162 height 38
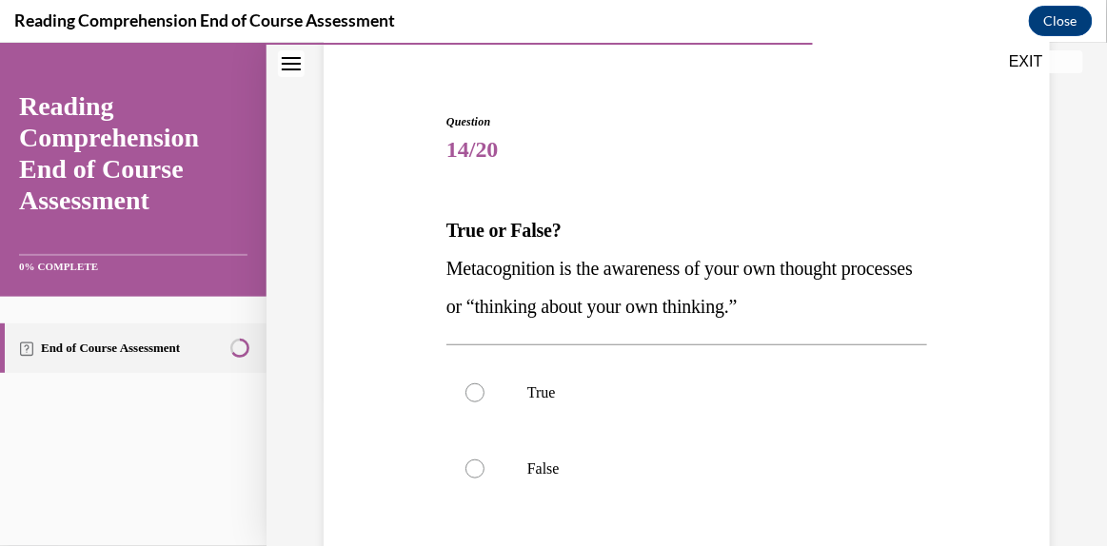
scroll to position [150, 0]
click at [554, 394] on p "True" at bounding box center [703, 392] width 352 height 19
click at [484, 394] on input "True" at bounding box center [474, 392] width 19 height 19
radio input "true"
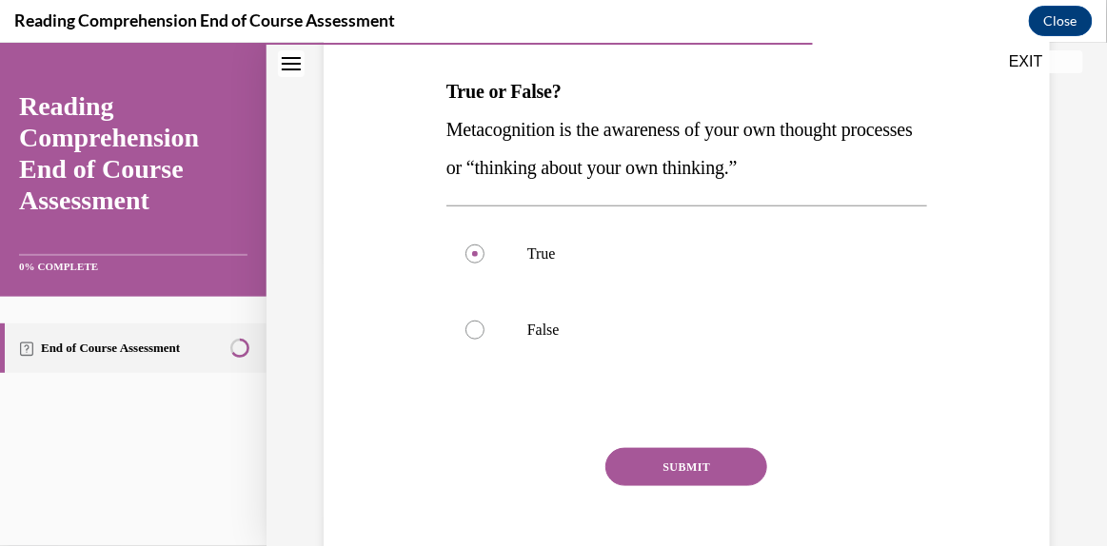
click at [681, 458] on button "SUBMIT" at bounding box center [686, 466] width 162 height 38
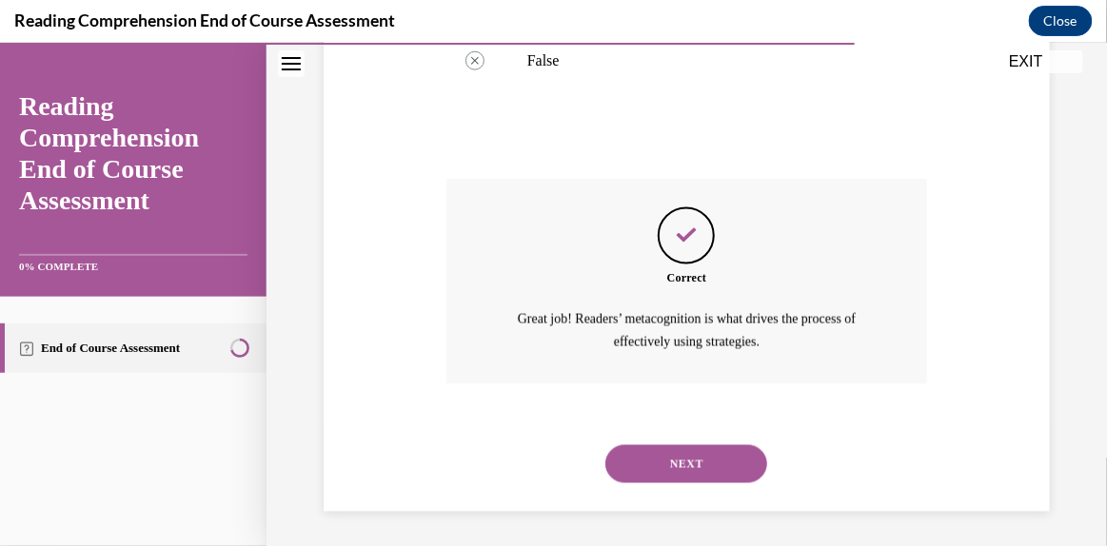
scroll to position [561, 0]
click at [681, 458] on button "NEXT" at bounding box center [686, 461] width 162 height 38
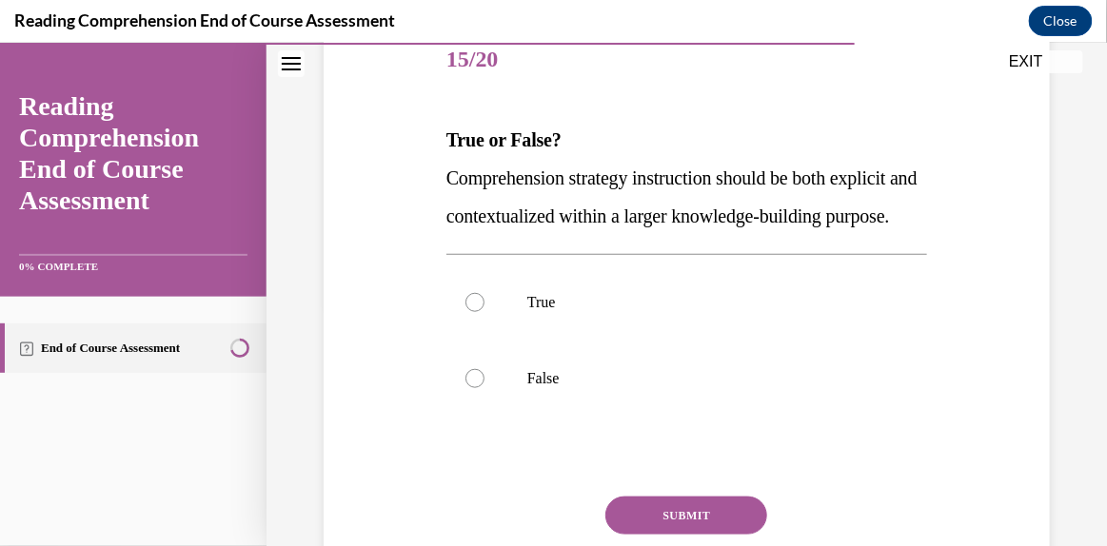
scroll to position [246, 0]
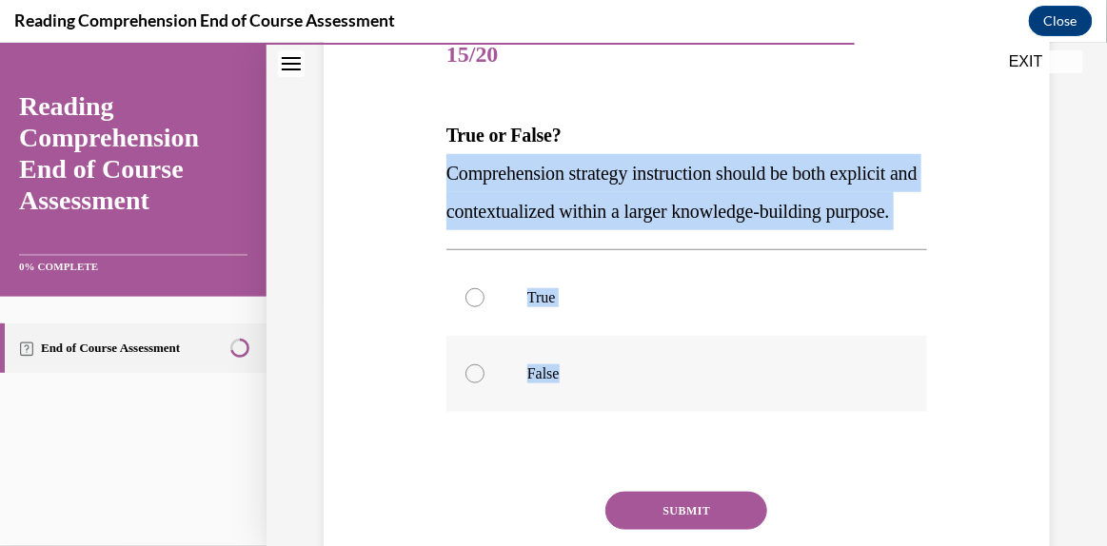
drag, startPoint x: 443, startPoint y: 167, endPoint x: 590, endPoint y: 420, distance: 292.5
click at [590, 420] on div "Question 15/20 True or False? Comprehension strategy instruction should be both…" at bounding box center [686, 332] width 481 height 630
click at [465, 306] on div at bounding box center [474, 296] width 19 height 19
click at [465, 306] on input "True" at bounding box center [474, 296] width 19 height 19
radio input "true"
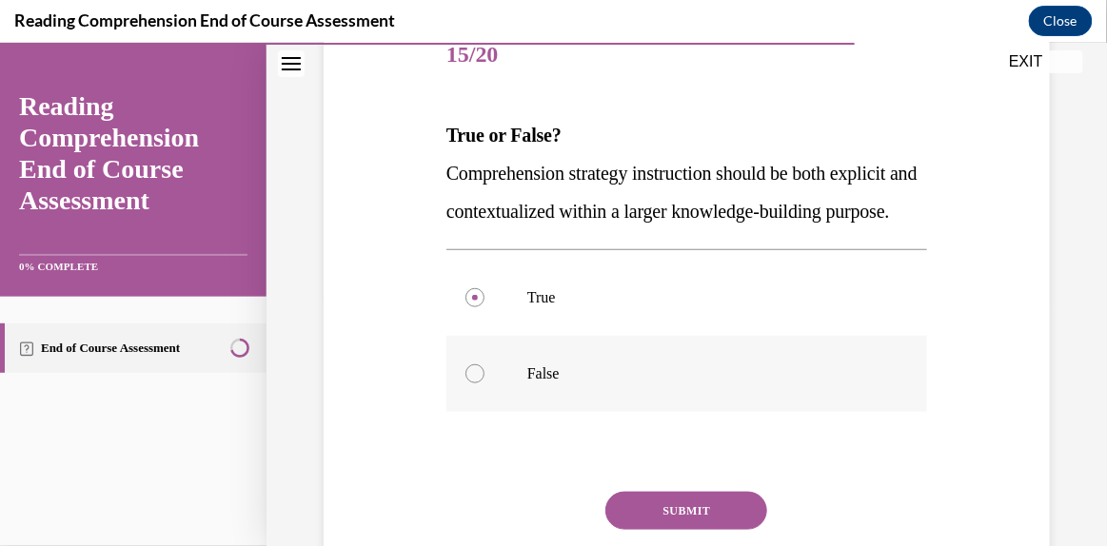
scroll to position [423, 0]
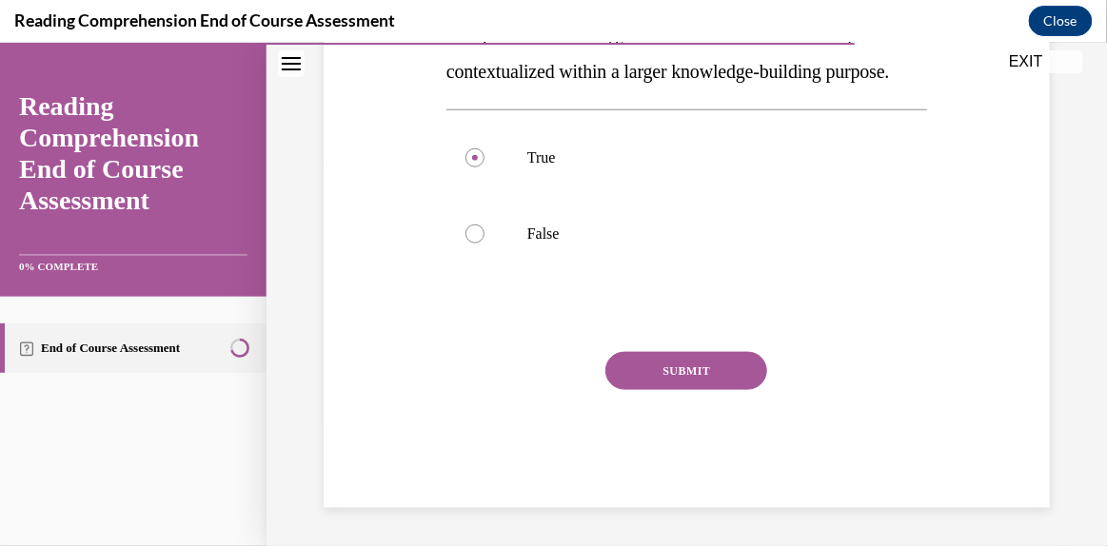
click at [700, 363] on button "SUBMIT" at bounding box center [686, 370] width 162 height 38
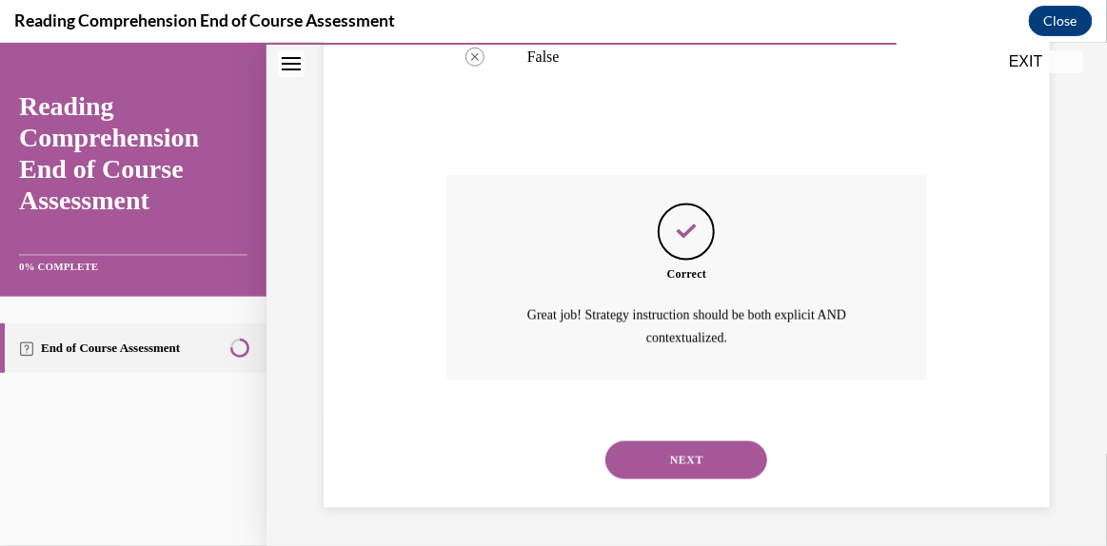
scroll to position [599, 0]
click at [702, 464] on button "NEXT" at bounding box center [686, 460] width 162 height 38
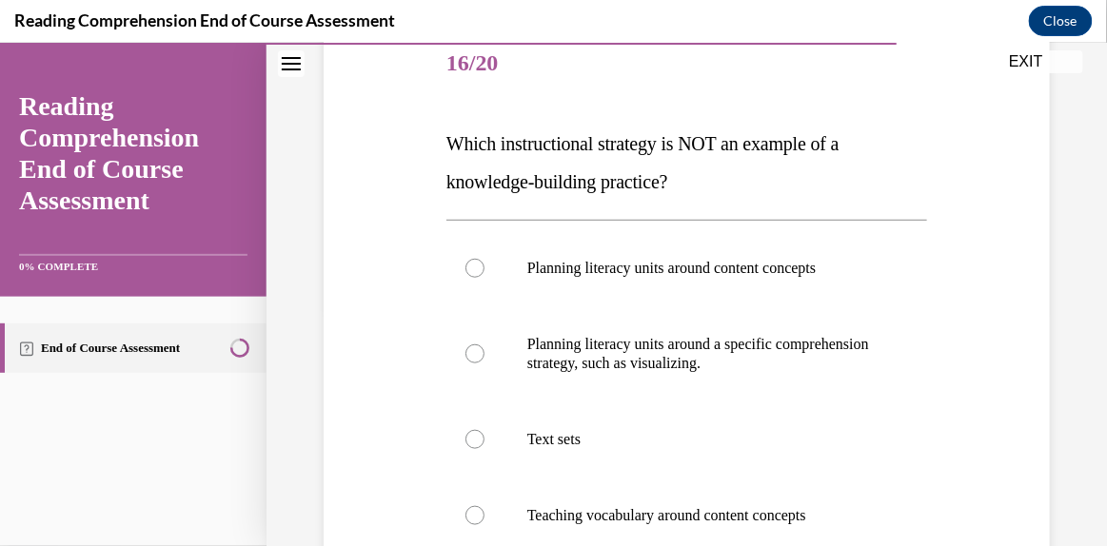
scroll to position [237, 0]
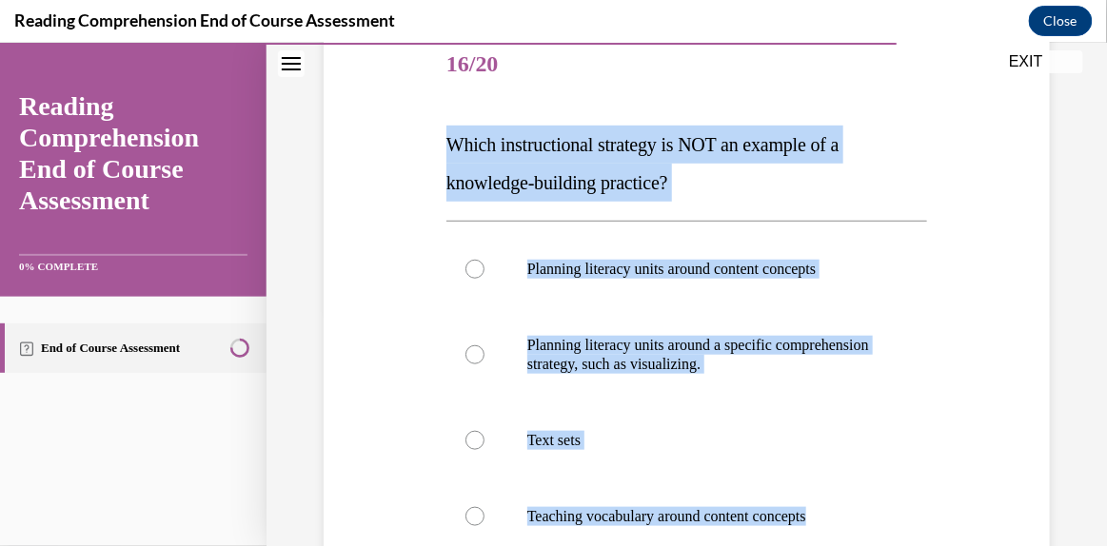
drag, startPoint x: 447, startPoint y: 141, endPoint x: 928, endPoint y: 520, distance: 611.8
click at [928, 520] on div "Question 16/20 Which instructional strategy is NOT an example of a knowledge-bu…" at bounding box center [687, 380] width 736 height 820
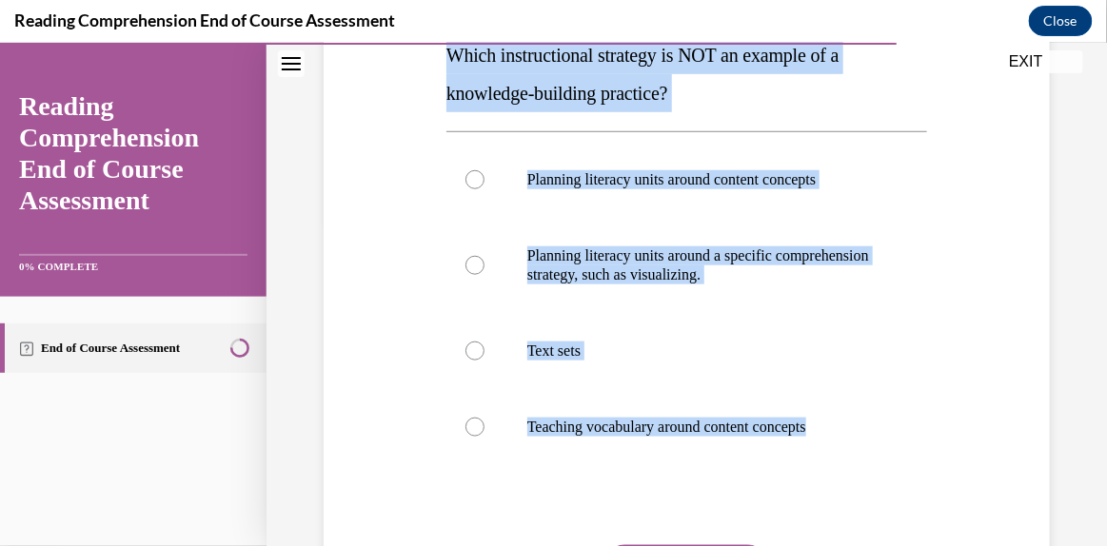
scroll to position [326, 0]
click at [472, 257] on div at bounding box center [474, 264] width 19 height 19
click at [472, 257] on input "Planning literacy units around a specific comprehension strategy, such as visua…" at bounding box center [474, 264] width 19 height 19
radio input "true"
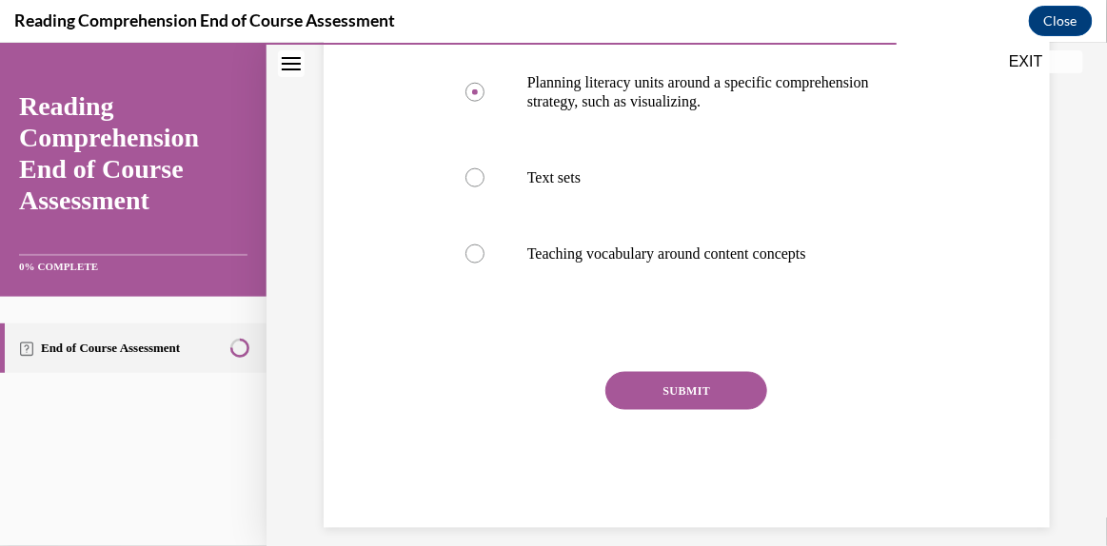
click at [749, 383] on button "SUBMIT" at bounding box center [686, 390] width 162 height 38
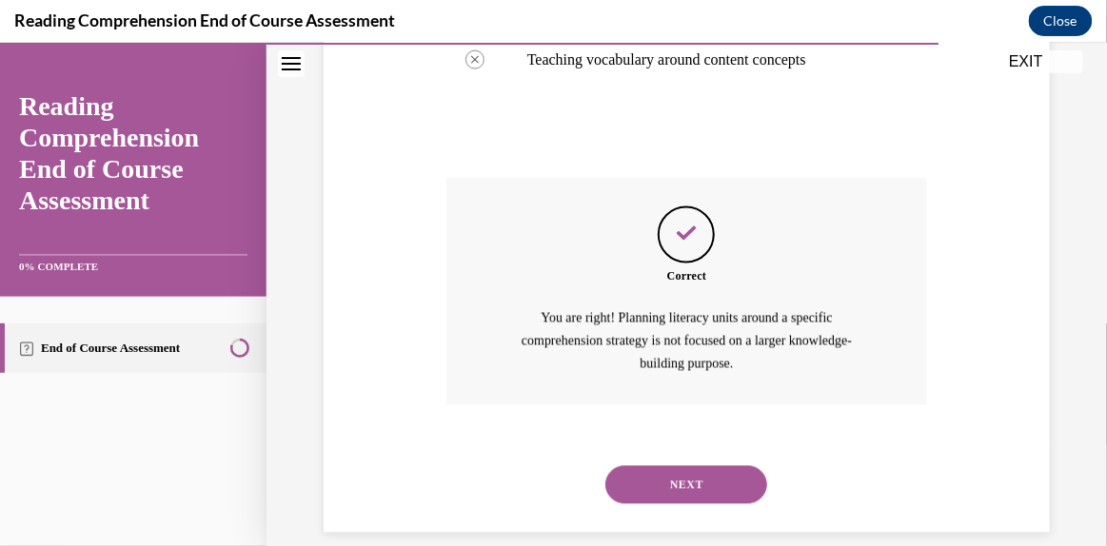
scroll to position [718, 0]
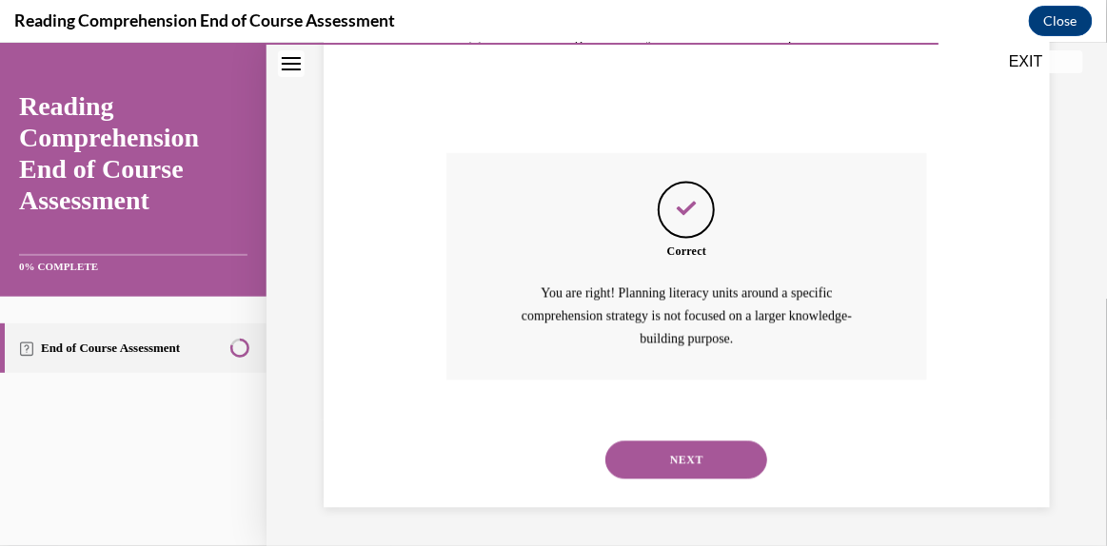
click at [718, 454] on button "NEXT" at bounding box center [686, 460] width 162 height 38
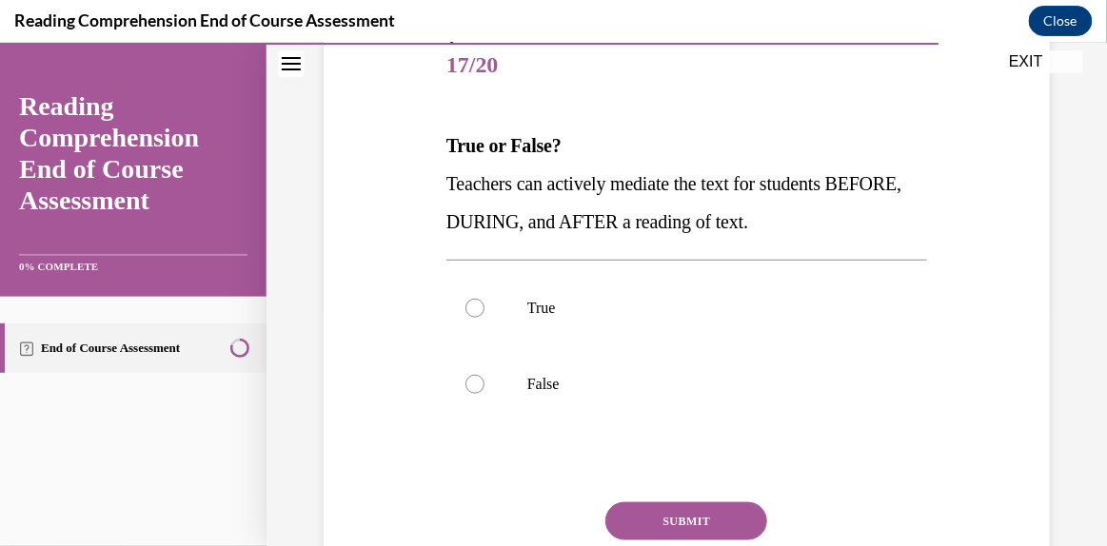
scroll to position [242, 0]
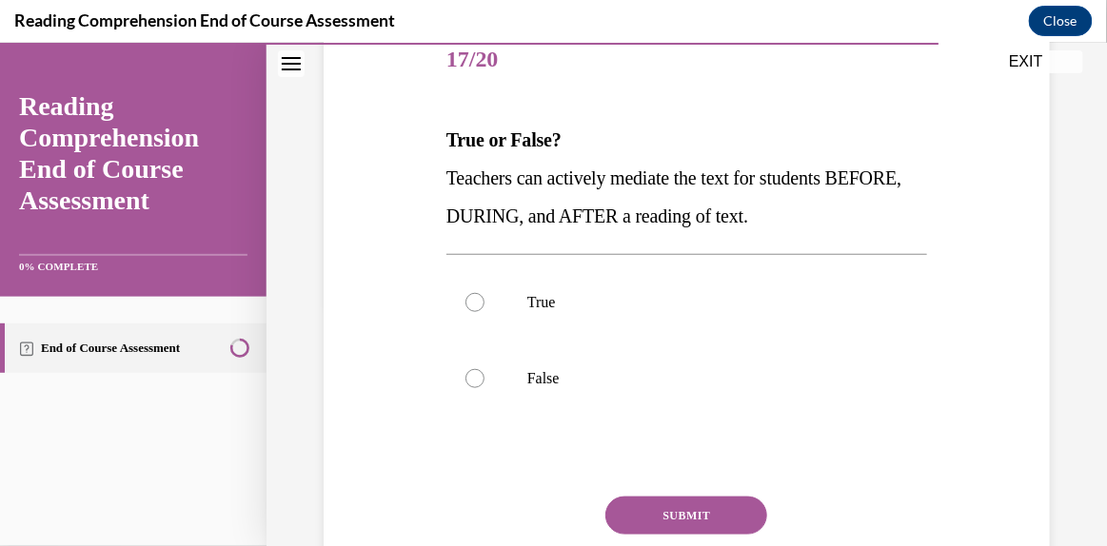
click at [710, 207] on span "Teachers can actively mediate the text for students BEFORE, DURING, and AFTER a…" at bounding box center [673, 196] width 455 height 59
click at [449, 173] on span "Teachers can actively mediate the text for students BEFORE, DURING, and AFTER a…" at bounding box center [673, 196] width 455 height 59
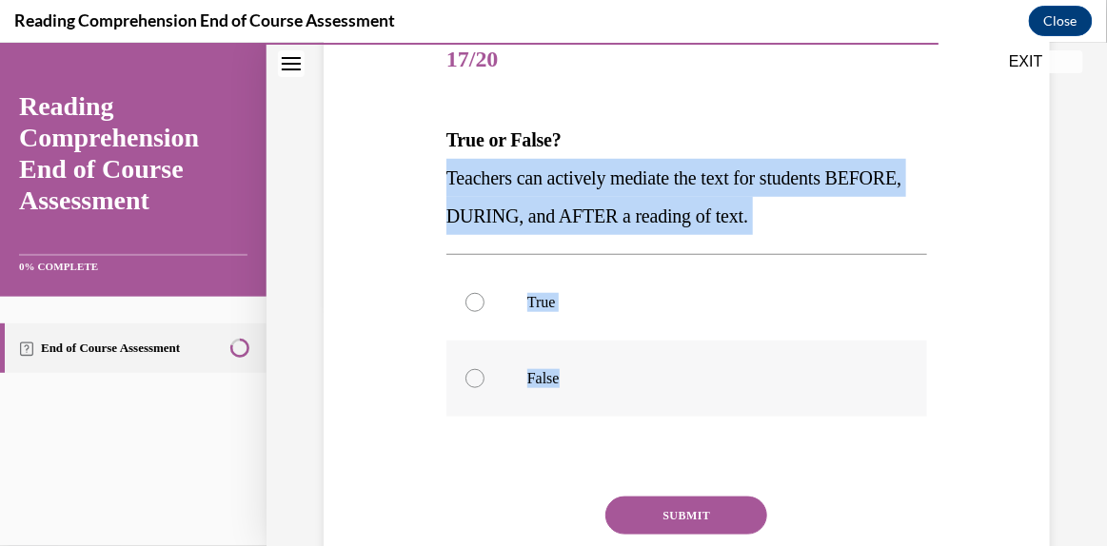
drag, startPoint x: 443, startPoint y: 171, endPoint x: 598, endPoint y: 390, distance: 267.7
click at [598, 390] on div "Question 17/20 True or False? Teachers can actively mediate the text for studen…" at bounding box center [686, 337] width 481 height 630
click at [472, 305] on div at bounding box center [474, 301] width 19 height 19
click at [472, 305] on input "True" at bounding box center [474, 301] width 19 height 19
radio input "true"
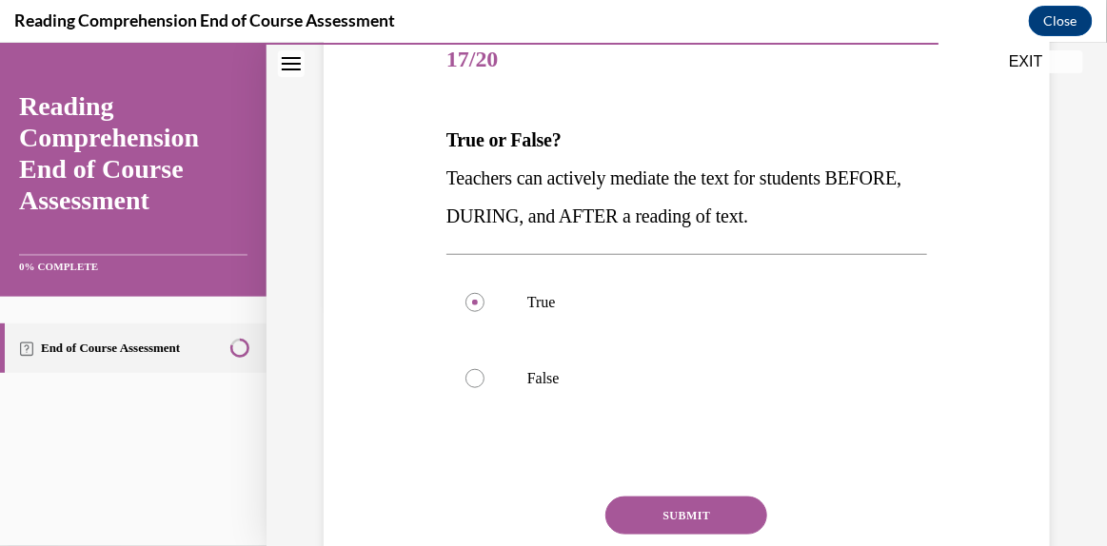
click at [648, 516] on button "SUBMIT" at bounding box center [686, 515] width 162 height 38
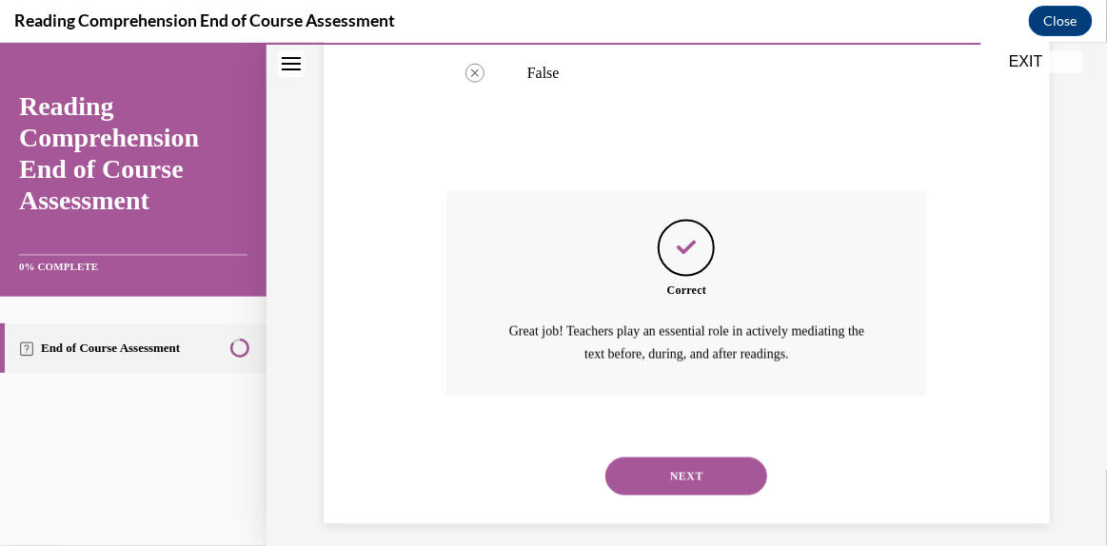
scroll to position [561, 0]
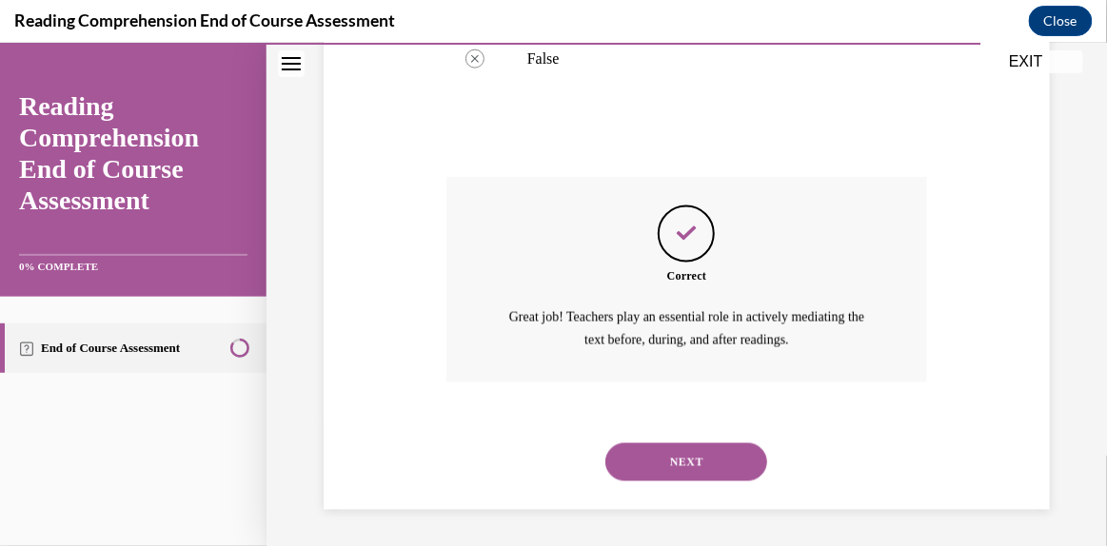
click at [678, 449] on button "NEXT" at bounding box center [686, 461] width 162 height 38
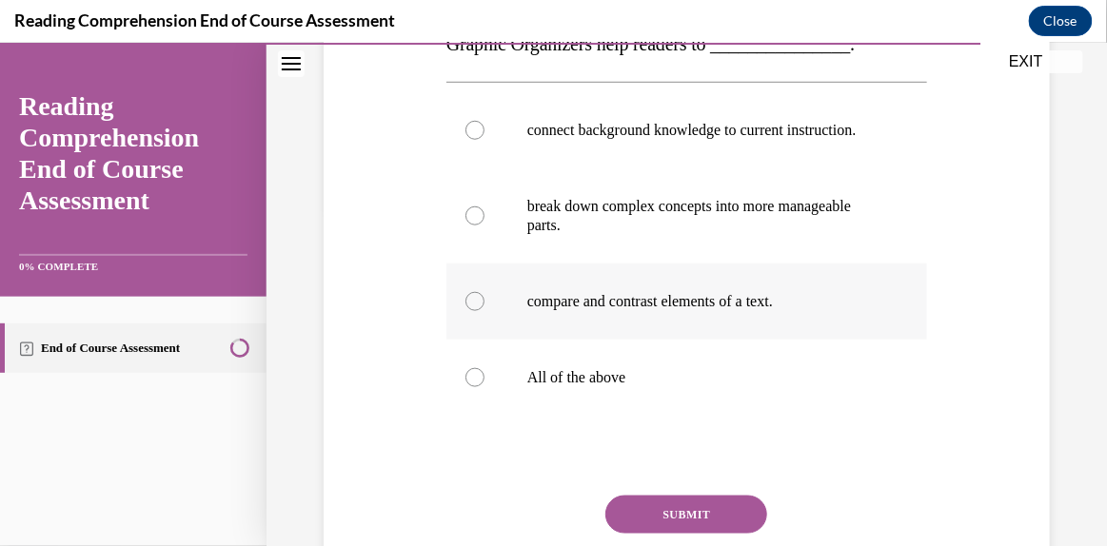
scroll to position [339, 0]
click at [520, 403] on label "All of the above" at bounding box center [686, 376] width 481 height 76
click at [484, 385] on input "All of the above" at bounding box center [474, 375] width 19 height 19
radio input "true"
click at [629, 517] on button "SUBMIT" at bounding box center [686, 513] width 162 height 38
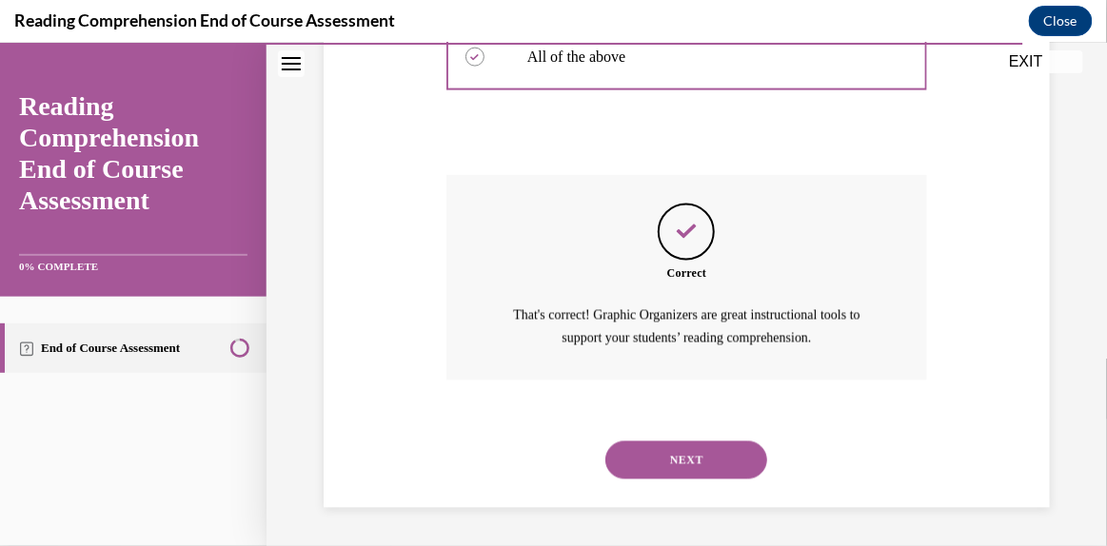
scroll to position [676, 0]
click at [635, 455] on button "NEXT" at bounding box center [686, 460] width 162 height 38
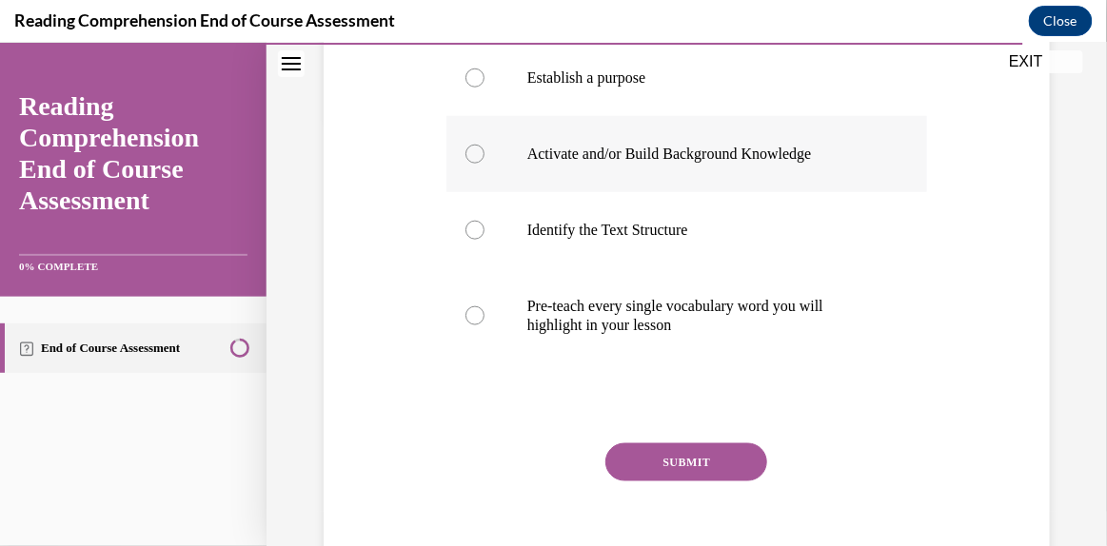
scroll to position [436, 0]
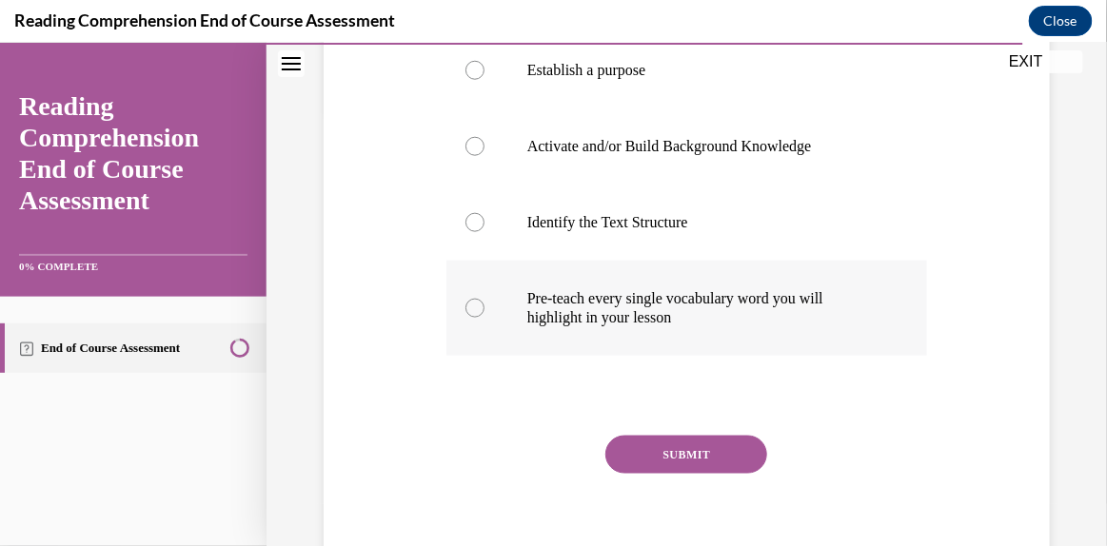
click at [478, 317] on div at bounding box center [474, 307] width 19 height 19
click at [478, 317] on input "Pre-teach every single vocabulary word you will highlight in your lesson" at bounding box center [474, 307] width 19 height 19
radio input "true"
click at [662, 473] on button "SUBMIT" at bounding box center [686, 454] width 162 height 38
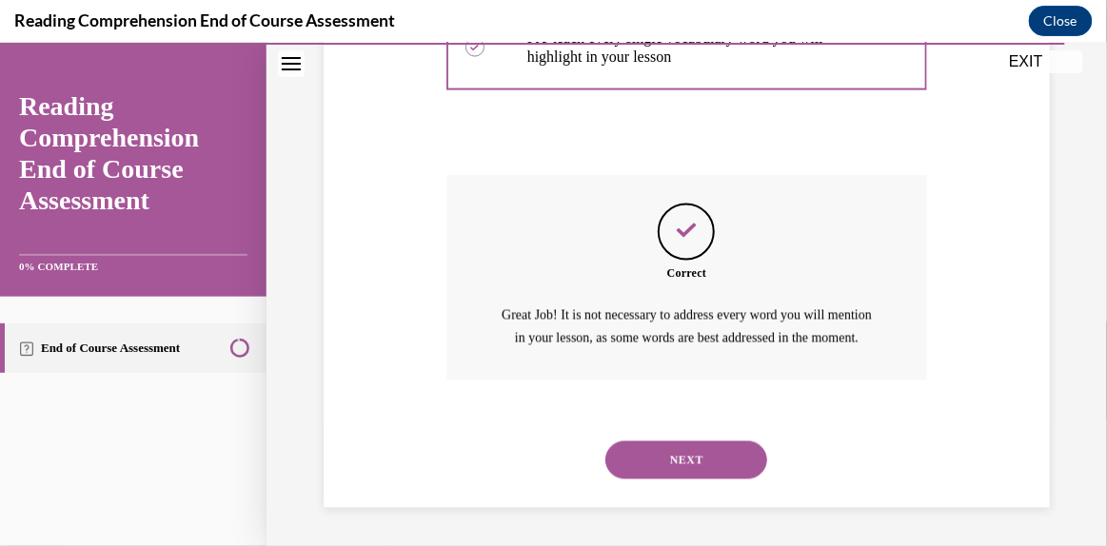
scroll to position [756, 0]
click at [665, 455] on button "NEXT" at bounding box center [686, 460] width 162 height 38
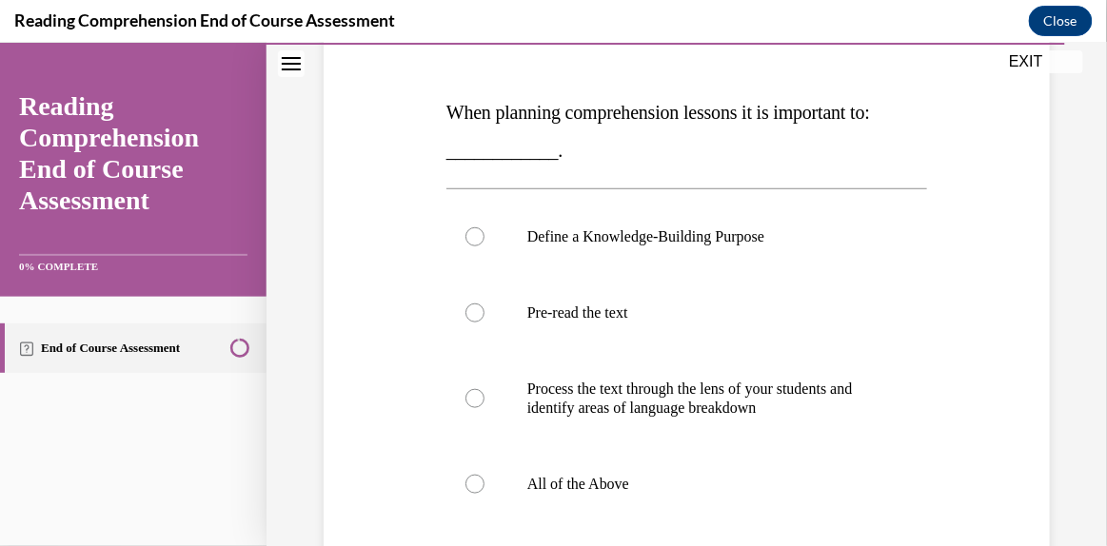
scroll to position [270, 0]
click at [536, 473] on p "All of the Above" at bounding box center [703, 482] width 352 height 19
click at [484, 473] on input "All of the Above" at bounding box center [474, 482] width 19 height 19
radio input "true"
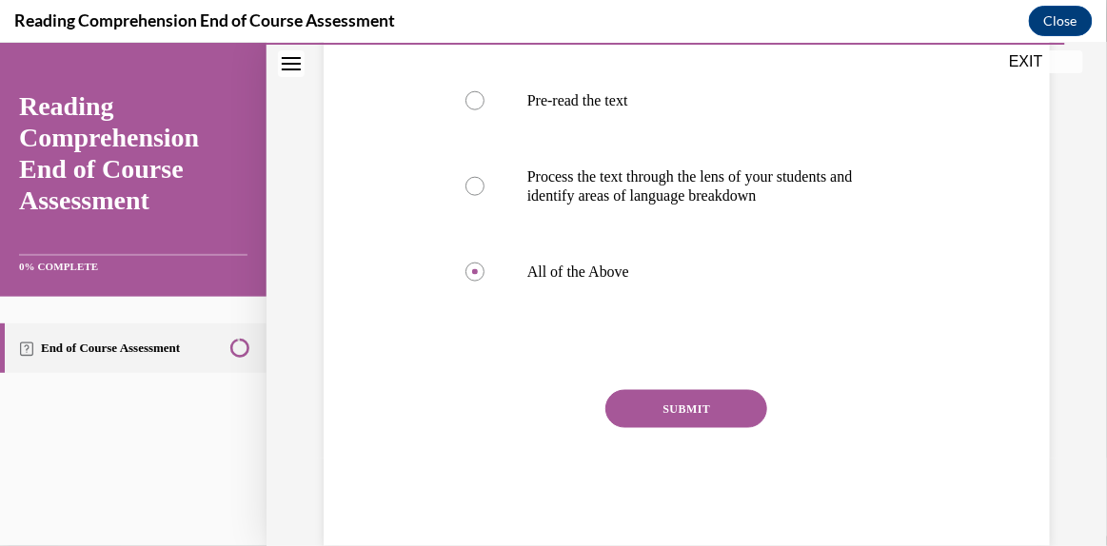
click at [688, 412] on button "SUBMIT" at bounding box center [686, 408] width 162 height 38
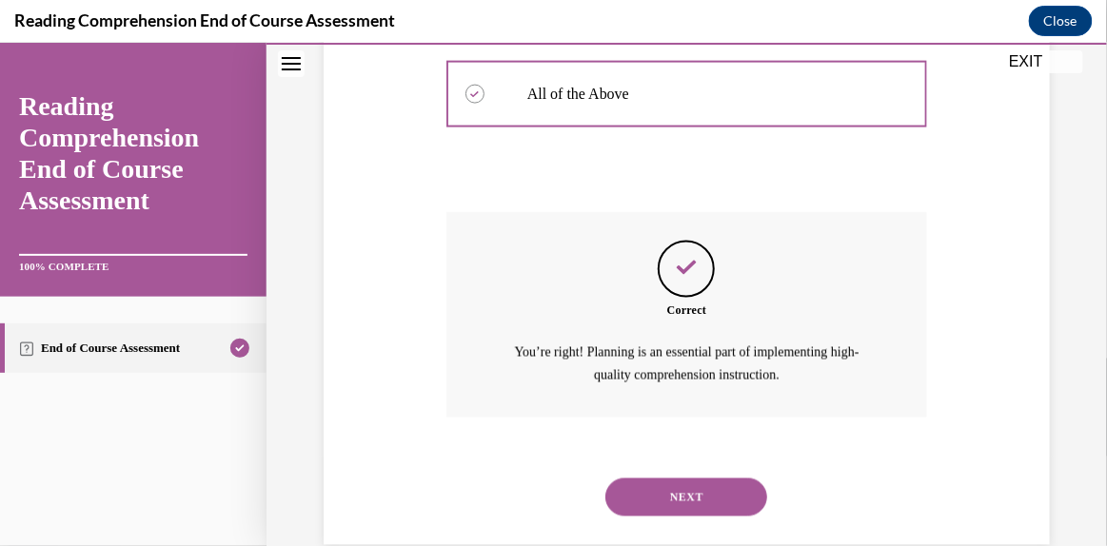
scroll to position [695, 0]
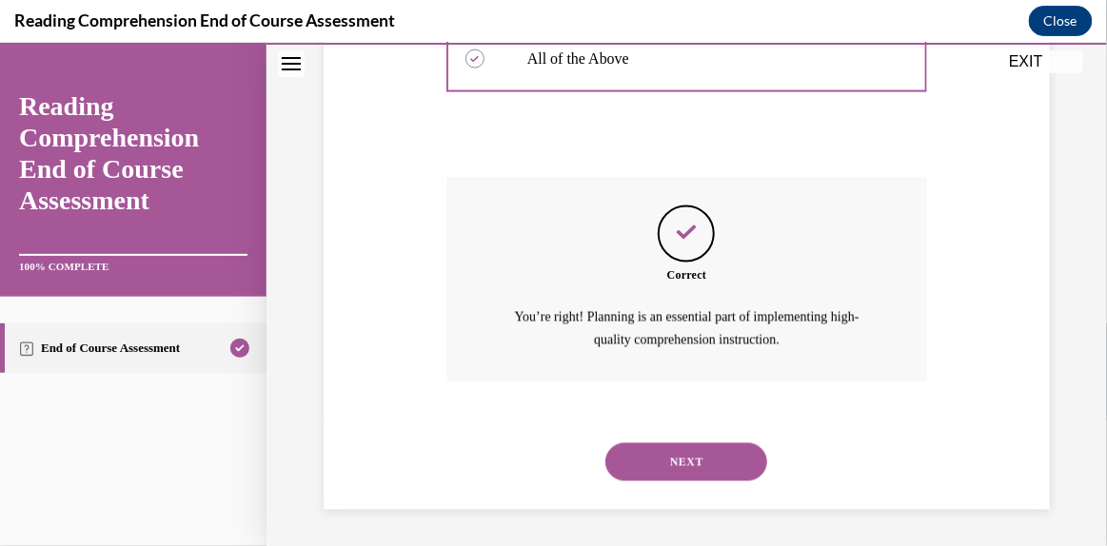
click at [697, 465] on button "NEXT" at bounding box center [686, 461] width 162 height 38
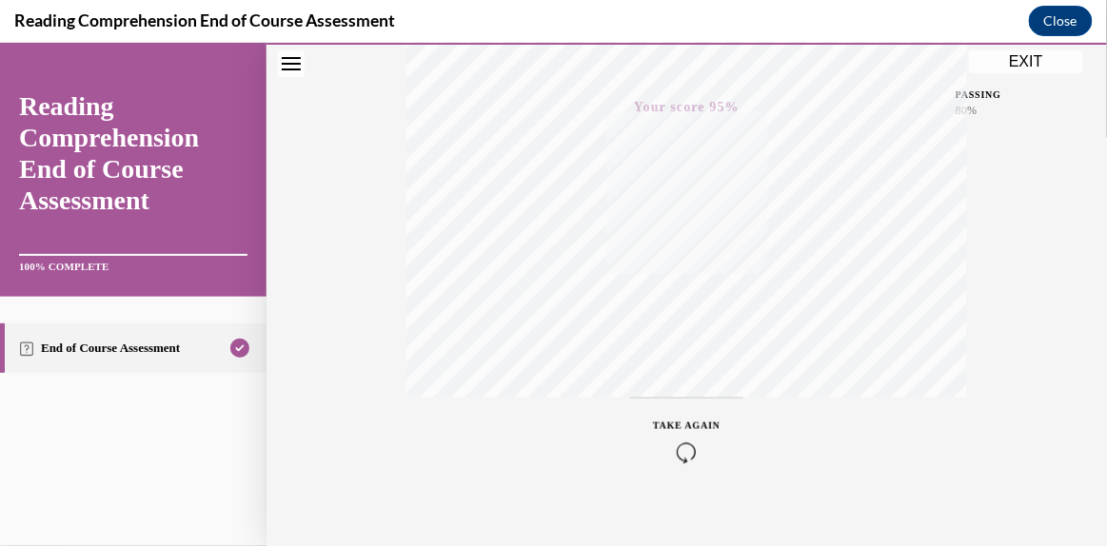
scroll to position [471, 0]
click at [1023, 57] on button "EXIT" at bounding box center [1026, 60] width 114 height 23
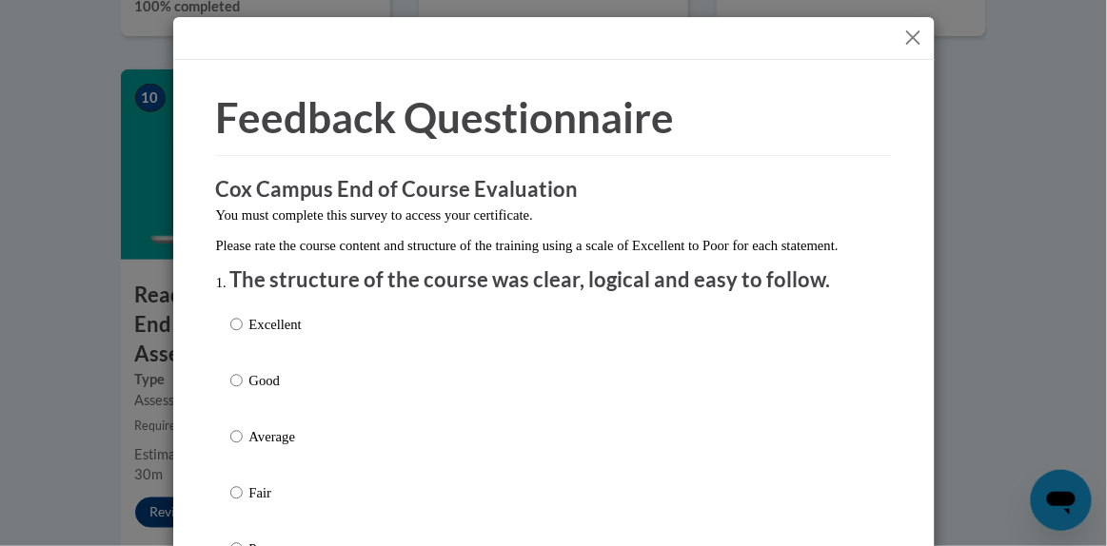
click at [259, 335] on p "Excellent" at bounding box center [275, 324] width 52 height 21
click at [243, 335] on input "Excellent" at bounding box center [236, 324] width 12 height 21
radio input "true"
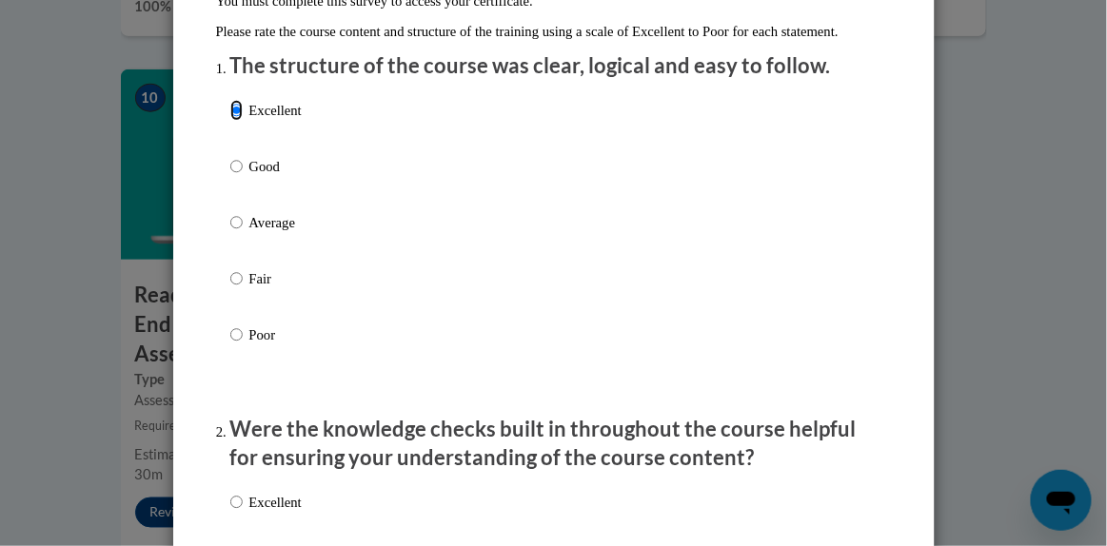
scroll to position [206, 0]
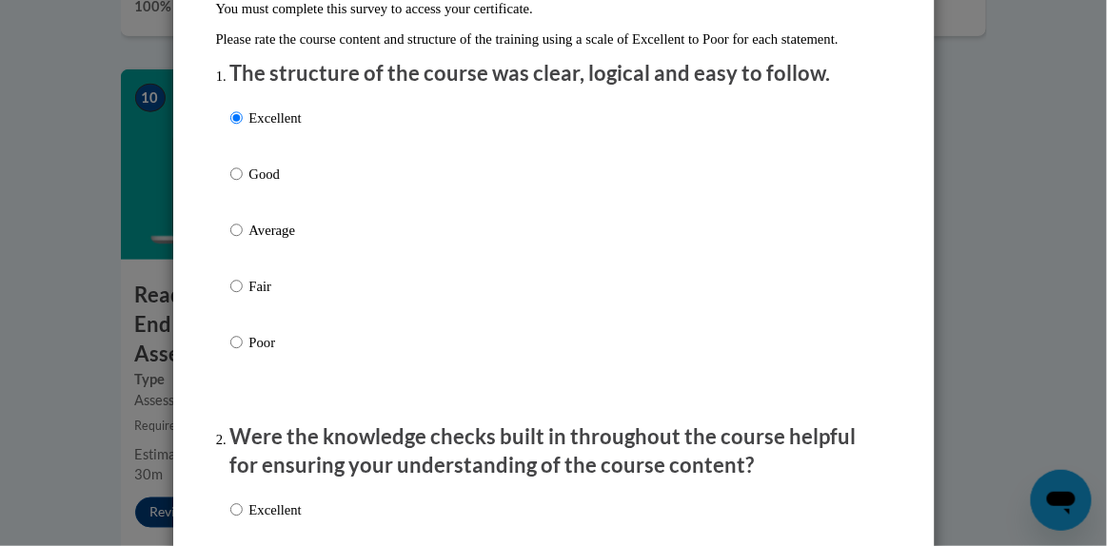
click at [232, 206] on label "Good" at bounding box center [265, 189] width 71 height 51
click at [232, 185] on input "Good" at bounding box center [236, 174] width 12 height 21
radio input "true"
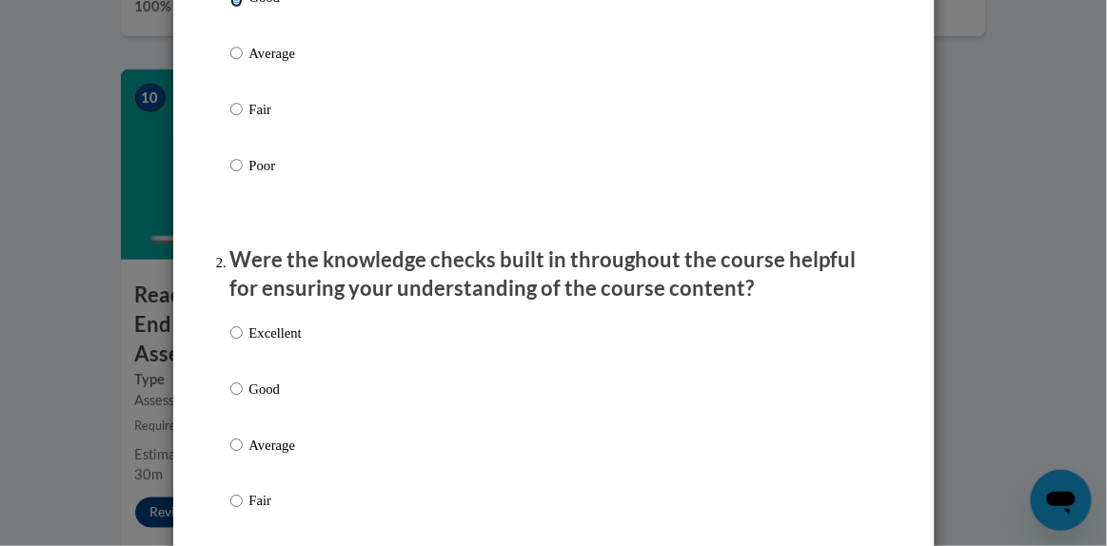
scroll to position [383, 0]
click at [230, 400] on input "Good" at bounding box center [236, 389] width 12 height 21
radio input "true"
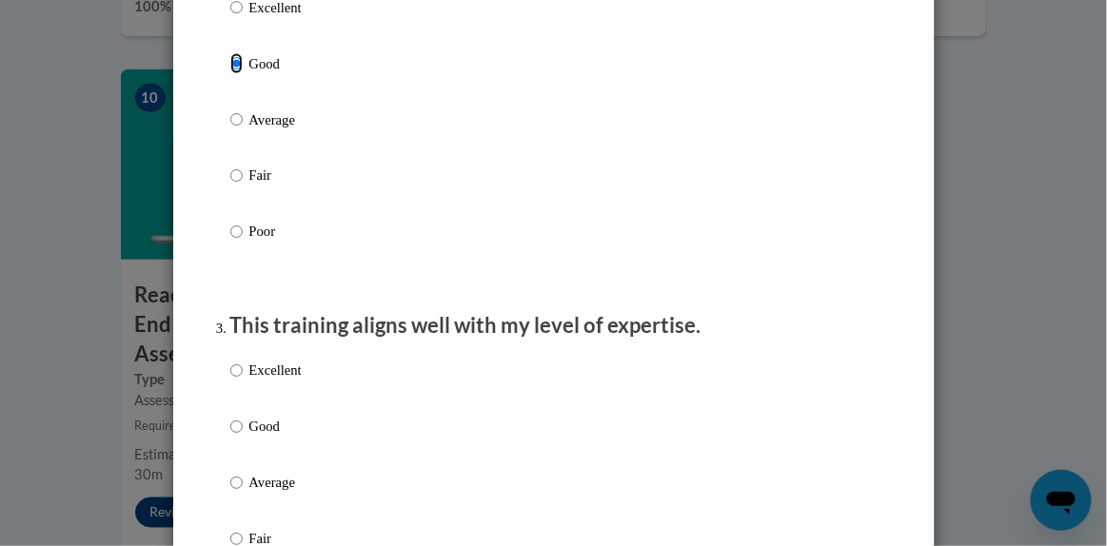
scroll to position [708, 0]
click at [230, 439] on input "Good" at bounding box center [236, 428] width 12 height 21
radio input "true"
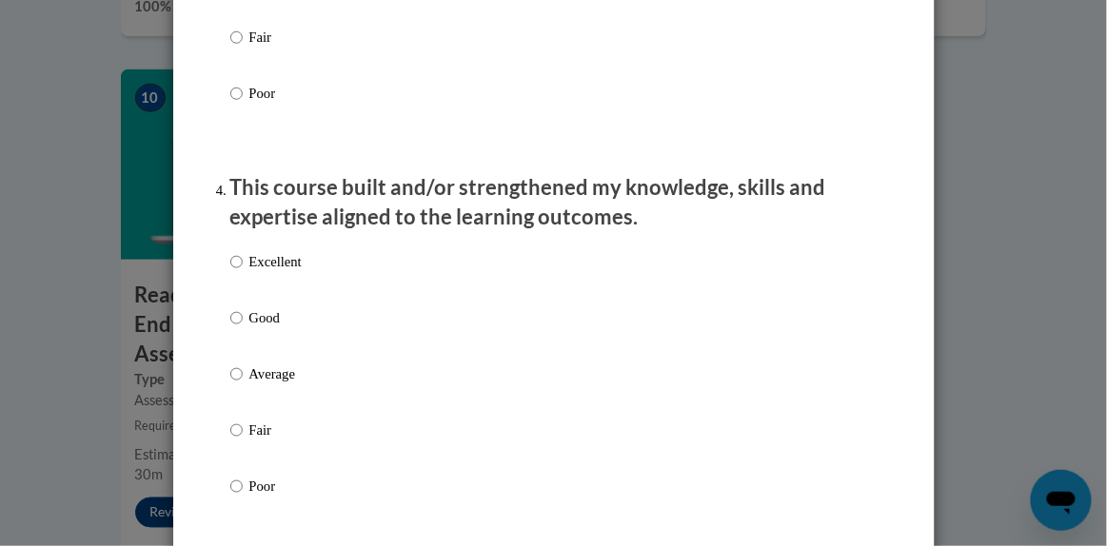
scroll to position [1212, 0]
click at [259, 327] on p "Good" at bounding box center [275, 316] width 52 height 21
click at [243, 327] on input "Good" at bounding box center [236, 316] width 12 height 21
radio input "true"
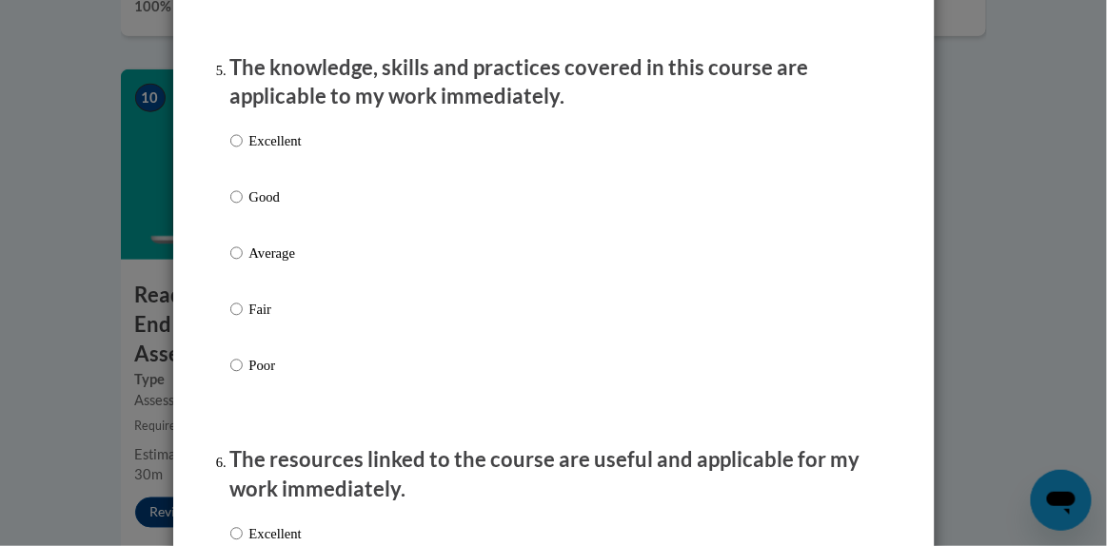
scroll to position [1897, 0]
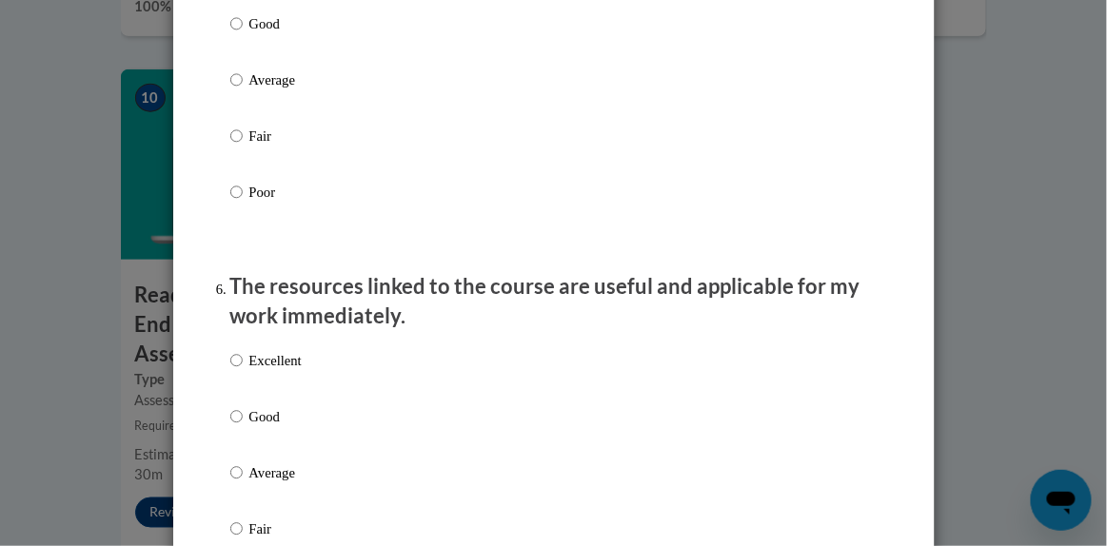
click at [241, 37] on label "Good" at bounding box center [265, 38] width 71 height 51
click at [241, 34] on input "Good" at bounding box center [236, 23] width 12 height 21
radio input "true"
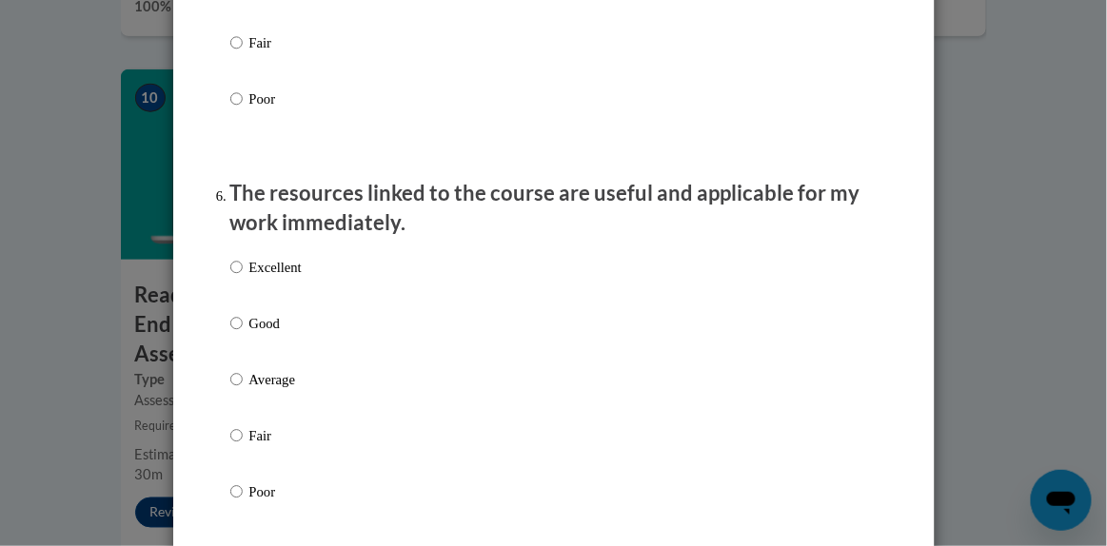
scroll to position [1991, 0]
click at [250, 334] on p "Good" at bounding box center [275, 323] width 52 height 21
click at [243, 334] on input "Good" at bounding box center [236, 323] width 12 height 21
radio input "true"
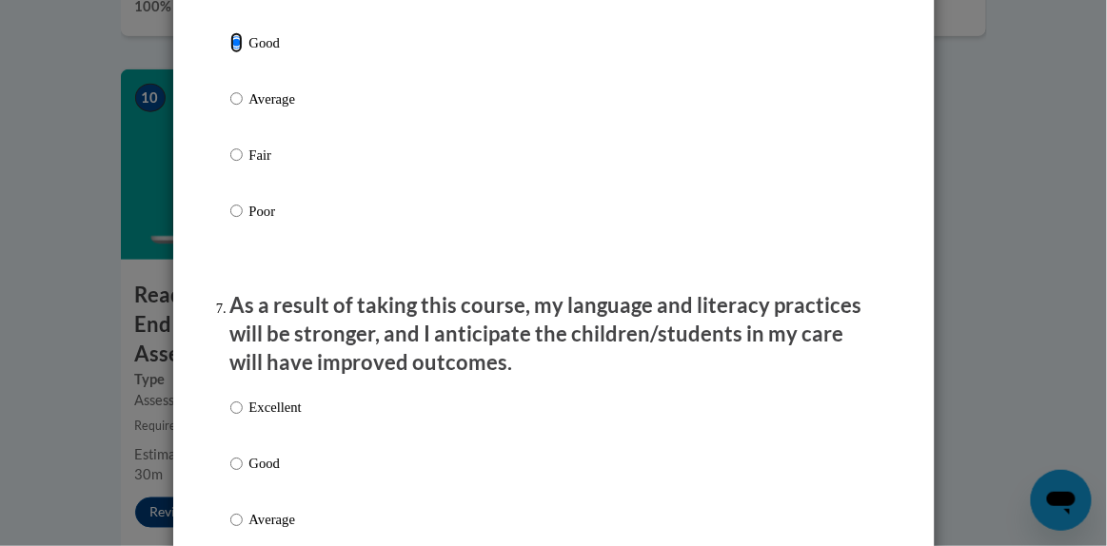
scroll to position [2277, 0]
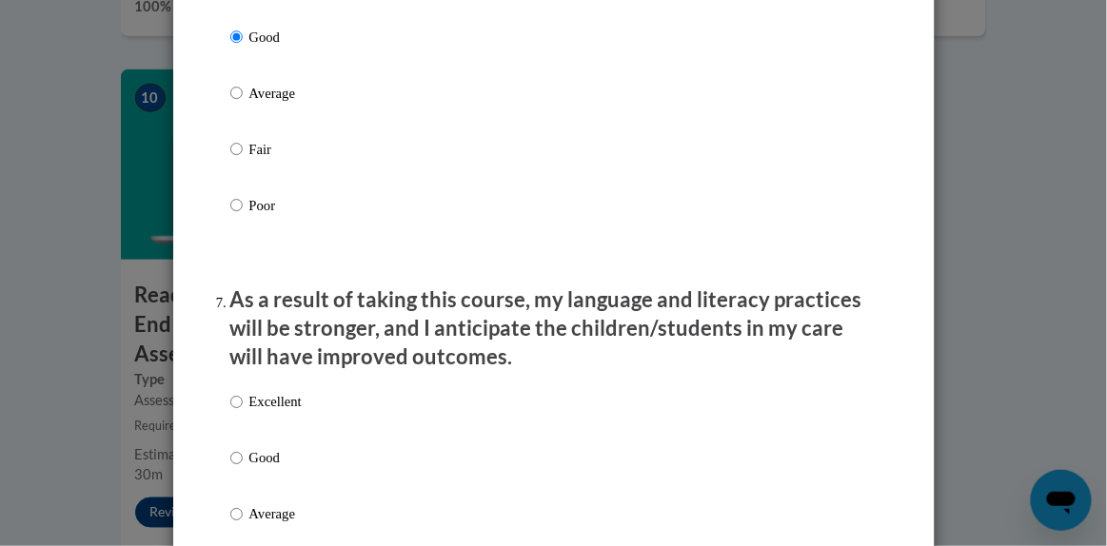
click at [241, 443] on label "Excellent" at bounding box center [265, 417] width 71 height 51
click at [241, 413] on input "Excellent" at bounding box center [236, 402] width 12 height 21
radio input "true"
click at [231, 469] on input "Good" at bounding box center [236, 458] width 12 height 21
radio input "true"
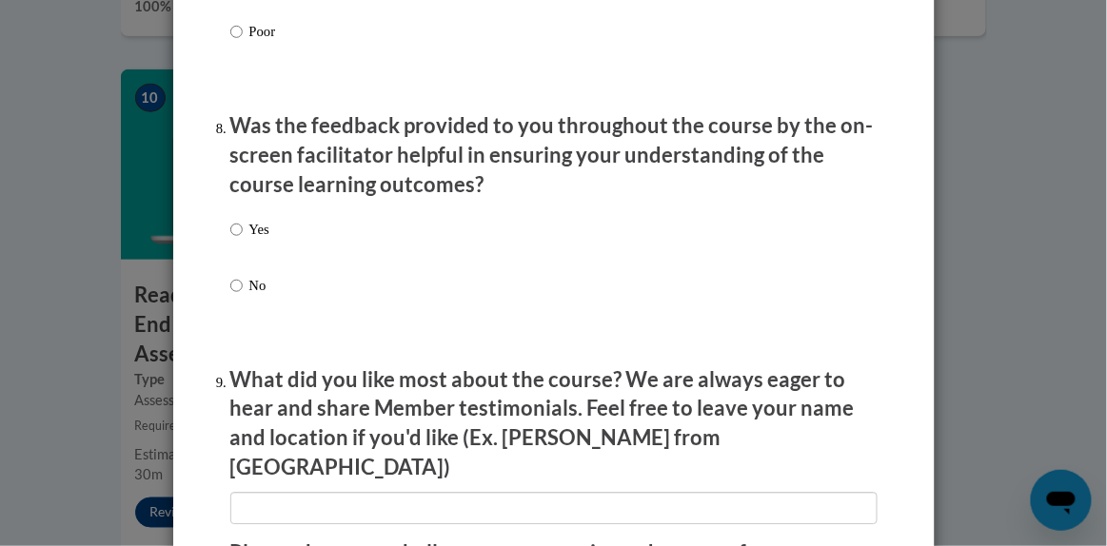
scroll to position [2873, 0]
click at [230, 240] on input "Yes" at bounding box center [236, 229] width 12 height 21
radio input "true"
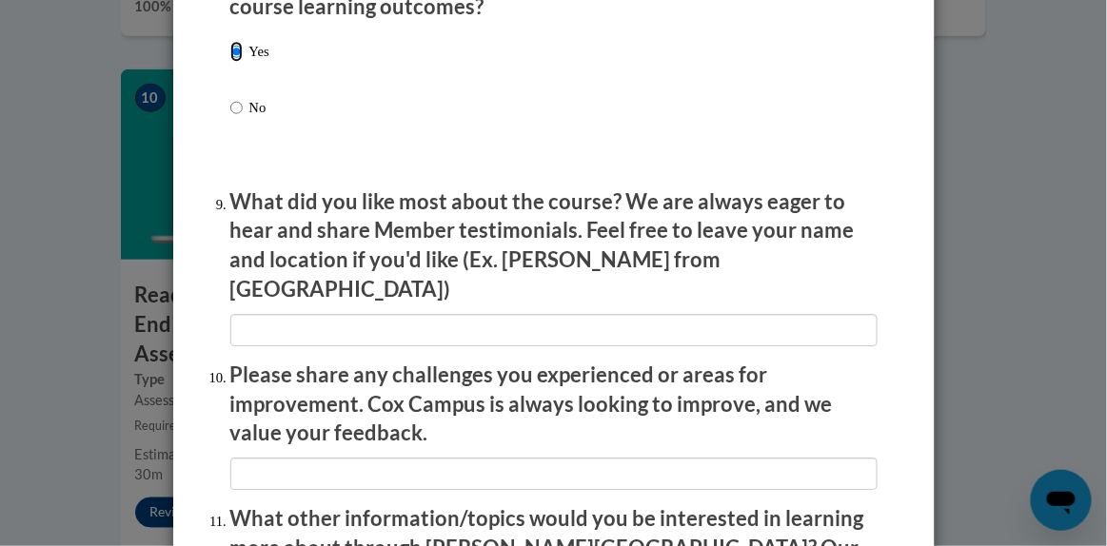
scroll to position [3051, 0]
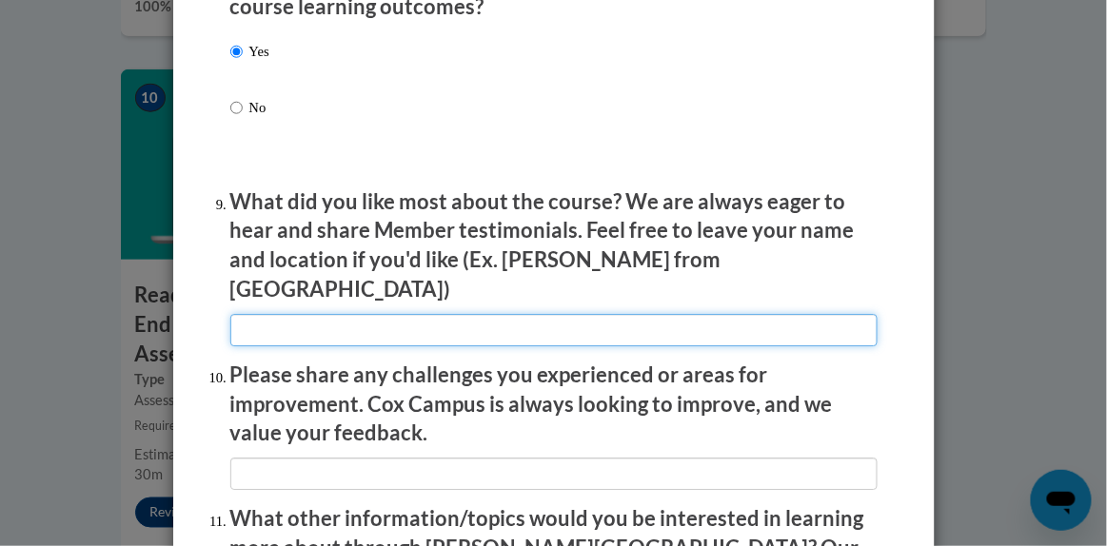
click at [244, 315] on input "textbox" at bounding box center [553, 330] width 647 height 32
type input "The speaker was easy to follow."
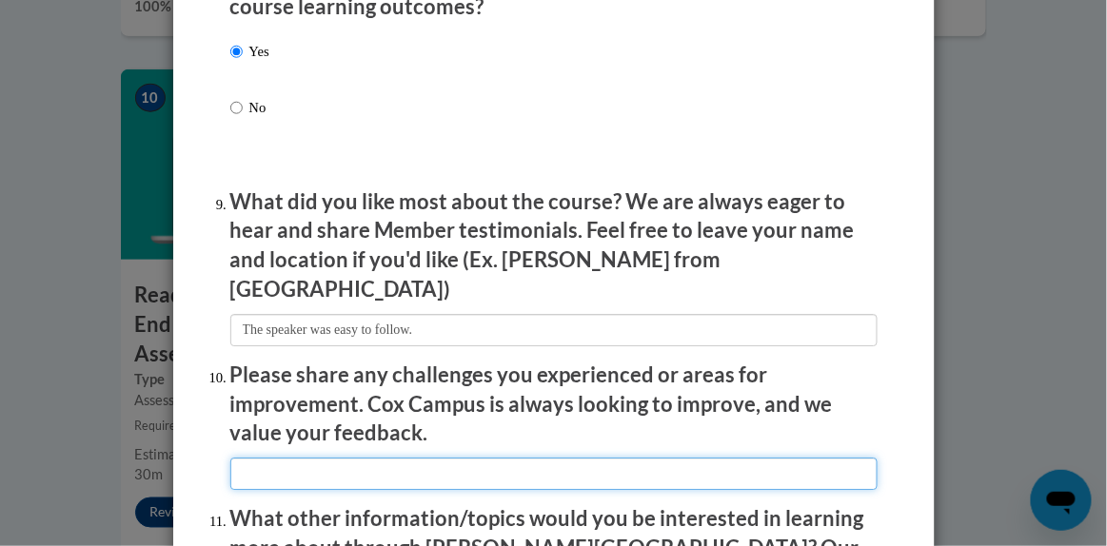
click at [271, 458] on input "textbox" at bounding box center [553, 474] width 647 height 32
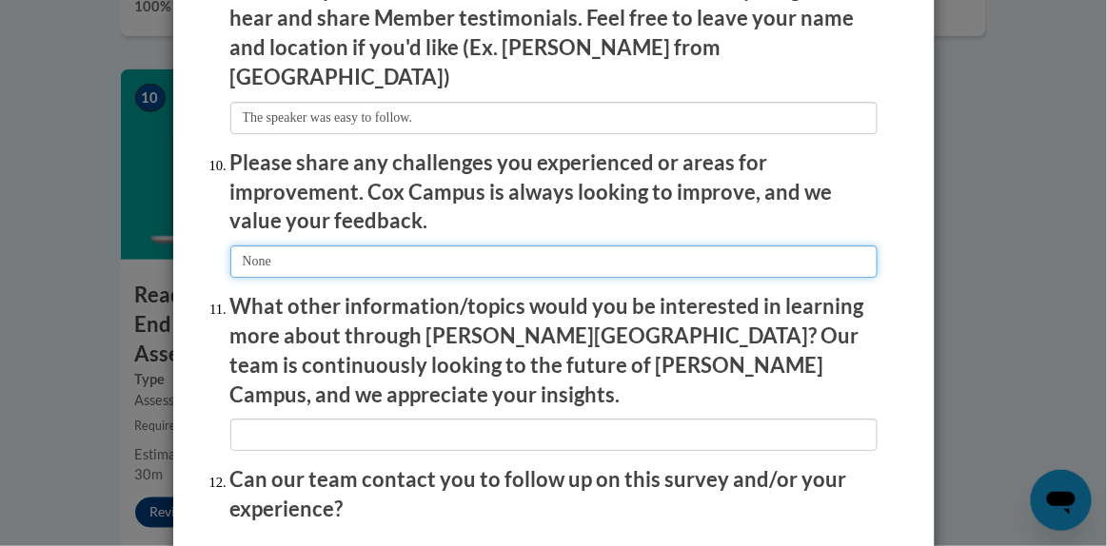
scroll to position [3274, 0]
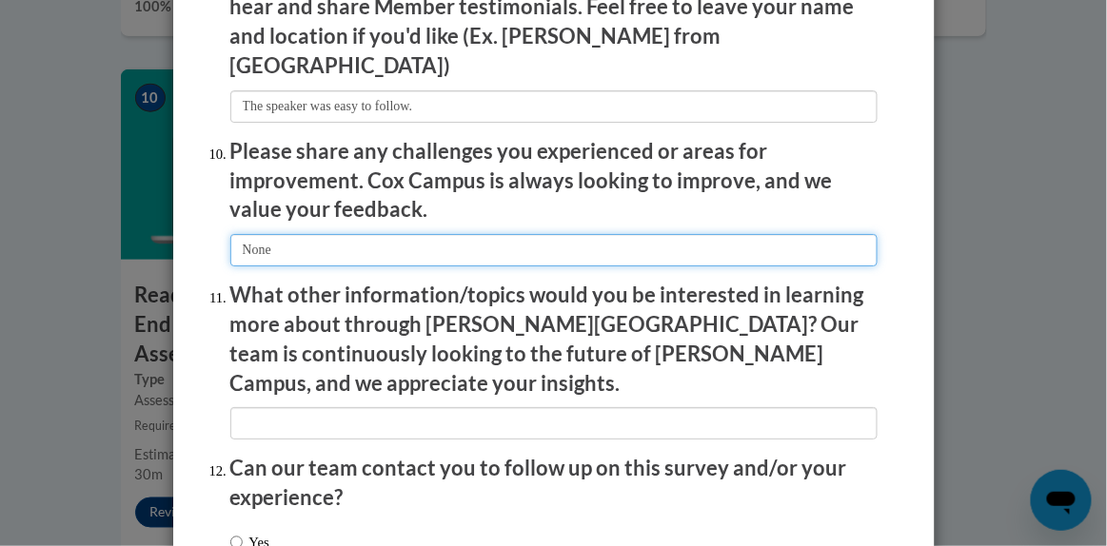
type input "None"
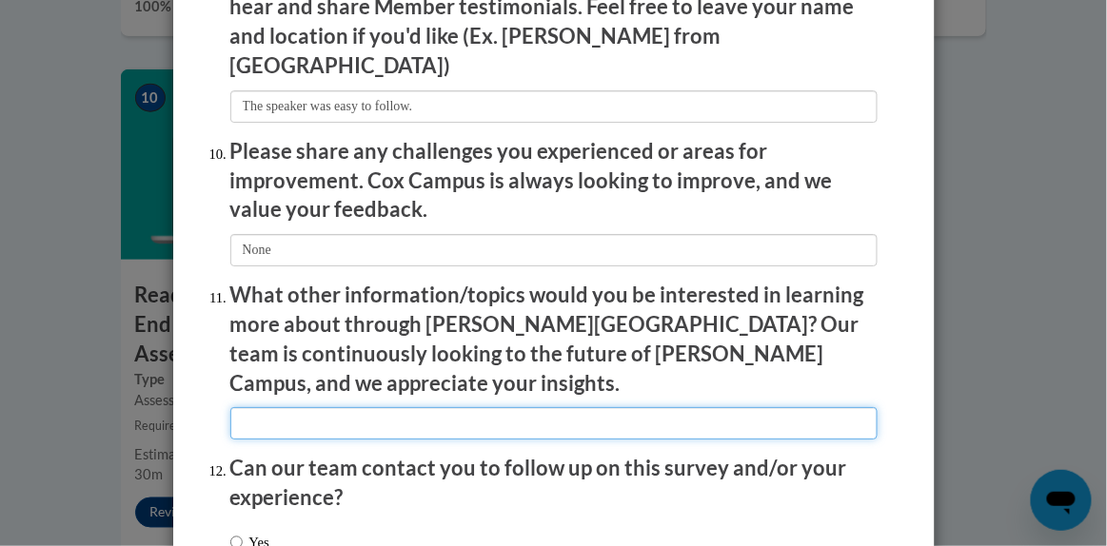
click at [286, 407] on input "textbox" at bounding box center [553, 423] width 647 height 32
type input "Math"
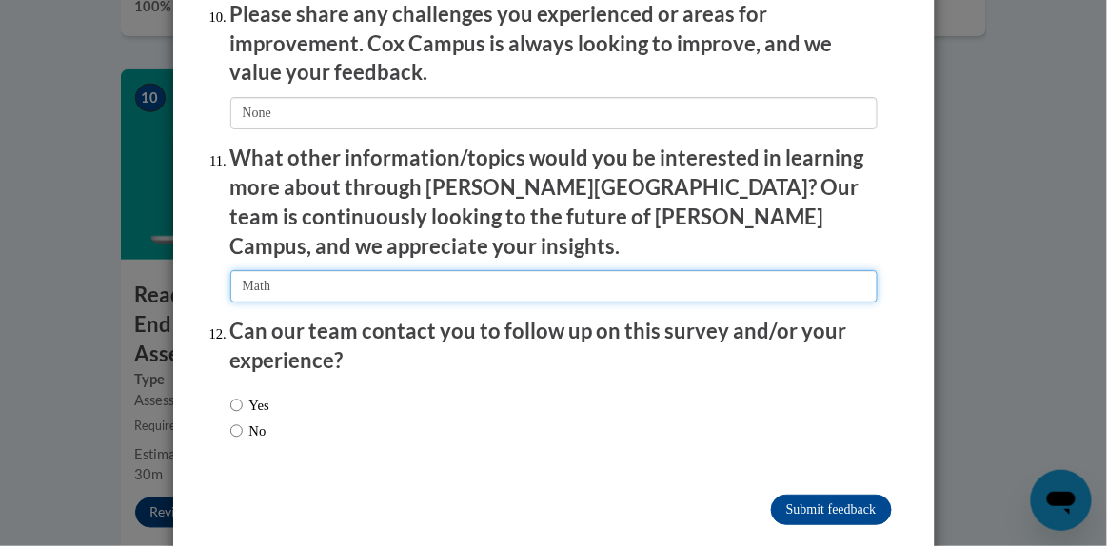
scroll to position [3412, 0]
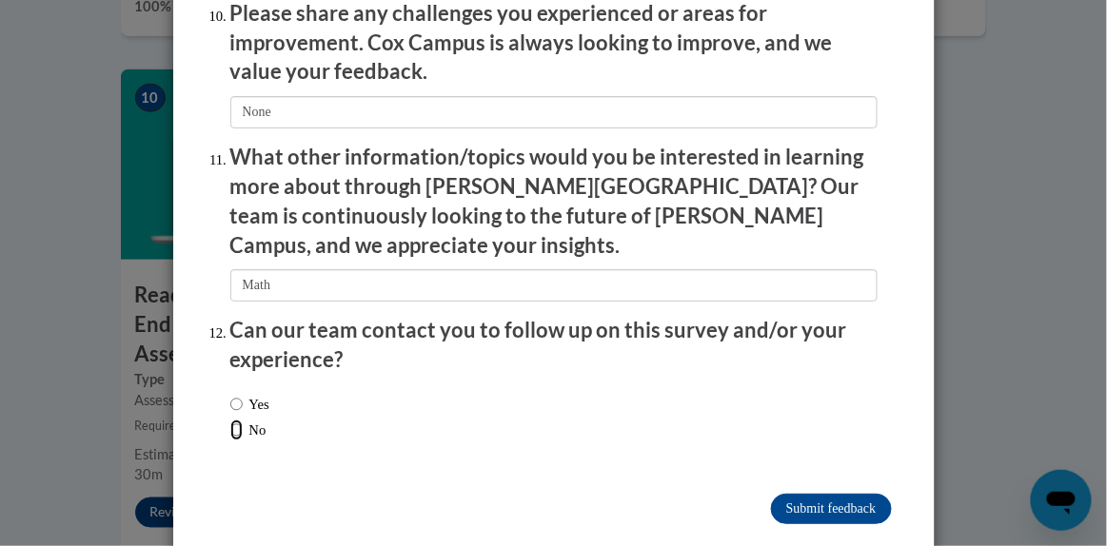
click at [230, 420] on input "No" at bounding box center [236, 430] width 12 height 21
radio input "true"
click at [815, 494] on input "Submit feedback" at bounding box center [831, 509] width 120 height 30
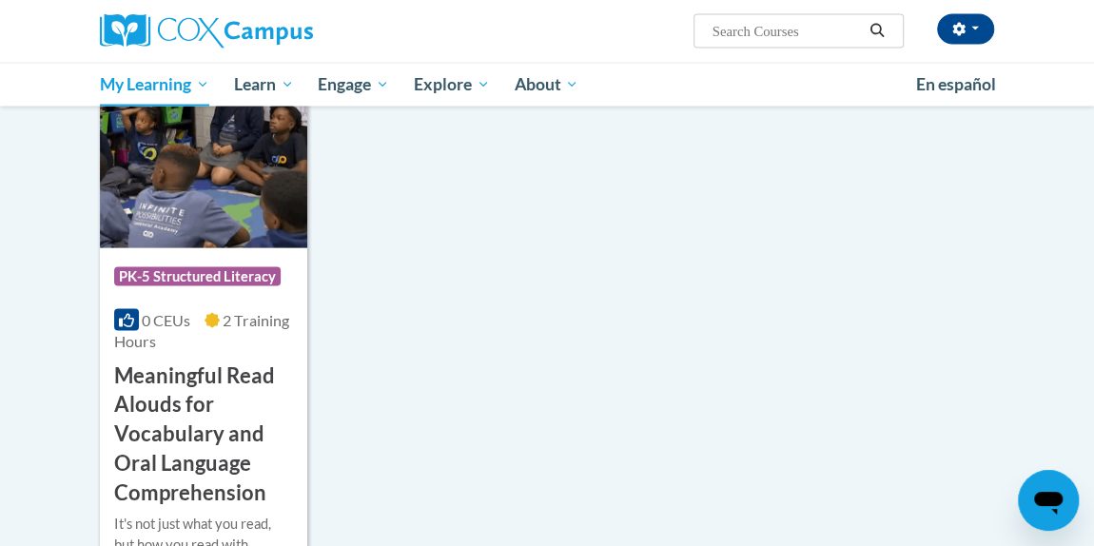
scroll to position [1932, 0]
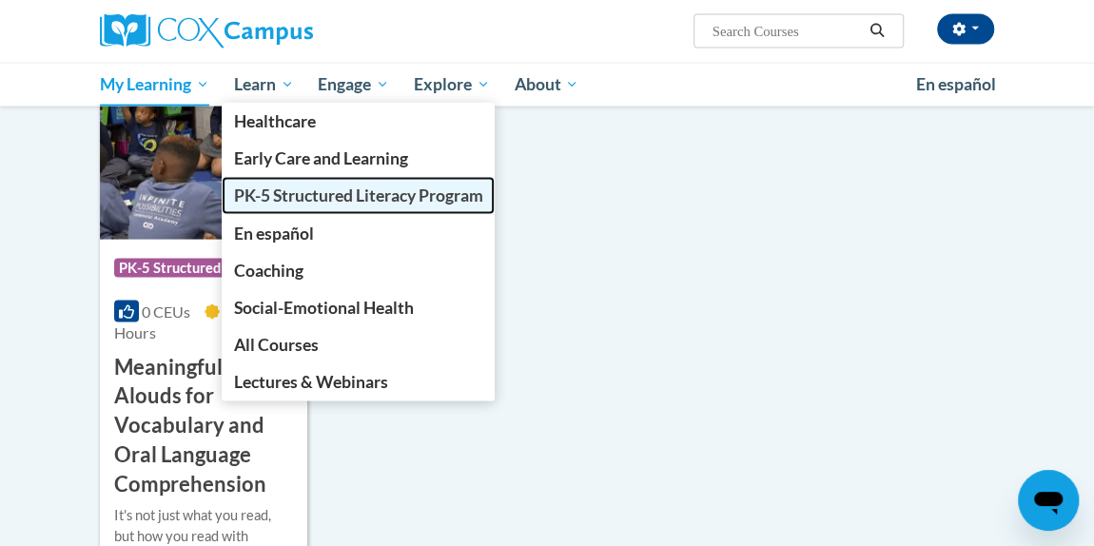
click at [276, 187] on span "PK-5 Structured Literacy Program" at bounding box center [358, 196] width 249 height 20
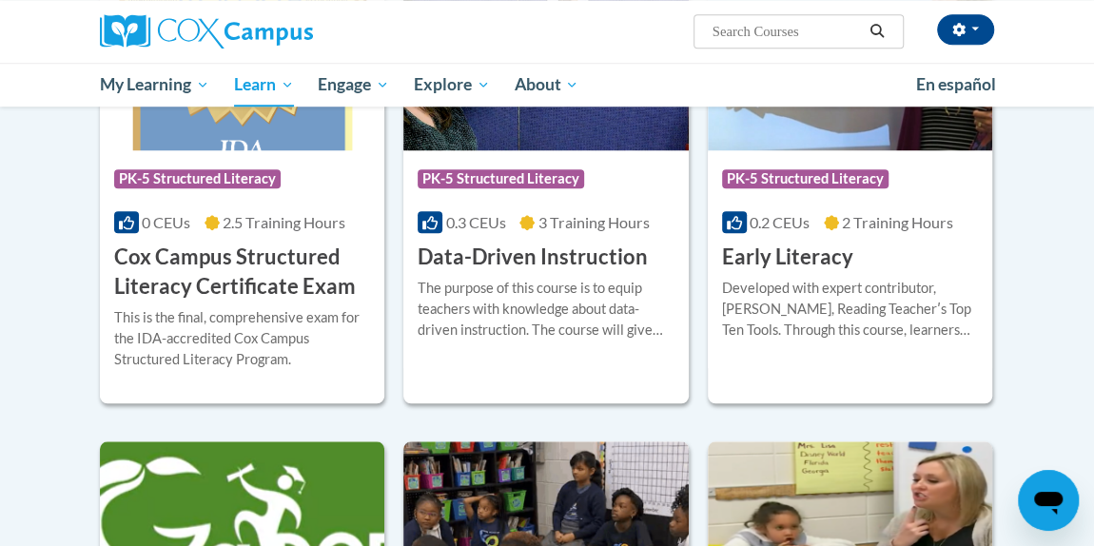
scroll to position [769, 0]
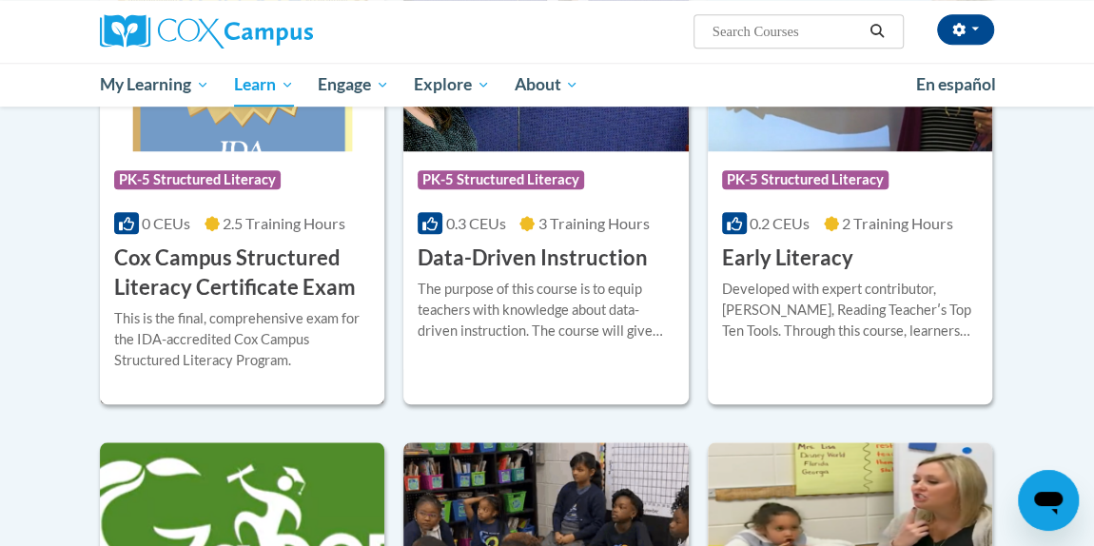
click at [217, 294] on h3 "Cox Campus Structured Literacy Certificate Exam" at bounding box center [242, 273] width 256 height 59
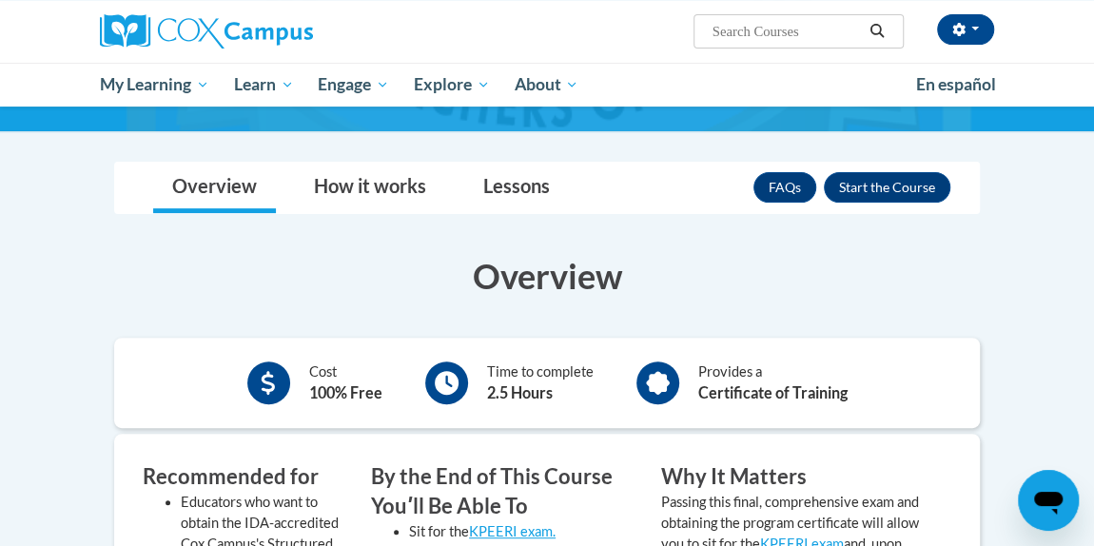
scroll to position [232, 0]
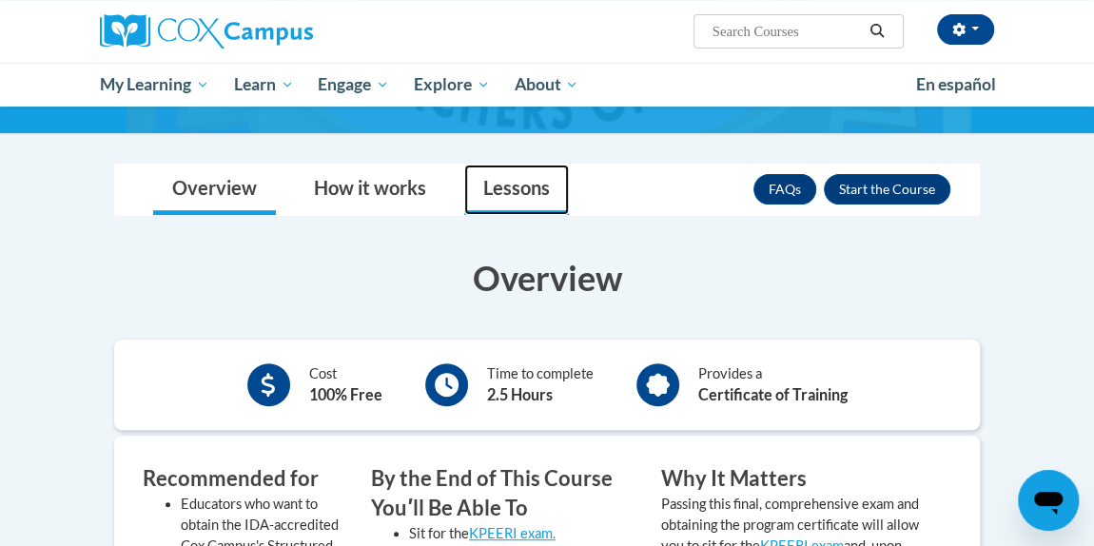
click at [490, 190] on link "Lessons" at bounding box center [516, 190] width 105 height 50
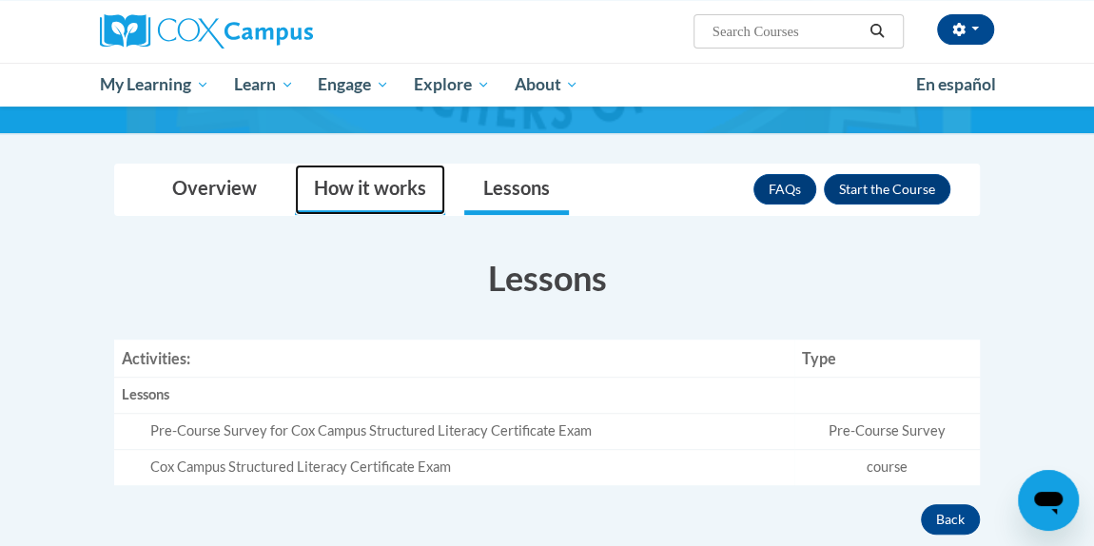
click at [390, 194] on link "How it works" at bounding box center [370, 190] width 150 height 50
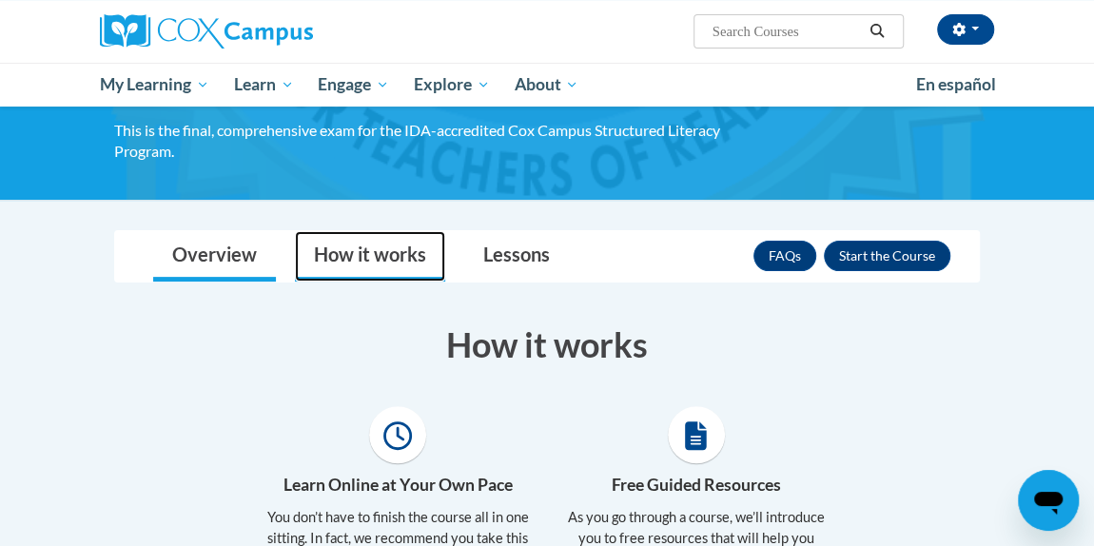
scroll to position [165, 0]
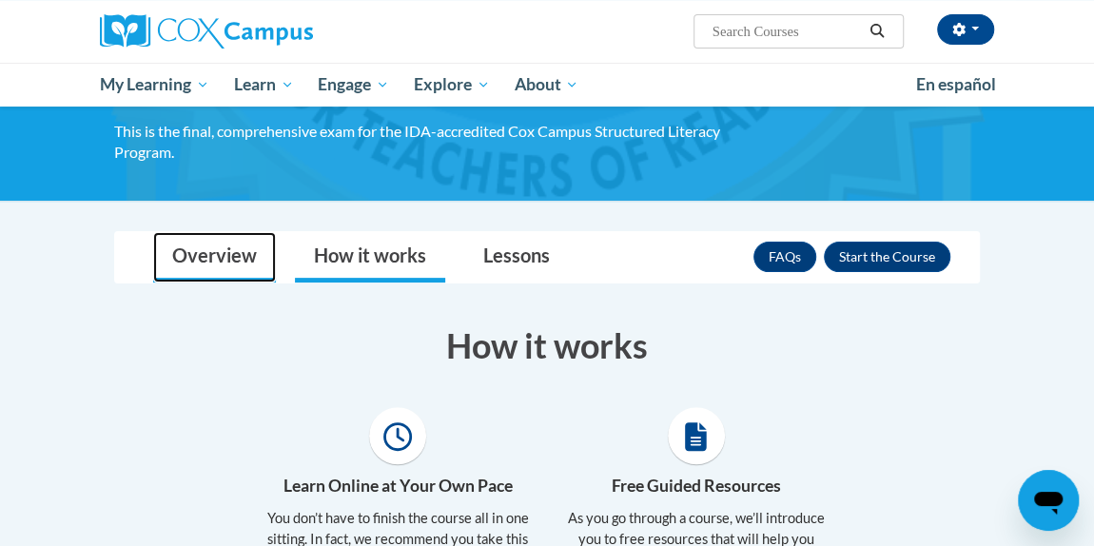
click at [239, 256] on link "Overview" at bounding box center [214, 257] width 123 height 50
